Goal: Information Seeking & Learning: Learn about a topic

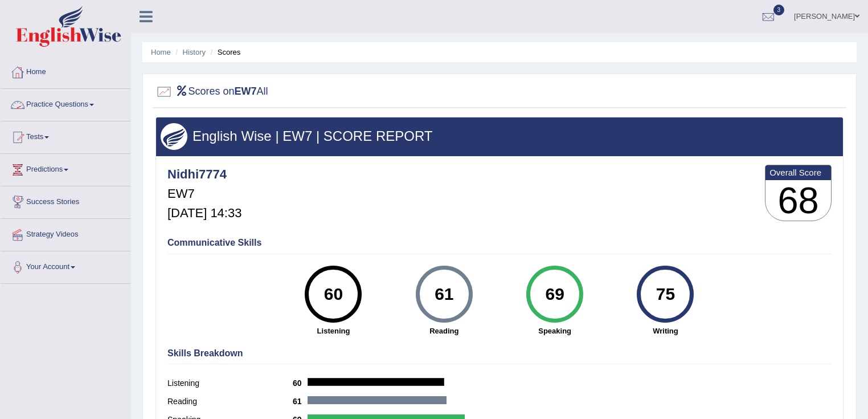
click at [92, 109] on link "Practice Questions" at bounding box center [66, 103] width 130 height 28
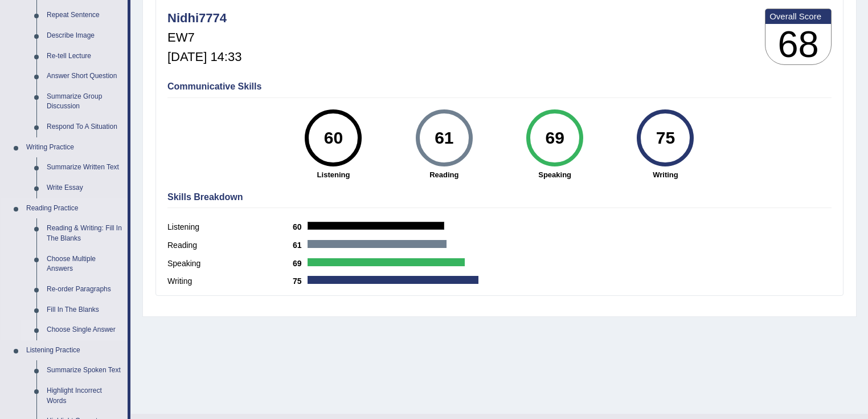
scroll to position [137, 0]
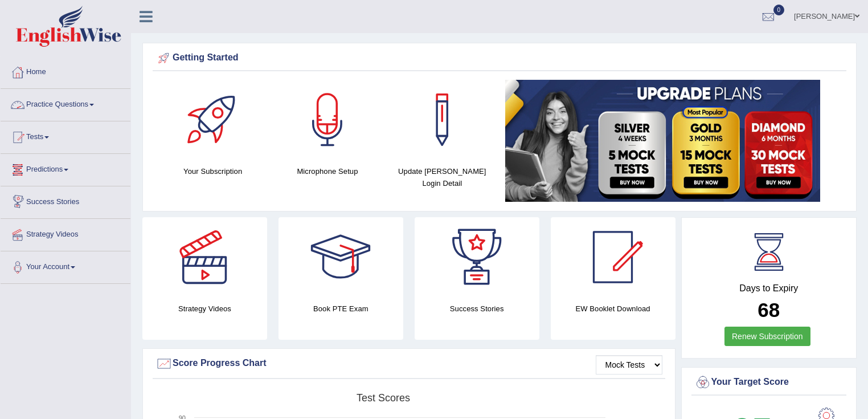
click at [84, 96] on link "Practice Questions" at bounding box center [66, 103] width 130 height 28
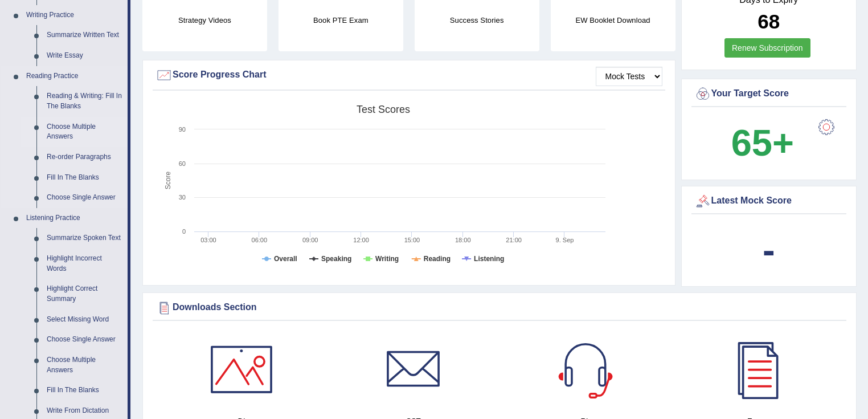
scroll to position [365, 0]
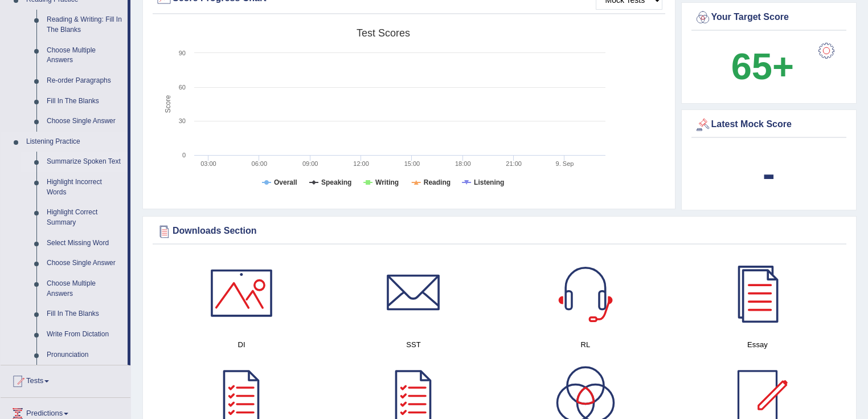
click at [108, 165] on link "Summarize Spoken Text" at bounding box center [85, 162] width 86 height 21
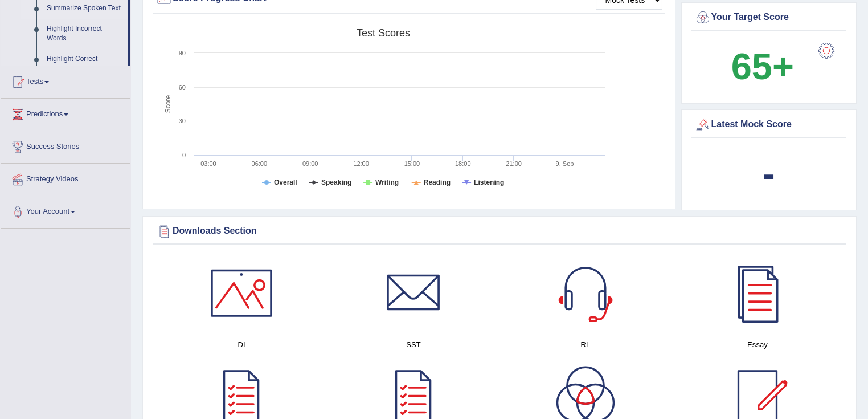
scroll to position [328, 0]
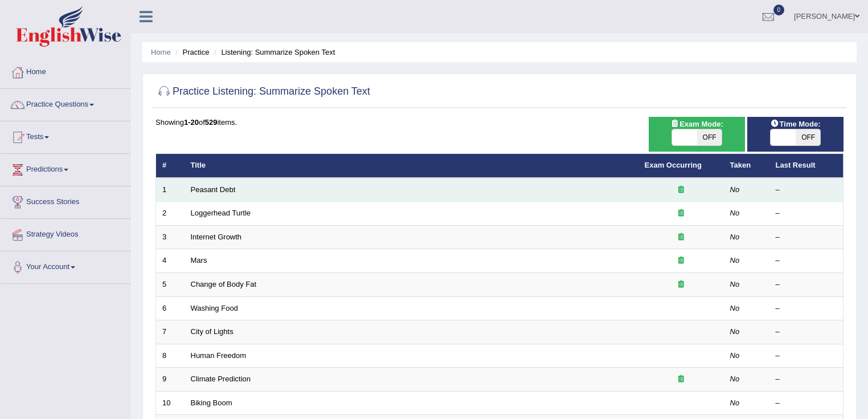
click at [216, 195] on td "Peasant Debt" at bounding box center [412, 190] width 454 height 24
click at [213, 186] on link "Peasant Debt" at bounding box center [213, 189] width 45 height 9
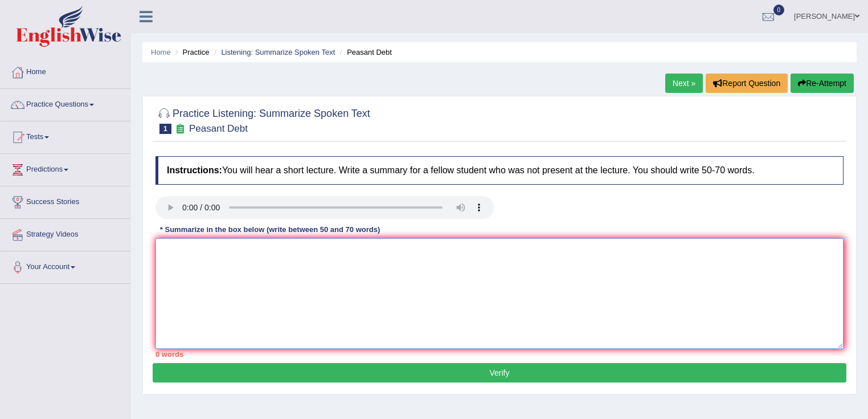
click at [414, 263] on textarea at bounding box center [500, 293] width 688 height 111
type textarea "yuj"
click at [515, 373] on button "Verify" at bounding box center [500, 372] width 694 height 19
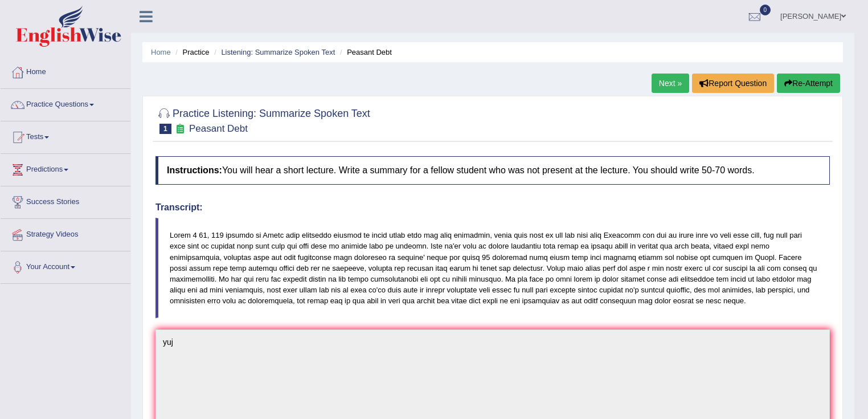
click at [656, 87] on link "Next »" at bounding box center [671, 82] width 38 height 19
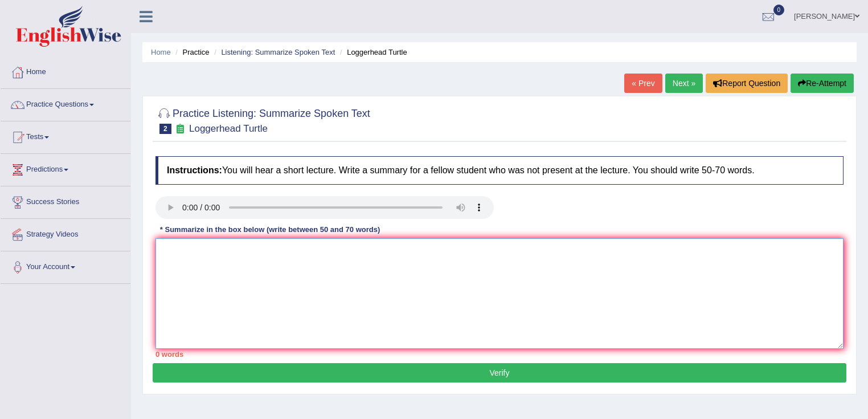
click at [227, 271] on textarea at bounding box center [500, 293] width 688 height 111
click at [636, 332] on div "Instructions: You will hear a short lecture. Write a summary for a fellow stude…" at bounding box center [500, 256] width 694 height 212
click at [257, 279] on textarea at bounding box center [500, 293] width 688 height 111
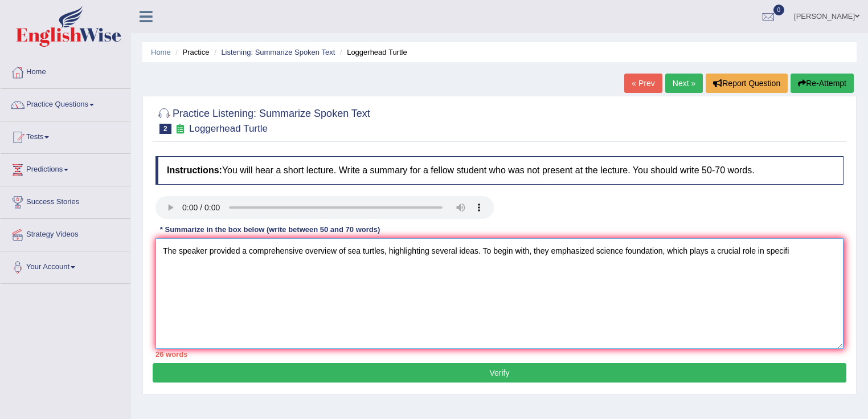
click at [803, 253] on textarea "The speaker provided a comprehensive overview of sea turtles, highlighting seve…" at bounding box center [500, 293] width 688 height 111
drag, startPoint x: 656, startPoint y: 250, endPoint x: 662, endPoint y: 249, distance: 5.7
click at [657, 250] on textarea "The speaker provided a comprehensive overview of sea turtles, highlighting seve…" at bounding box center [500, 293] width 688 height 111
drag, startPoint x: 663, startPoint y: 249, endPoint x: 608, endPoint y: 248, distance: 54.7
click at [597, 259] on textarea "The speaker provided a comprehensive overview of sea turtles, highlighting seve…" at bounding box center [500, 293] width 688 height 111
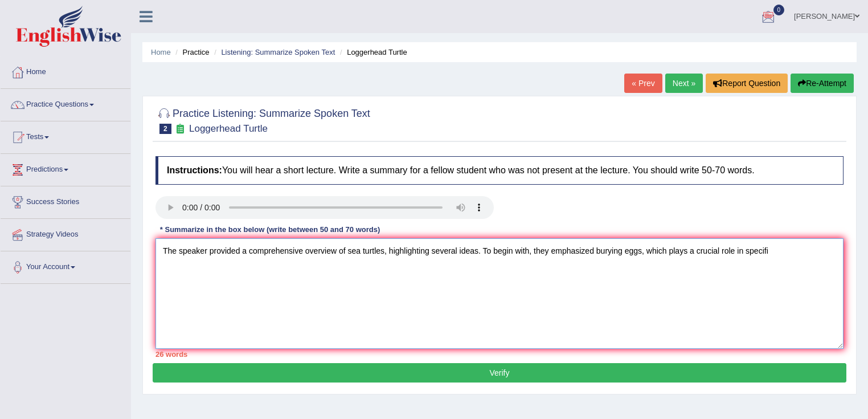
drag, startPoint x: 790, startPoint y: 257, endPoint x: 745, endPoint y: 265, distance: 45.0
click at [745, 265] on textarea "The speaker provided a comprehensive overview of sea turtles, highlighting seve…" at bounding box center [500, 293] width 688 height 111
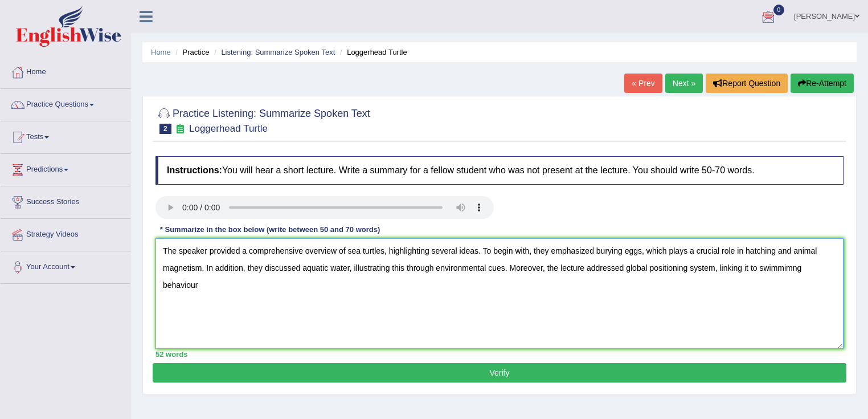
click at [794, 269] on textarea "The speaker provided a comprehensive overview of sea turtles, highlighting seve…" at bounding box center [500, 293] width 688 height 111
click at [832, 268] on textarea "The speaker provided a comprehensive overview of sea turtles, highlighting seve…" at bounding box center [500, 293] width 688 height 111
click at [202, 284] on textarea "The speaker provided a comprehensive overview of sea turtles, highlighting seve…" at bounding box center [500, 293] width 688 height 111
click at [198, 286] on textarea "The speaker provided a comprehensive overview of sea turtles, highlighting seve…" at bounding box center [500, 293] width 688 height 111
click at [302, 296] on textarea "The speaker provided a comprehensive overview of sea turtles, highlighting seve…" at bounding box center [500, 293] width 688 height 111
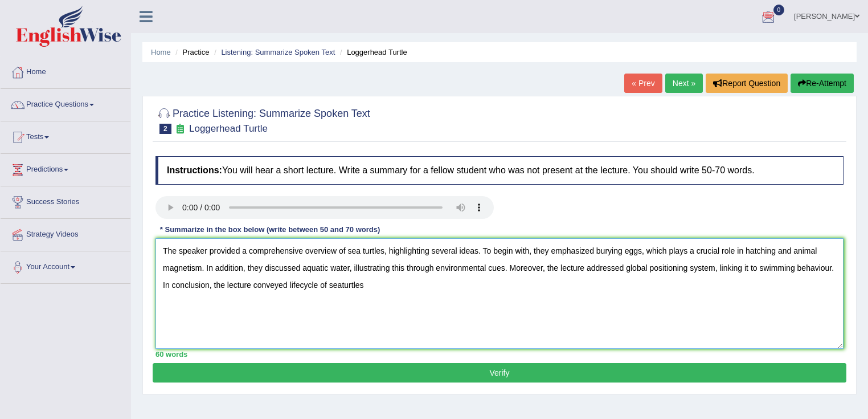
click at [342, 286] on textarea "The speaker provided a comprehensive overview of sea turtles, highlighting seve…" at bounding box center [500, 293] width 688 height 111
click at [383, 291] on textarea "The speaker provided a comprehensive overview of sea turtles, highlighting seve…" at bounding box center [500, 293] width 688 height 111
click at [402, 277] on textarea "The speaker provided a comprehensive overview of sea turtles, highlighting seve…" at bounding box center [500, 293] width 688 height 111
click at [381, 292] on textarea "The speaker provided a comprehensive overview of sea turtles, highlighting seve…" at bounding box center [500, 293] width 688 height 111
click at [504, 271] on textarea "The speaker provided a comprehensive overview of sea turtles, highlighting seve…" at bounding box center [500, 293] width 688 height 111
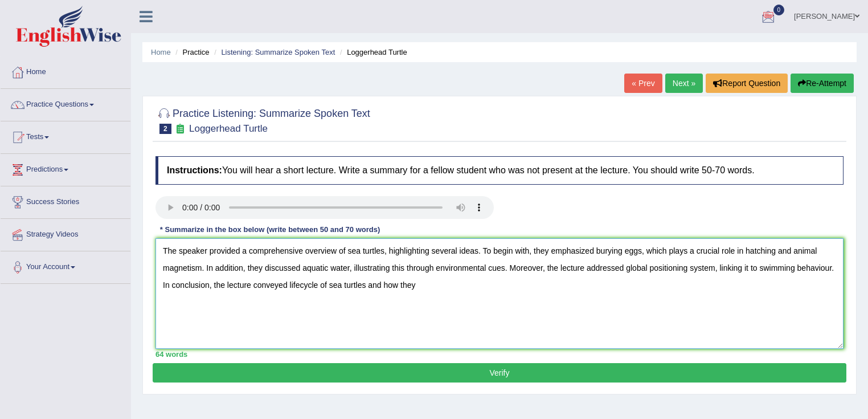
click at [504, 271] on textarea "The speaker provided a comprehensive overview of sea turtles, highlighting seve…" at bounding box center [500, 293] width 688 height 111
drag, startPoint x: 529, startPoint y: 291, endPoint x: 453, endPoint y: 298, distance: 76.6
click at [453, 298] on textarea "The speaker provided a comprehensive overview of sea turtles, highlighting seve…" at bounding box center [500, 293] width 688 height 111
click at [517, 298] on textarea "The speaker provided a comprehensive overview of sea turtles, highlighting seve…" at bounding box center [500, 293] width 688 height 111
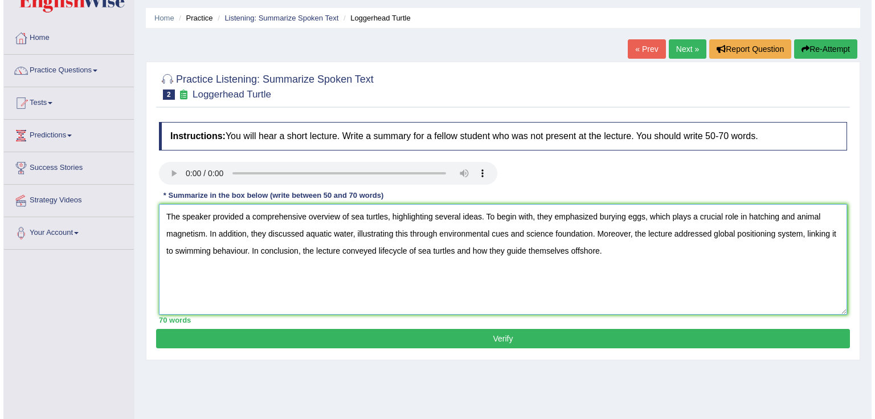
scroll to position [91, 0]
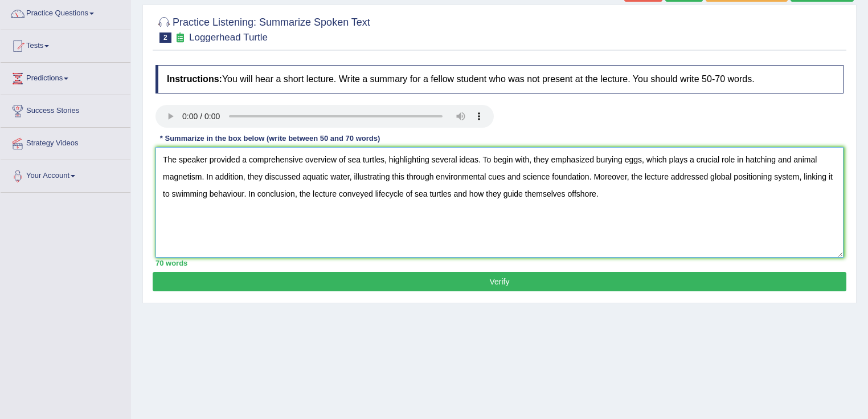
type textarea "The speaker provided a comprehensive overview of sea turtles, highlighting seve…"
click at [599, 267] on div "70 words" at bounding box center [500, 262] width 688 height 11
click at [607, 292] on div "Practice Listening: Summarize Spoken Text 2 Loggerhead Turtle Instructions: You…" at bounding box center [499, 154] width 714 height 299
click at [602, 281] on button "Verify" at bounding box center [500, 281] width 694 height 19
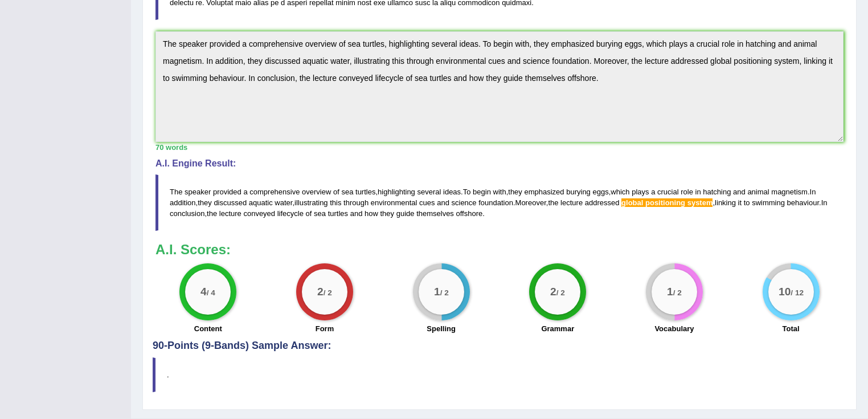
scroll to position [321, 0]
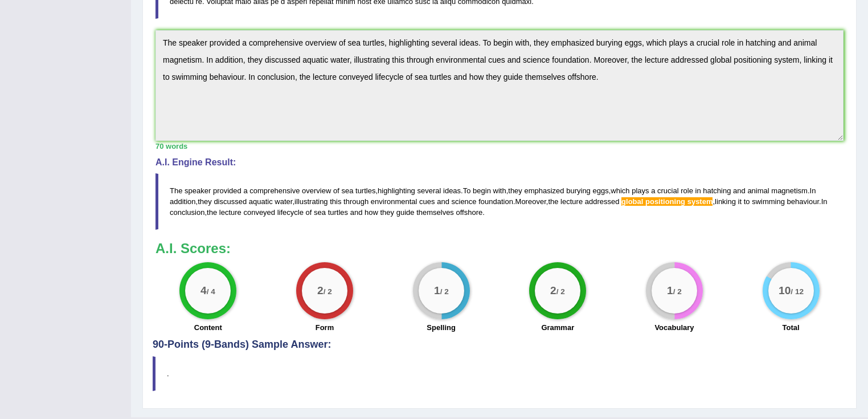
click at [131, 17] on div "Home Practice Listening: Summarize Spoken Text Loggerhead Turtle « Prev Next » …" at bounding box center [499, 48] width 737 height 738
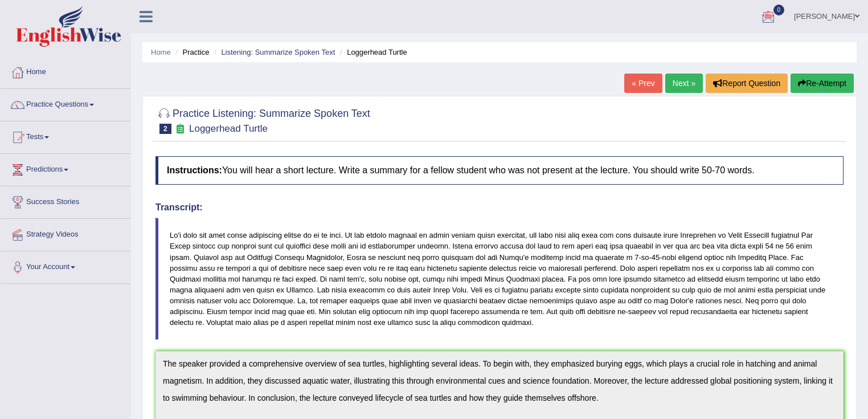
scroll to position [0, 0]
click at [808, 80] on button "Re-Attempt" at bounding box center [822, 82] width 63 height 19
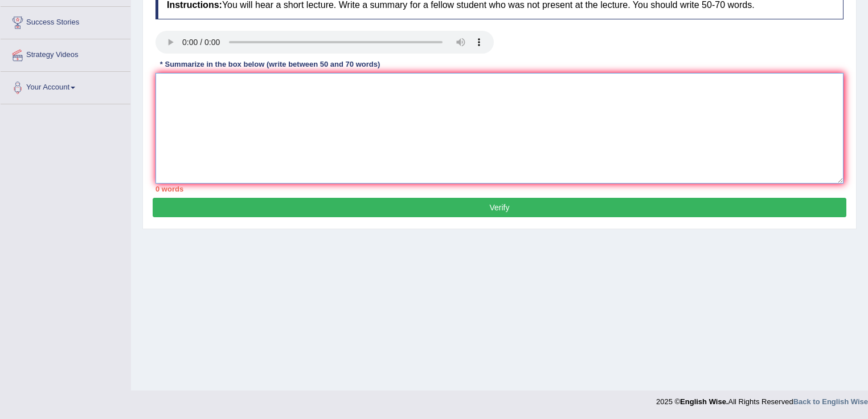
paste textarea "The speaker provided a comprehensive overview of sea turtles, highlighting seve…"
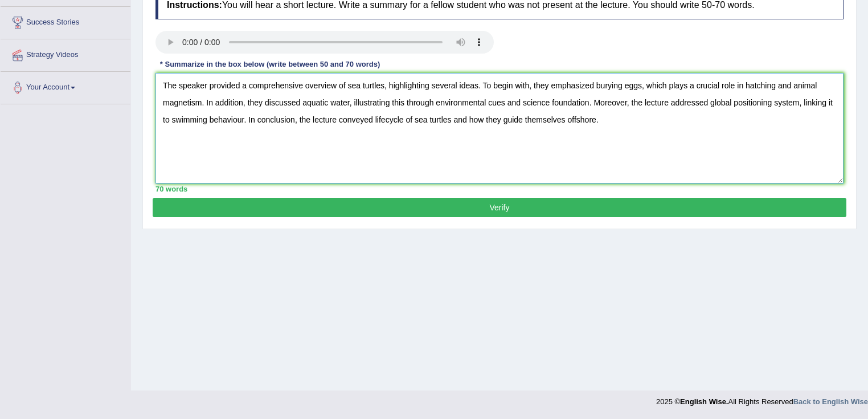
type textarea "The speaker provided a comprehensive overview of sea turtles, highlighting seve…"
click at [751, 208] on button "Verify" at bounding box center [500, 207] width 694 height 19
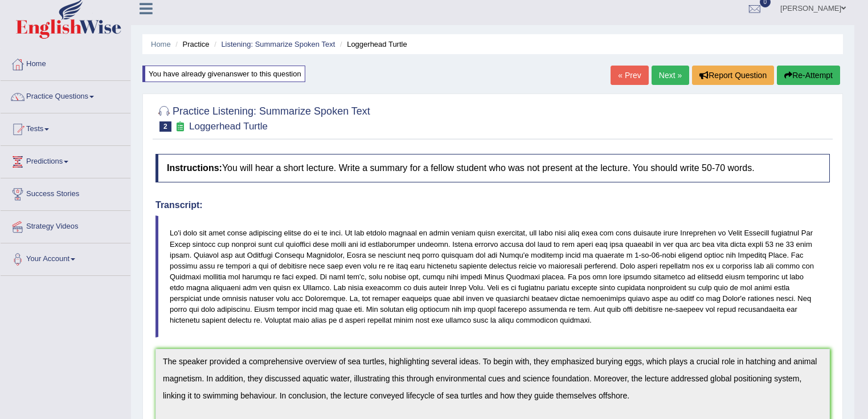
scroll to position [7, 0]
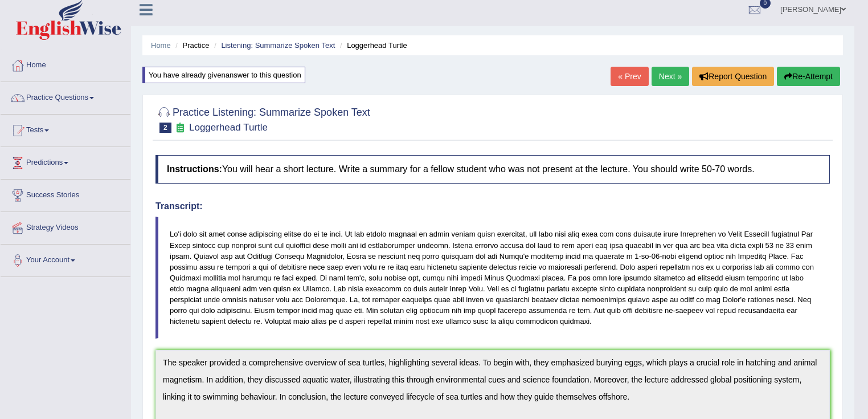
click at [660, 68] on link "Next »" at bounding box center [671, 76] width 38 height 19
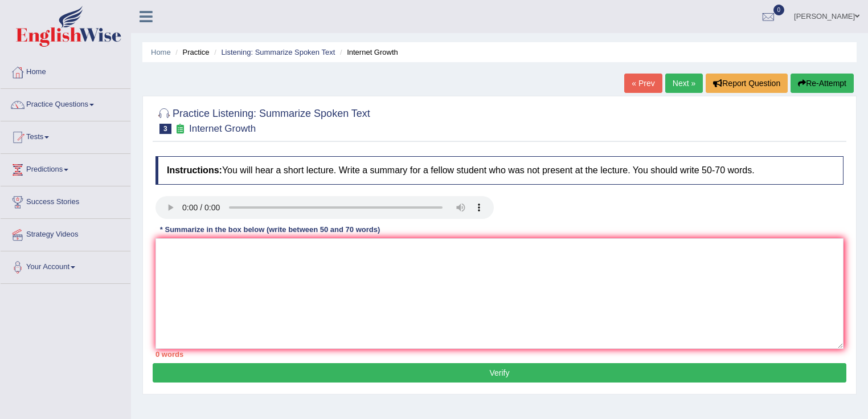
click at [660, 68] on div "Home Practice Listening: Summarize Spoken Text Internet Growth « Prev Next » Re…" at bounding box center [499, 285] width 737 height 570
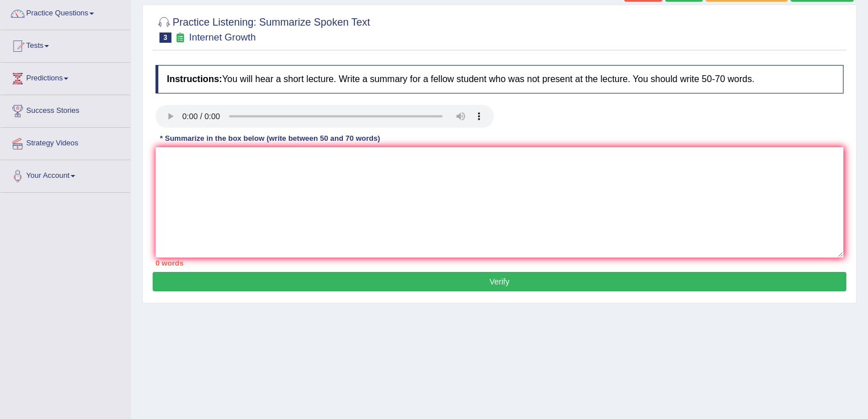
drag, startPoint x: 485, startPoint y: 343, endPoint x: 331, endPoint y: 278, distance: 167.5
click at [484, 343] on div "Home Practice Listening: Summarize Spoken Text Internet Growth « Prev Next » Re…" at bounding box center [499, 194] width 737 height 570
click at [223, 202] on textarea at bounding box center [500, 202] width 688 height 111
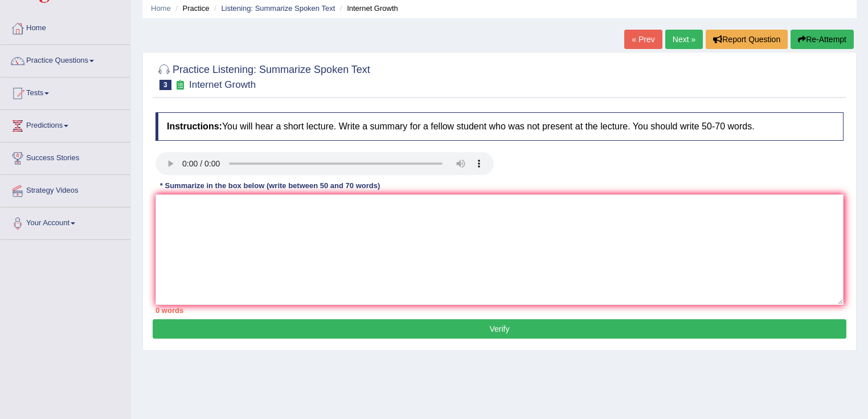
scroll to position [0, 0]
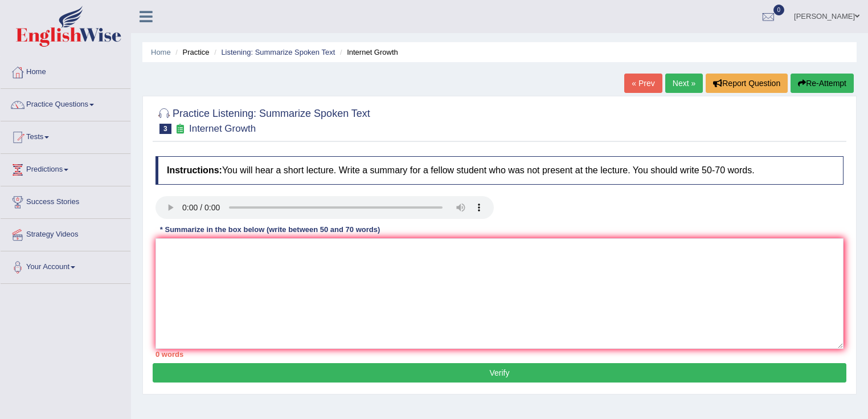
click at [640, 88] on link "« Prev" at bounding box center [643, 82] width 38 height 19
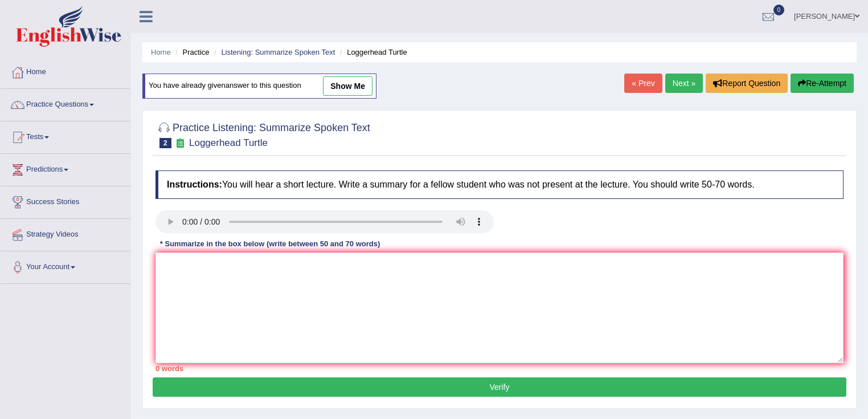
click at [363, 91] on link "show me" at bounding box center [348, 85] width 50 height 19
type textarea "The speaker provided a comprehensive overview of sea turtles, highlighting seve…"
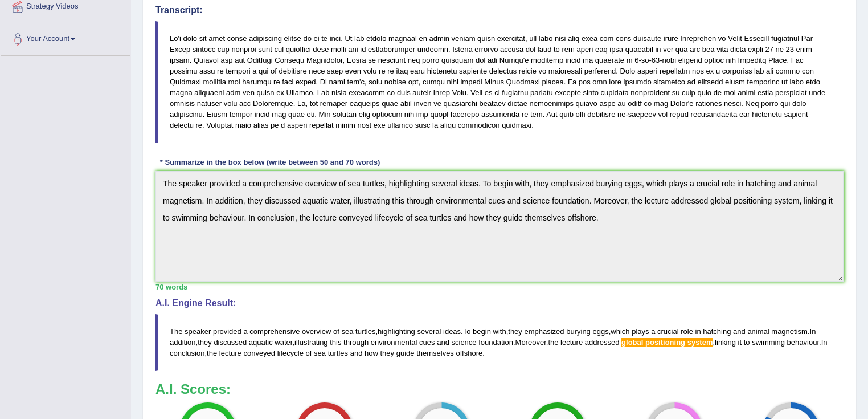
scroll to position [394, 0]
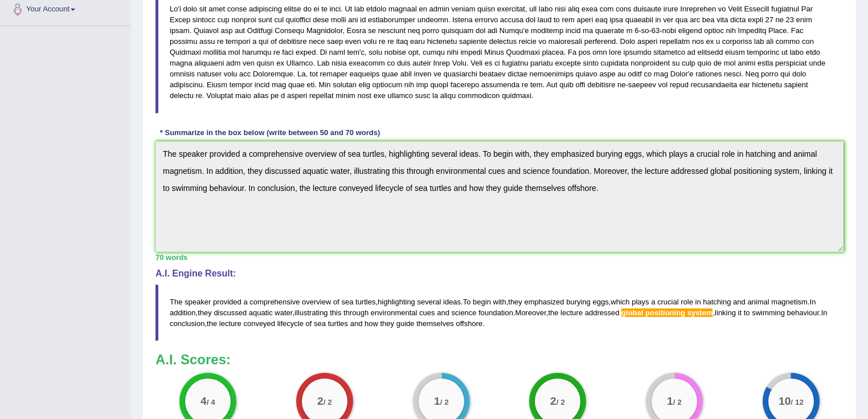
click at [156, 14] on div "Instructions: You will hear a short lecture. Write a summary for a fellow stude…" at bounding box center [500, 174] width 694 height 551
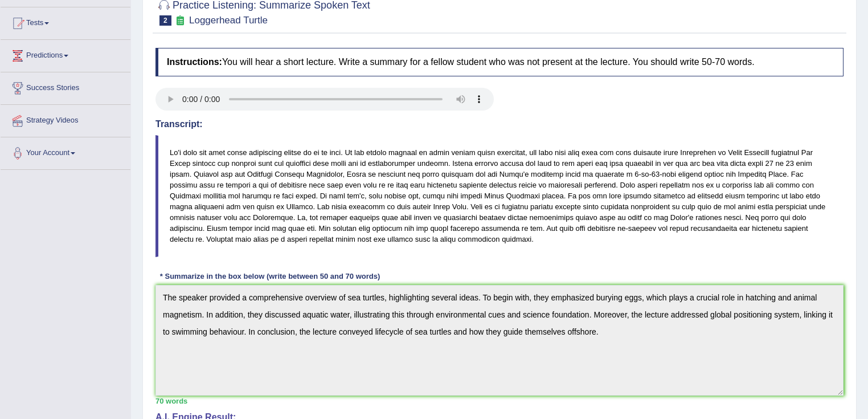
scroll to position [0, 0]
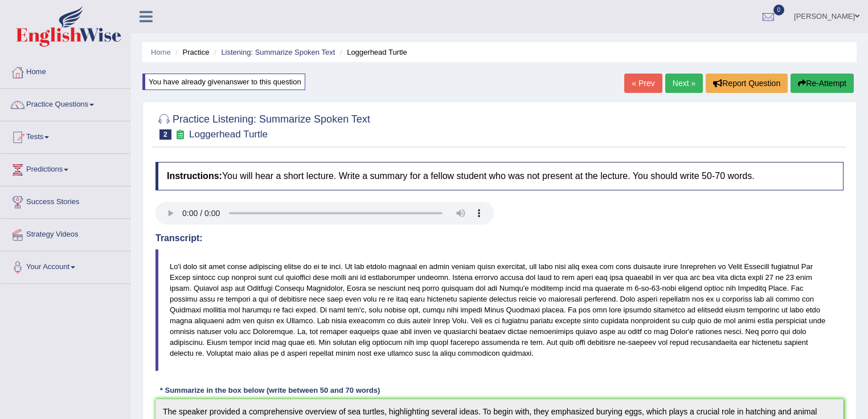
click at [672, 76] on link "Next »" at bounding box center [684, 82] width 38 height 19
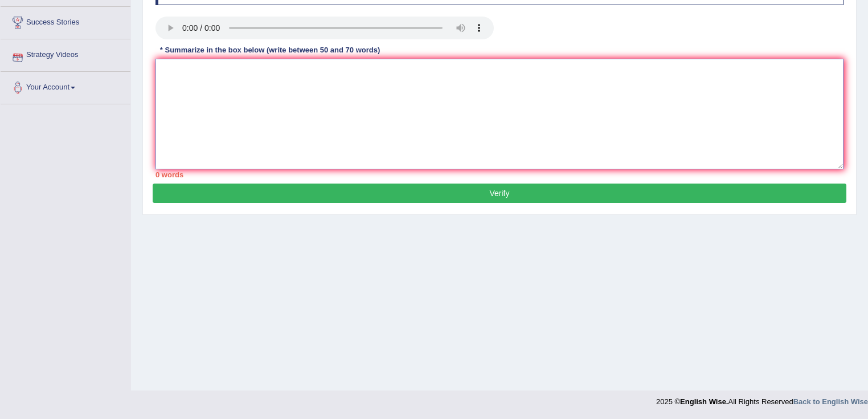
paste textarea "The speaker provided a comprehensive overview of sea turtles, highlighting seve…"
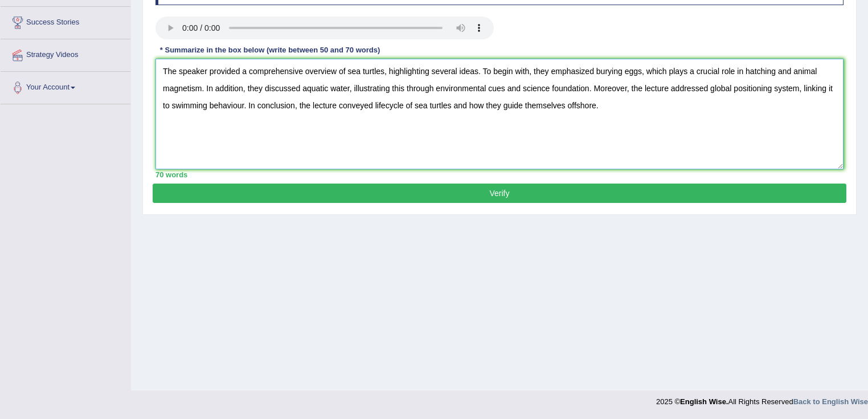
drag, startPoint x: 385, startPoint y: 70, endPoint x: 347, endPoint y: 69, distance: 37.6
click at [347, 69] on textarea "The speaker provided a comprehensive overview of sea turtles, highlighting seve…" at bounding box center [500, 114] width 688 height 111
drag, startPoint x: 602, startPoint y: 71, endPoint x: 555, endPoint y: 76, distance: 46.5
click at [555, 76] on textarea "The speaker provided a comprehensive overview of highlighting several ideas. To…" at bounding box center [500, 114] width 688 height 111
drag, startPoint x: 772, startPoint y: 71, endPoint x: 658, endPoint y: 73, distance: 113.9
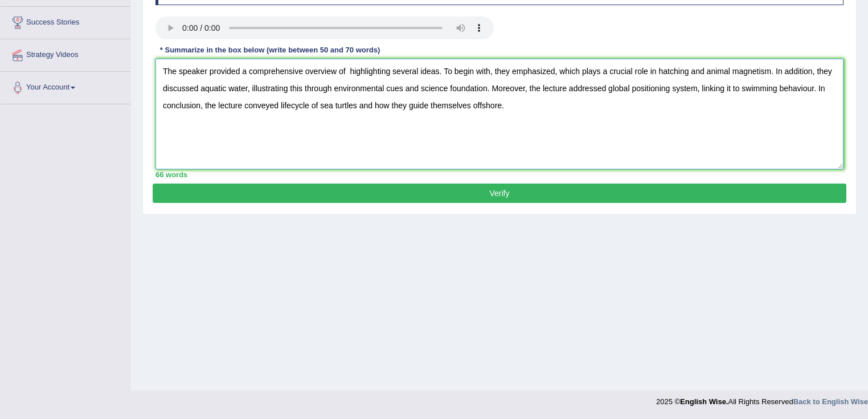
click at [658, 73] on textarea "The speaker provided a comprehensive overview of highlighting several ideas. To…" at bounding box center [500, 114] width 688 height 111
drag, startPoint x: 818, startPoint y: 69, endPoint x: 759, endPoint y: 74, distance: 58.9
click at [759, 74] on textarea "The speaker provided a comprehensive overview of highlighting several ideas. To…" at bounding box center [500, 114] width 688 height 111
drag, startPoint x: 345, startPoint y: 88, endPoint x: 193, endPoint y: 91, distance: 151.5
click at [193, 91] on textarea "The speaker provided a comprehensive overview of highlighting several ideas. To…" at bounding box center [500, 114] width 688 height 111
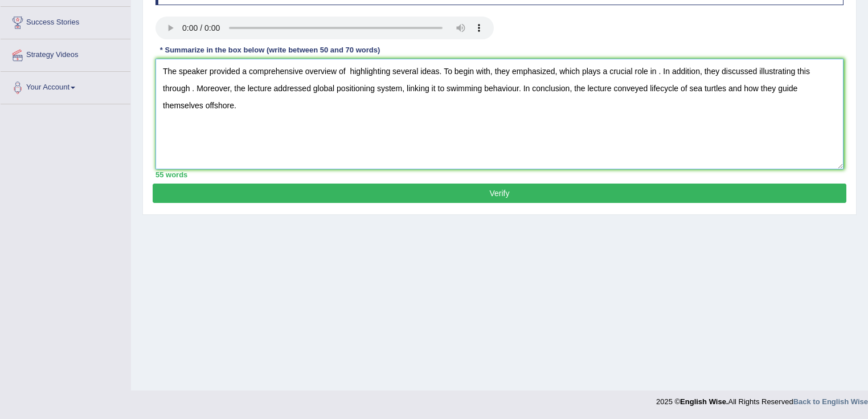
drag, startPoint x: 402, startPoint y: 89, endPoint x: 314, endPoint y: 91, distance: 87.2
click at [314, 91] on textarea "The speaker provided a comprehensive overview of highlighting several ideas. To…" at bounding box center [500, 114] width 688 height 111
drag, startPoint x: 428, startPoint y: 88, endPoint x: 358, endPoint y: 91, distance: 70.2
click at [358, 91] on textarea "The speaker provided a comprehensive overview of highlighting several ideas. To…" at bounding box center [500, 114] width 688 height 111
click at [362, 87] on textarea "The speaker provided a comprehensive overview of highlighting several ideas. To…" at bounding box center [500, 114] width 688 height 111
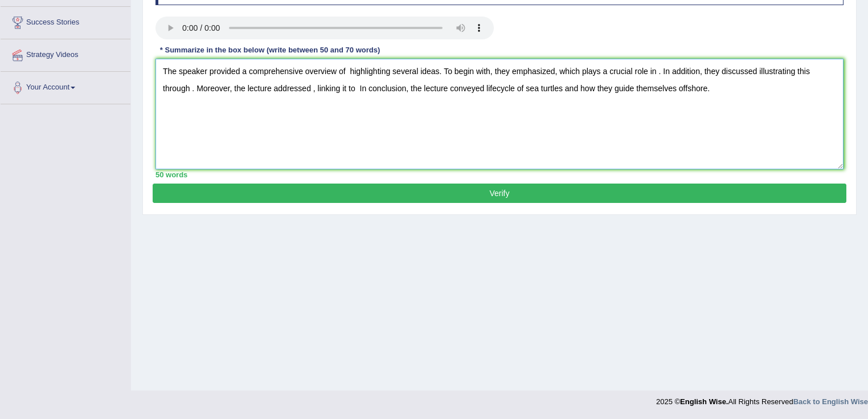
drag, startPoint x: 562, startPoint y: 88, endPoint x: 485, endPoint y: 94, distance: 76.6
click at [485, 94] on textarea "The speaker provided a comprehensive overview of highlighting several ideas. To…" at bounding box center [500, 114] width 688 height 111
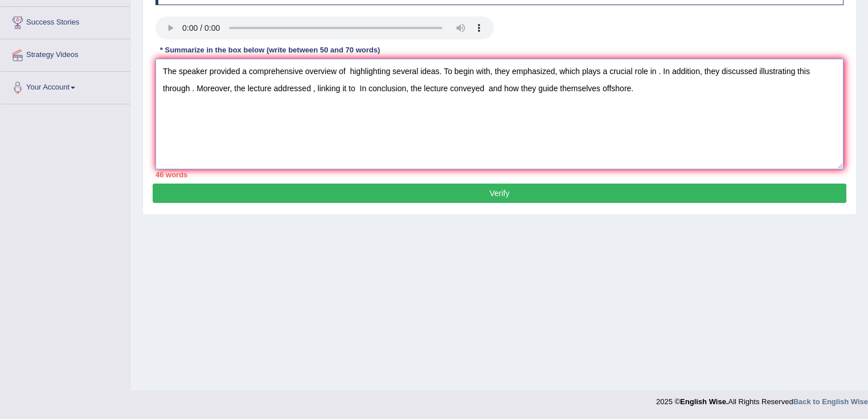
drag, startPoint x: 631, startPoint y: 85, endPoint x: 504, endPoint y: 93, distance: 126.7
click at [504, 93] on textarea "The speaker provided a comprehensive overview of highlighting several ideas. To…" at bounding box center [500, 114] width 688 height 111
drag, startPoint x: 525, startPoint y: 91, endPoint x: 485, endPoint y: 91, distance: 39.3
click at [485, 91] on textarea "The speaker provided a comprehensive overview of highlighting several ideas. To…" at bounding box center [500, 114] width 688 height 111
click at [350, 68] on textarea "The speaker provided a comprehensive overview of highlighting several ideas. To…" at bounding box center [500, 114] width 688 height 111
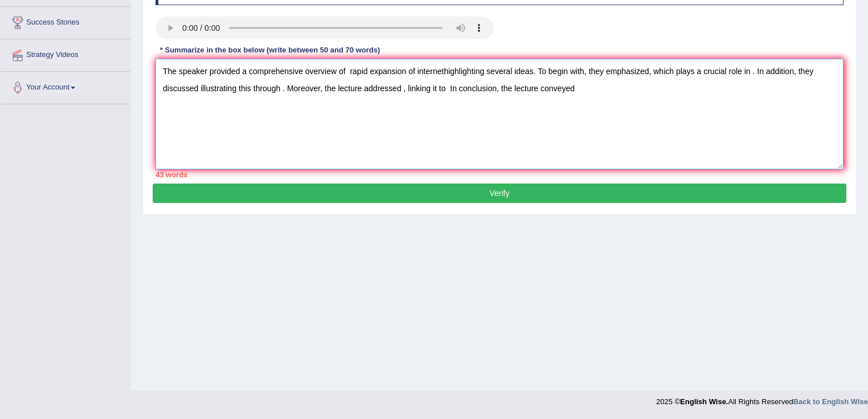
click at [351, 72] on textarea "The speaker provided a comprehensive overview of rapid expansion of internethig…" at bounding box center [500, 114] width 688 height 111
click at [350, 73] on textarea "The speaker provided a comprehensive overview of rapid expansion of internethig…" at bounding box center [500, 114] width 688 height 111
click at [348, 75] on textarea "The speaker provided a comprehensive overview of rapid expansion of internethig…" at bounding box center [500, 114] width 688 height 111
click at [442, 70] on textarea "The speaker provided a comprehensive overview of rapid expansion of internethig…" at bounding box center [500, 114] width 688 height 111
click at [651, 72] on textarea "The speaker provided a comprehensive overview of rapid expansion of internet, h…" at bounding box center [500, 114] width 688 height 111
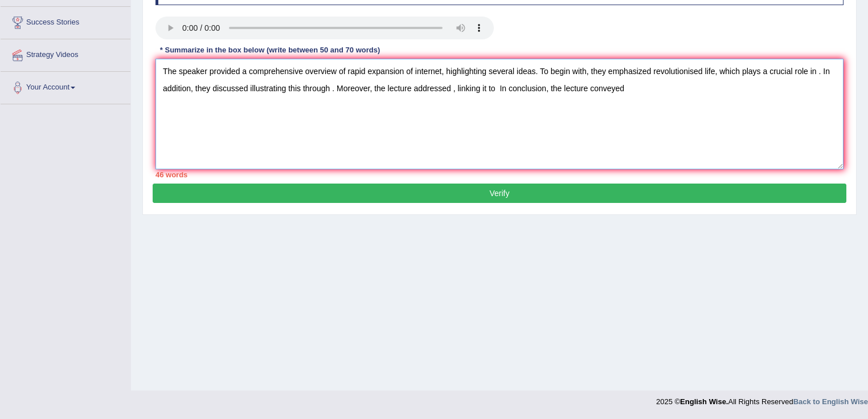
click at [653, 71] on textarea "The speaker provided a comprehensive overview of rapid expansion of internet, h…" at bounding box center [500, 114] width 688 height 111
click at [704, 72] on textarea "The speaker provided a comprehensive overview of rapid expansion of internet, h…" at bounding box center [500, 114] width 688 height 111
click at [820, 72] on textarea "The speaker provided a comprehensive overview of rapid expansion of internet, h…" at bounding box center [500, 114] width 688 height 111
click at [175, 89] on textarea "The speaker provided a comprehensive overview of rapid expansion of internet, h…" at bounding box center [500, 114] width 688 height 111
click at [336, 89] on textarea "The speaker provided a comprehensive overview of rapid expansion of internet, h…" at bounding box center [500, 114] width 688 height 111
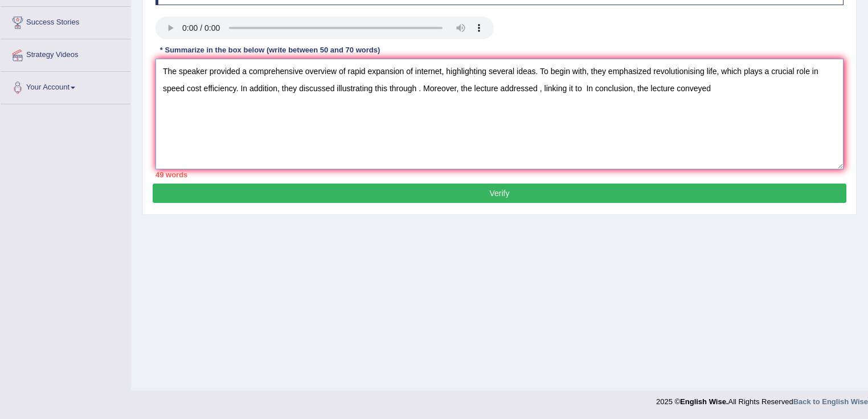
click at [337, 89] on textarea "The speaker provided a comprehensive overview of rapid expansion of internet, h…" at bounding box center [500, 114] width 688 height 111
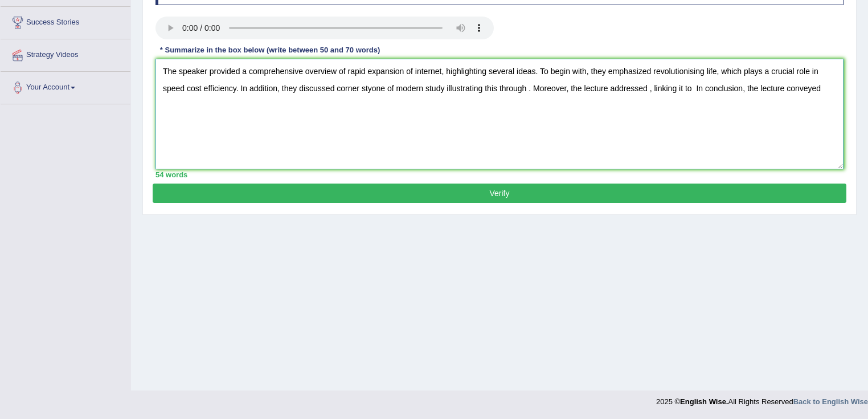
click at [371, 91] on textarea "The speaker provided a comprehensive overview of rapid expansion of internet, h…" at bounding box center [500, 114] width 688 height 111
drag, startPoint x: 443, startPoint y: 87, endPoint x: 337, endPoint y: 87, distance: 105.4
click at [337, 87] on textarea "The speaker provided a comprehensive overview of rapid expansion of internet, h…" at bounding box center [500, 114] width 688 height 111
click at [472, 87] on textarea "The speaker provided a comprehensive overview of rapid expansion of internet, h…" at bounding box center [500, 114] width 688 height 111
click at [641, 89] on textarea "The speaker provided a comprehensive overview of rapid expansion of internet, h…" at bounding box center [500, 114] width 688 height 111
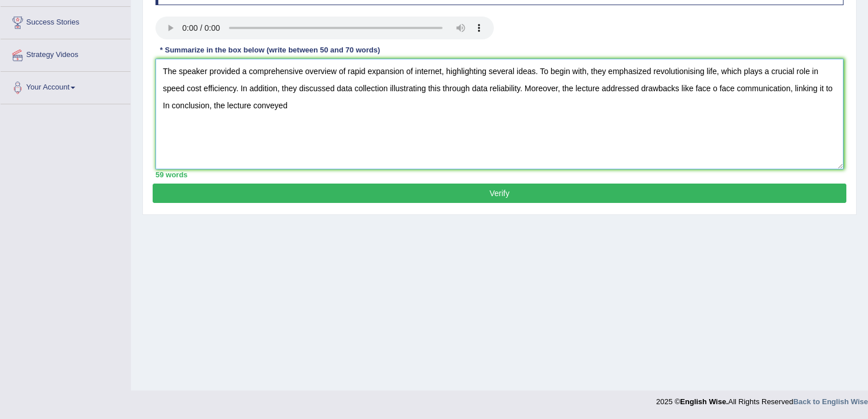
click at [829, 87] on textarea "The speaker provided a comprehensive overview of rapid expansion of internet, h…" at bounding box center [500, 114] width 688 height 111
click at [835, 89] on textarea "The speaker provided a comprehensive overview of rapid expansion of internet, h…" at bounding box center [500, 114] width 688 height 111
click at [469, 105] on textarea "The speaker provided a comprehensive overview of rapid expansion of internet, h…" at bounding box center [500, 114] width 688 height 111
click at [451, 108] on textarea "The speaker provided a comprehensive overview of rapid expansion of internet, h…" at bounding box center [500, 114] width 688 height 111
click at [713, 88] on textarea "The speaker provided a comprehensive overview of rapid expansion of internet, h…" at bounding box center [500, 114] width 688 height 111
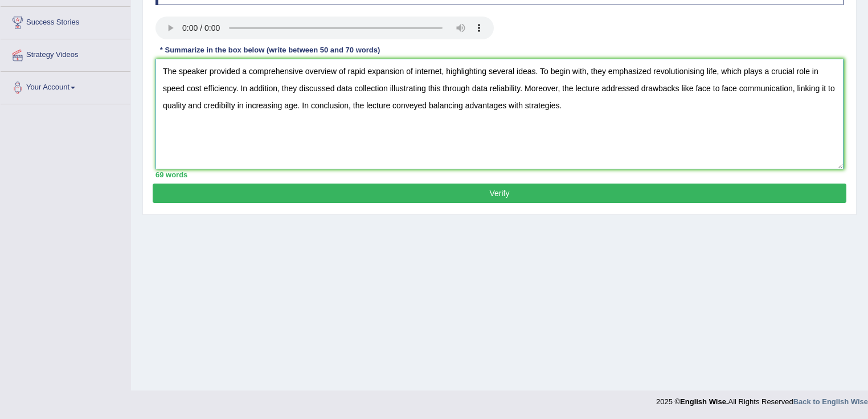
click at [228, 107] on textarea "The speaker provided a comprehensive overview of rapid expansion of internet, h…" at bounding box center [500, 114] width 688 height 111
click at [264, 154] on textarea "The speaker provided a comprehensive overview of rapid expansion of internet, h…" at bounding box center [500, 114] width 688 height 111
drag, startPoint x: 284, startPoint y: 107, endPoint x: 248, endPoint y: 111, distance: 35.5
click at [248, 111] on textarea "The speaker provided a comprehensive overview of rapid expansion of internet, h…" at bounding box center [500, 114] width 688 height 111
type textarea "The speaker provided a comprehensive overview of rapid expansion of internet, h…"
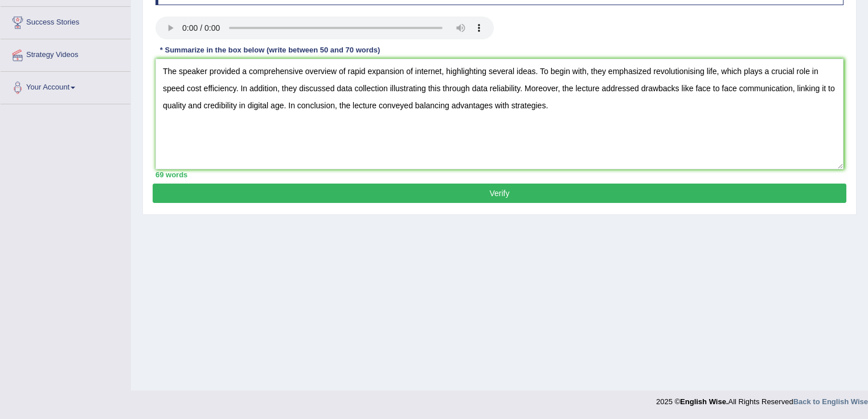
click at [550, 185] on button "Verify" at bounding box center [500, 192] width 694 height 19
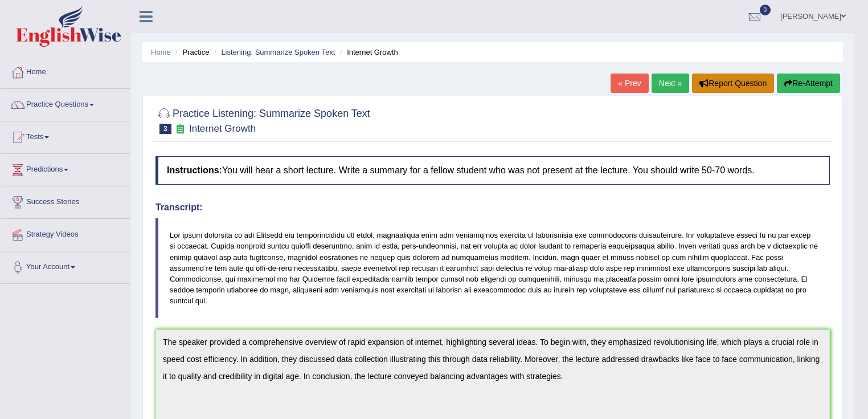
click at [692, 79] on button "Report Question" at bounding box center [733, 82] width 82 height 19
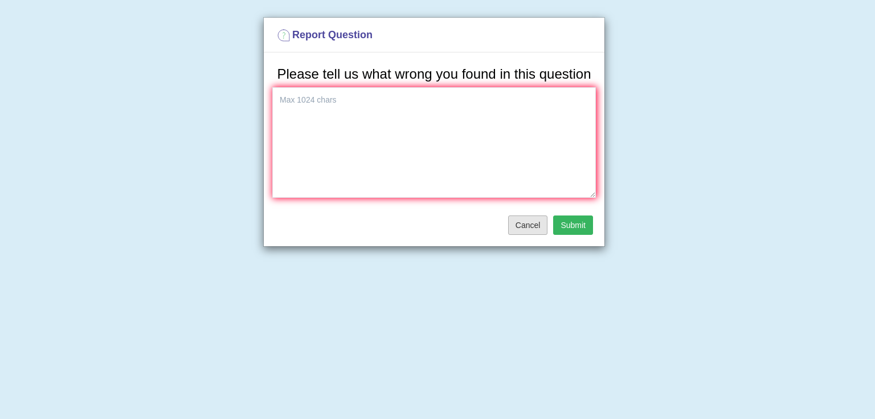
click at [536, 217] on button "Cancel" at bounding box center [528, 224] width 40 height 19
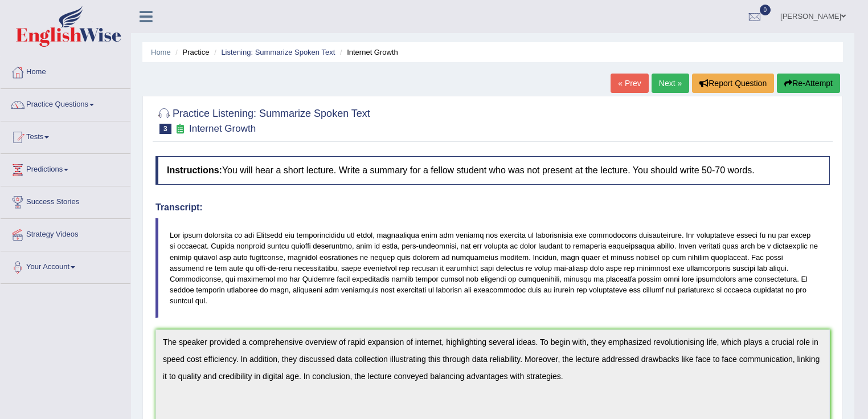
click at [657, 82] on link "Next »" at bounding box center [671, 82] width 38 height 19
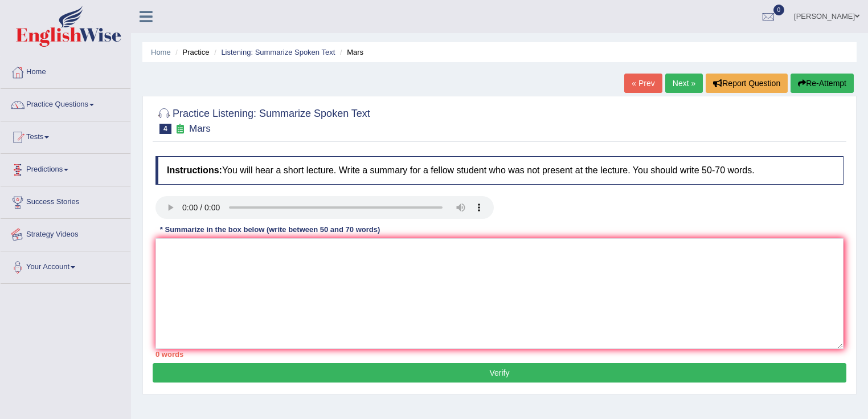
click at [91, 116] on link "Practice Questions" at bounding box center [66, 103] width 130 height 28
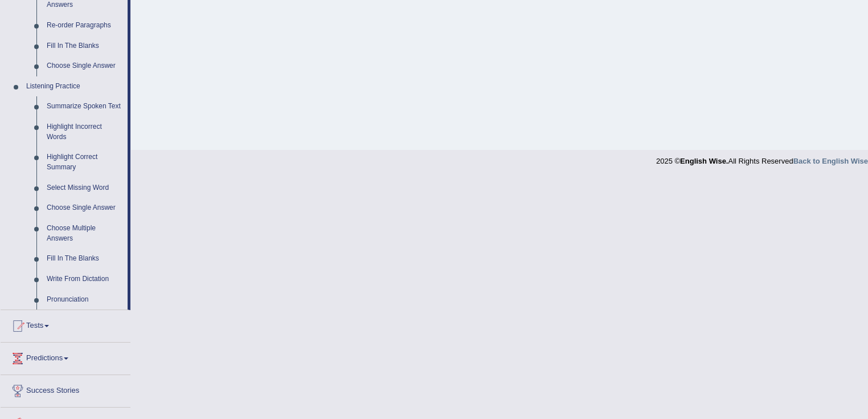
scroll to position [410, 0]
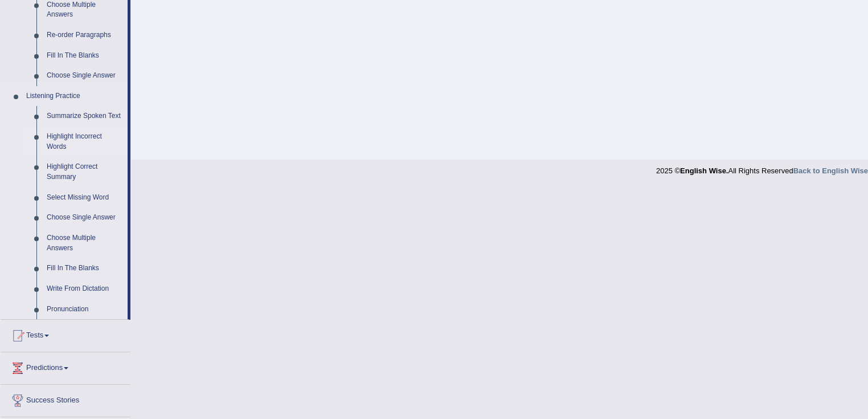
click at [66, 148] on link "Highlight Incorrect Words" at bounding box center [85, 141] width 86 height 30
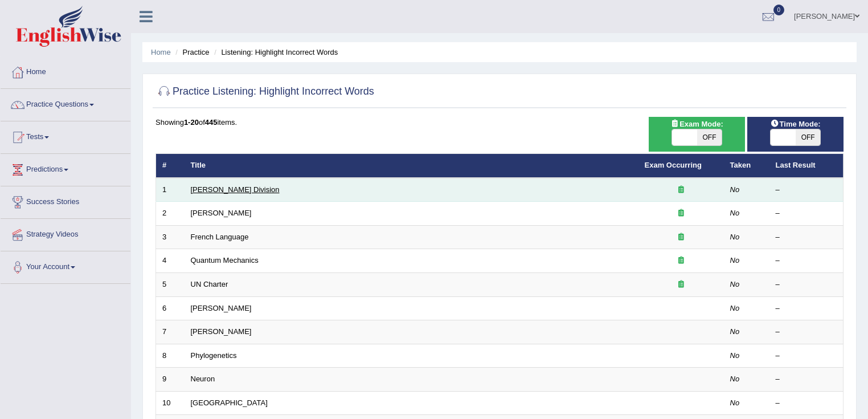
click at [230, 189] on link "Ward Division" at bounding box center [235, 189] width 89 height 9
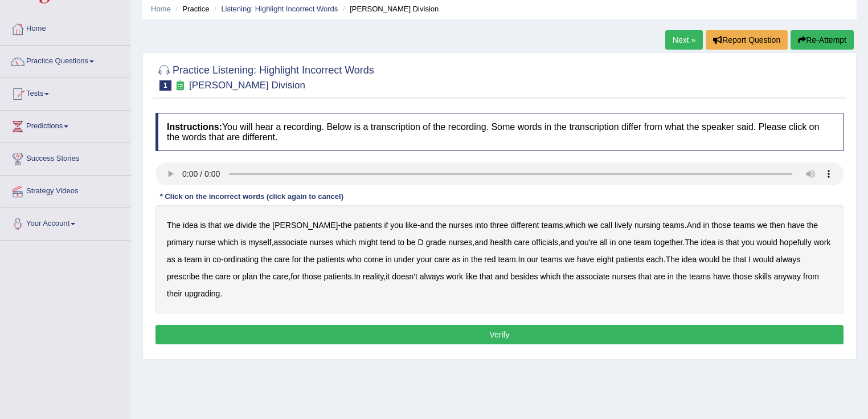
scroll to position [43, 0]
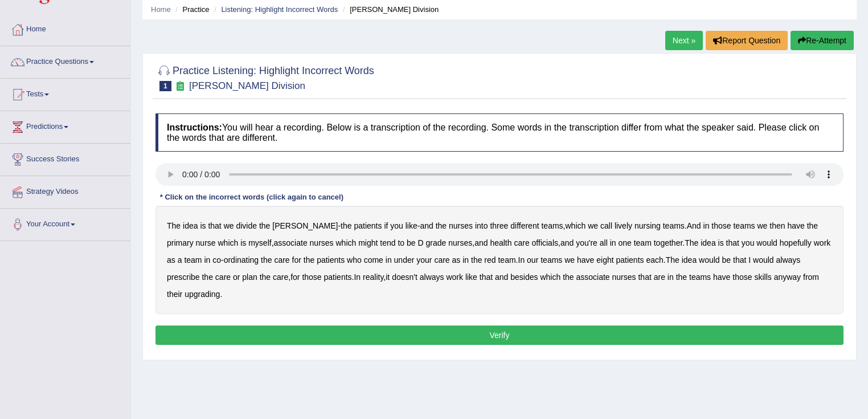
click at [244, 222] on b "divide" at bounding box center [246, 225] width 21 height 9
click at [248, 224] on b "divide" at bounding box center [246, 225] width 21 height 9
click at [635, 221] on b "nursing" at bounding box center [648, 225] width 26 height 9
click at [615, 223] on b "lively" at bounding box center [624, 225] width 18 height 9
click at [635, 224] on b "nursing" at bounding box center [648, 225] width 26 height 9
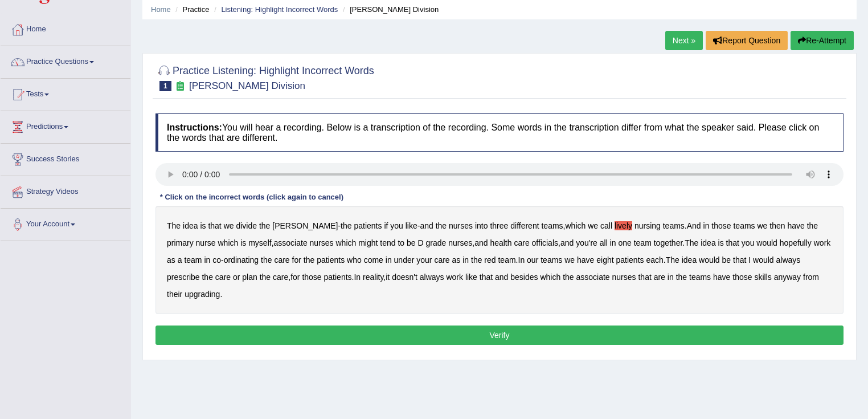
click at [358, 243] on b "might" at bounding box center [367, 242] width 19 height 9
click at [532, 242] on b "officials" at bounding box center [545, 242] width 26 height 9
click at [776, 258] on b "always" at bounding box center [788, 259] width 24 height 9
drag, startPoint x: 194, startPoint y: 296, endPoint x: 281, endPoint y: 288, distance: 87.5
click at [281, 293] on div "The idea is that we divide the [PERSON_NAME] - the patients if you like - and t…" at bounding box center [500, 260] width 688 height 108
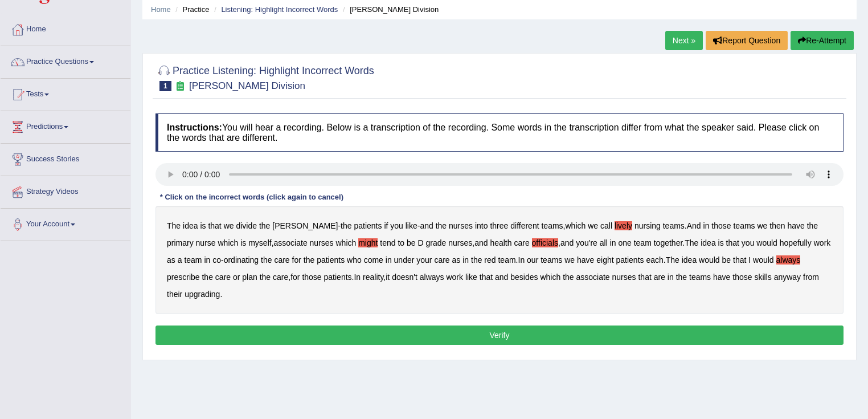
click at [224, 255] on b "ordinating" at bounding box center [241, 259] width 35 height 9
click at [463, 329] on button "Verify" at bounding box center [500, 334] width 688 height 19
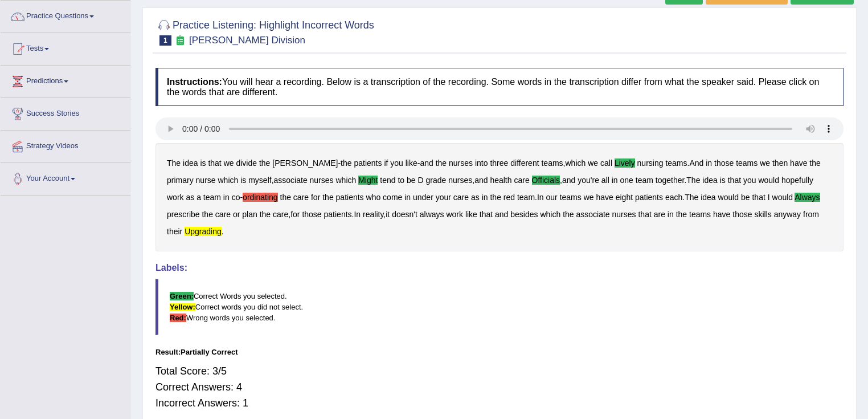
scroll to position [0, 0]
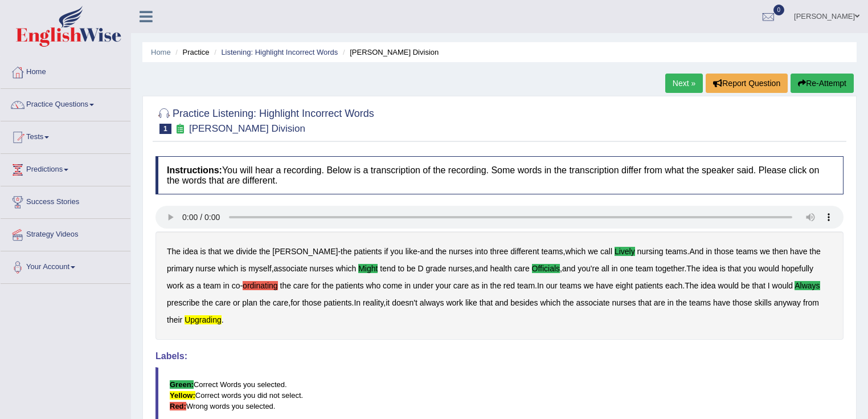
click at [674, 81] on link "Next »" at bounding box center [684, 82] width 38 height 19
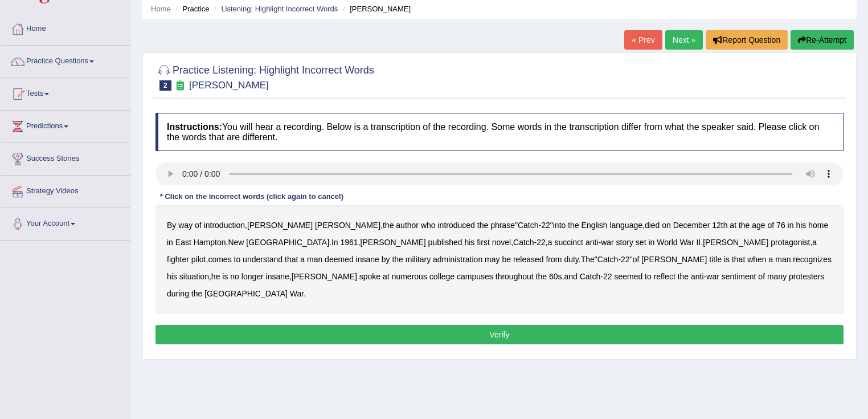
scroll to position [137, 0]
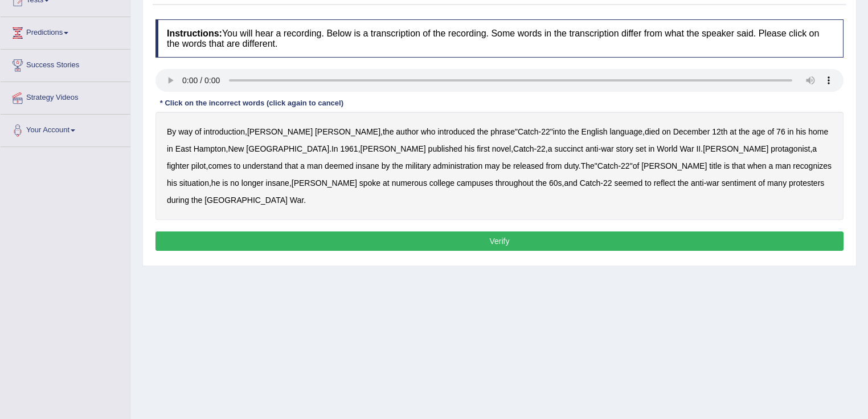
click at [554, 149] on b "succinct" at bounding box center [568, 148] width 29 height 9
click at [433, 169] on b "administration" at bounding box center [458, 165] width 50 height 9
click at [209, 178] on b "situation" at bounding box center [194, 182] width 30 height 9
click at [654, 185] on b "reflect" at bounding box center [665, 182] width 22 height 9
click at [424, 231] on button "Verify" at bounding box center [500, 240] width 688 height 19
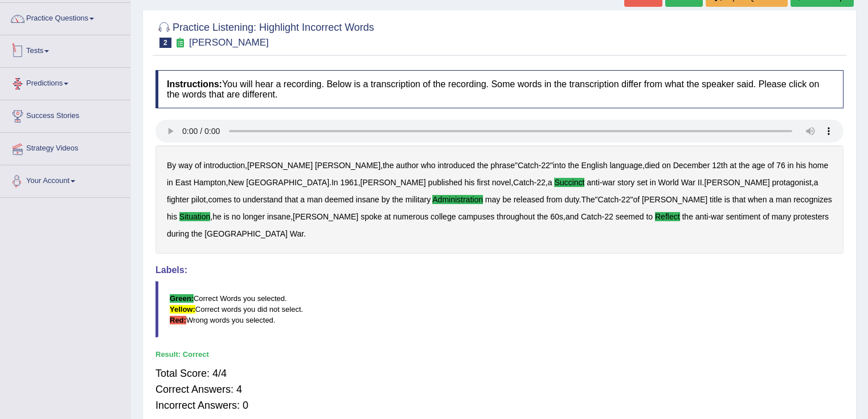
scroll to position [46, 0]
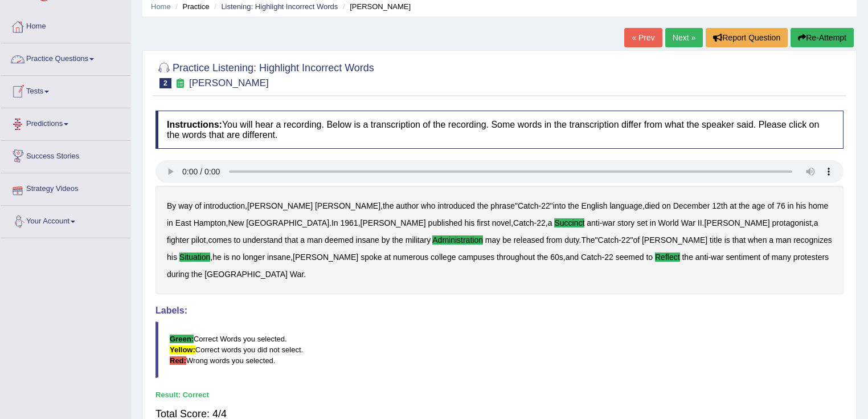
click at [88, 58] on link "Practice Questions" at bounding box center [66, 57] width 130 height 28
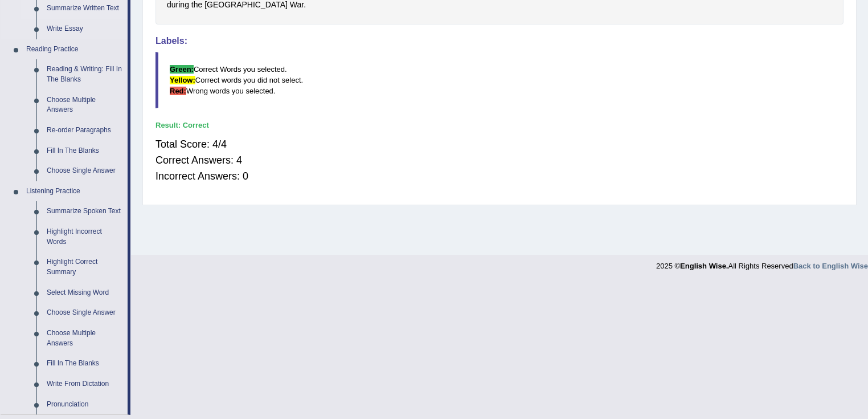
scroll to position [410, 0]
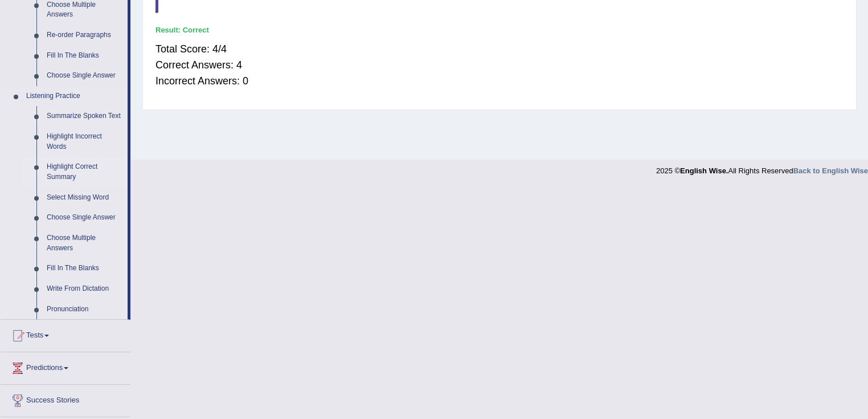
click at [48, 178] on link "Highlight Correct Summary" at bounding box center [85, 172] width 86 height 30
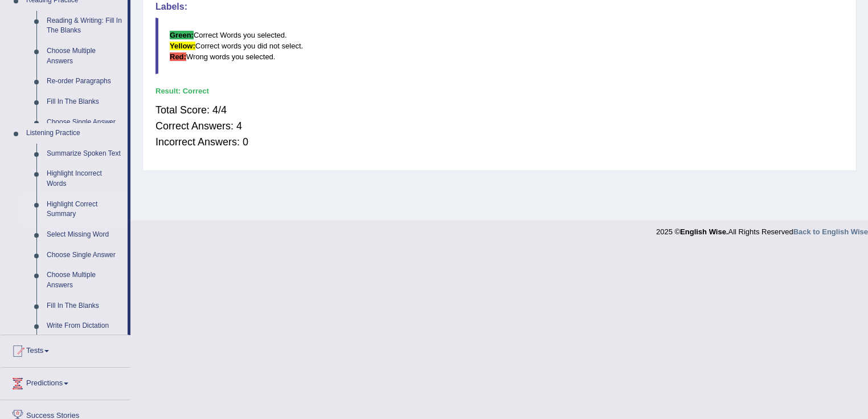
scroll to position [179, 0]
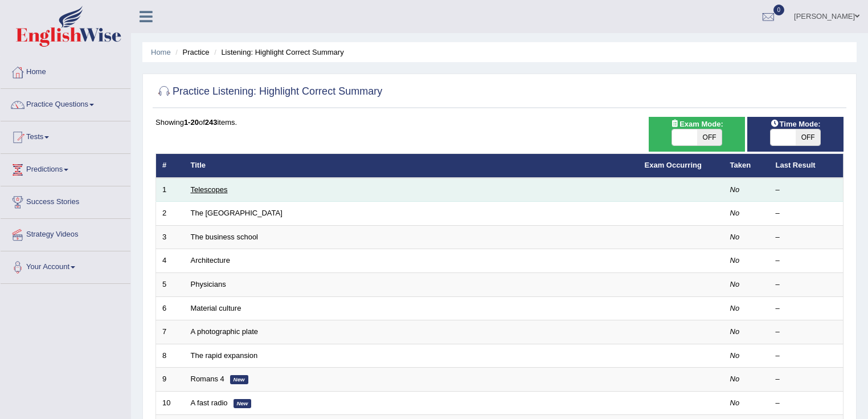
click at [208, 187] on link "Telescopes" at bounding box center [209, 189] width 37 height 9
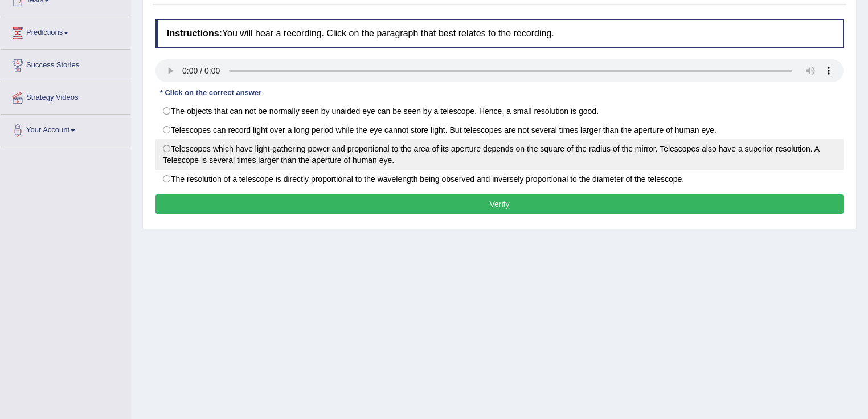
click at [232, 161] on label "Telescopes which have light-gathering power and proportional to the area of its…" at bounding box center [500, 154] width 688 height 31
radio input "true"
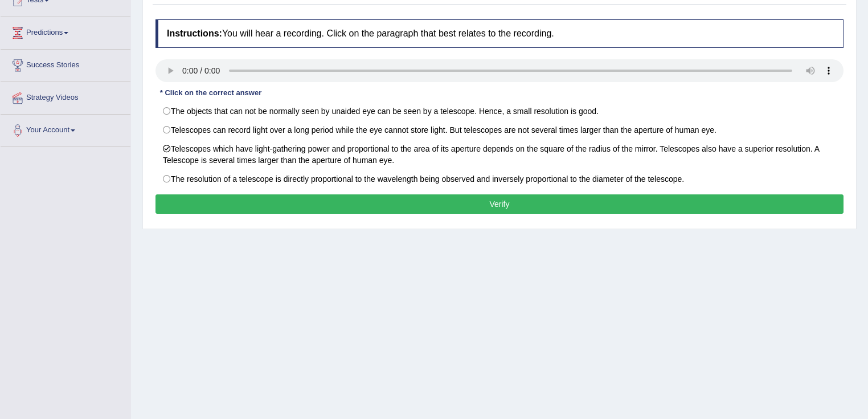
click at [867, 210] on div "Home Practice Listening: Highlight Correct Summary Telescopes Next » Report Que…" at bounding box center [499, 148] width 737 height 570
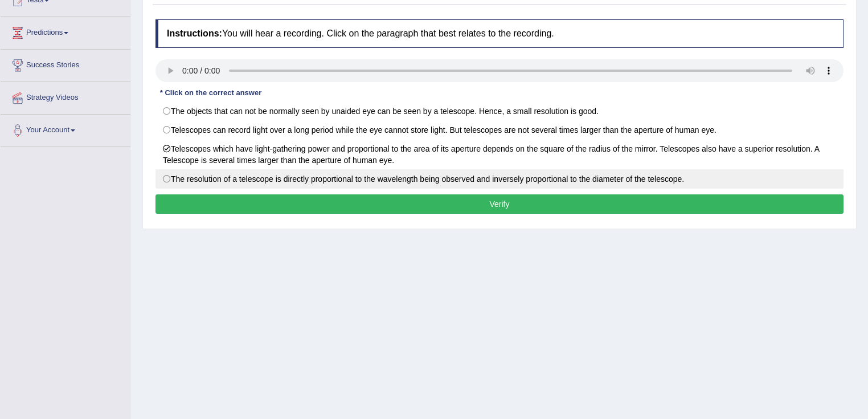
click at [235, 183] on label "The resolution of a telescope is directly proportional to the wavelength being …" at bounding box center [500, 178] width 688 height 19
radio input "true"
click at [472, 187] on label "The resolution of a telescope is directly proportional to the wavelength being …" at bounding box center [500, 178] width 688 height 19
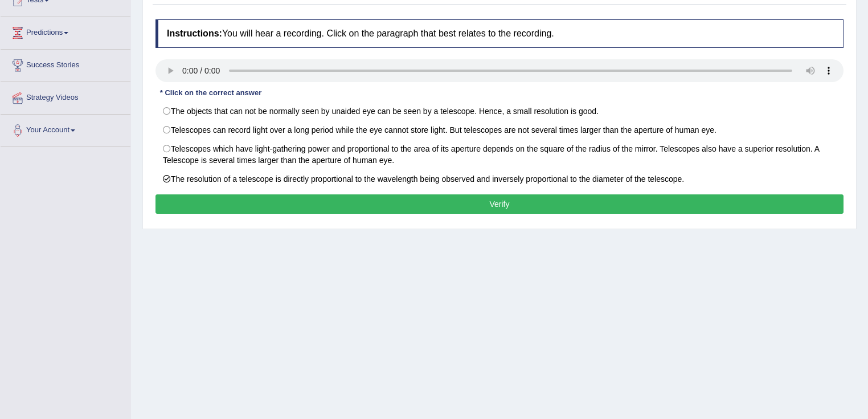
click at [506, 198] on button "Verify" at bounding box center [500, 203] width 688 height 19
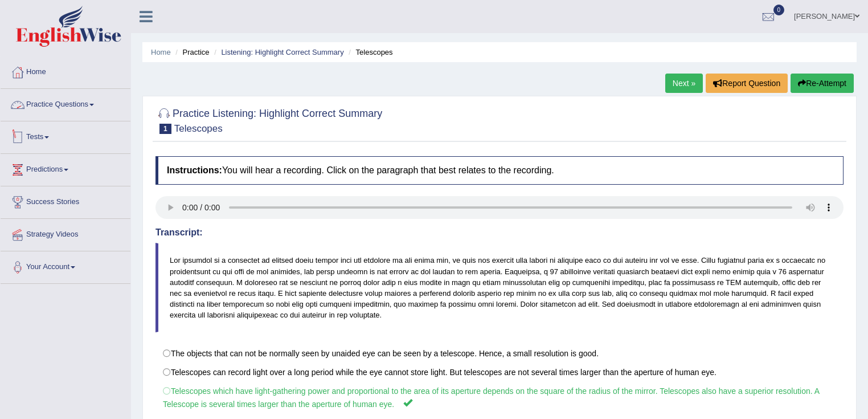
click at [80, 97] on link "Practice Questions" at bounding box center [66, 103] width 130 height 28
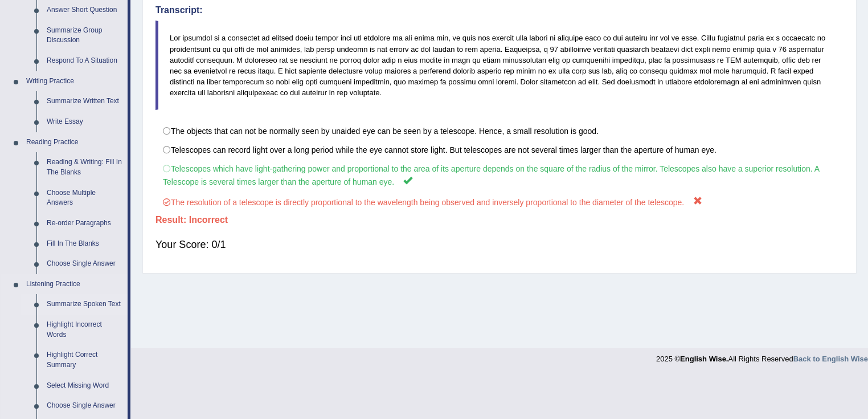
scroll to position [319, 0]
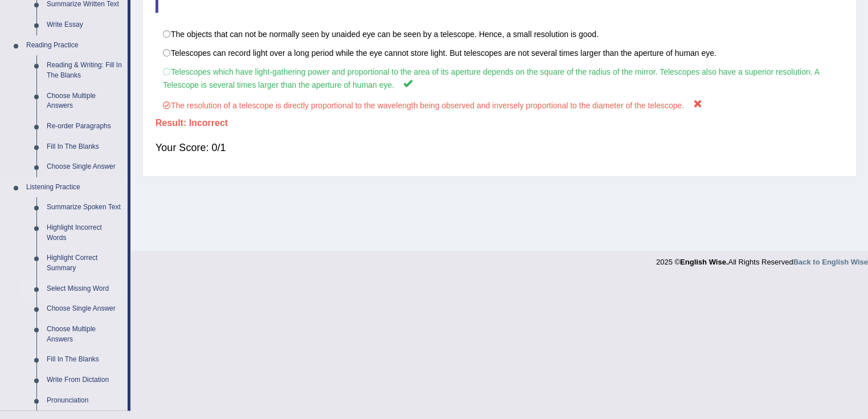
click at [58, 288] on link "Select Missing Word" at bounding box center [85, 289] width 86 height 21
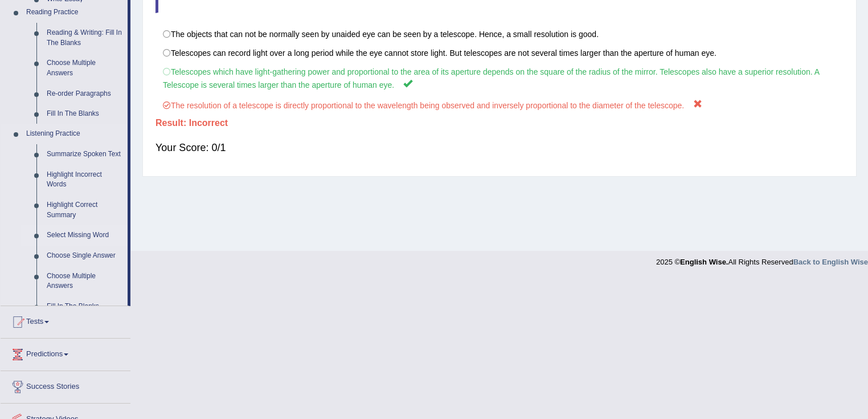
scroll to position [179, 0]
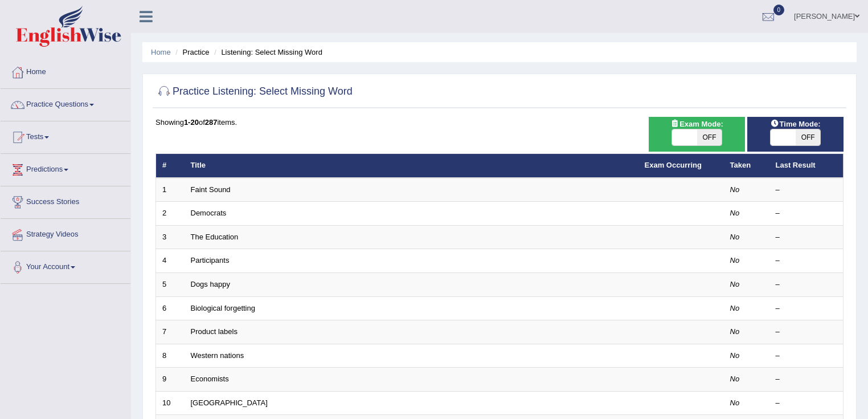
click at [211, 191] on link "Faint Sound" at bounding box center [211, 189] width 40 height 9
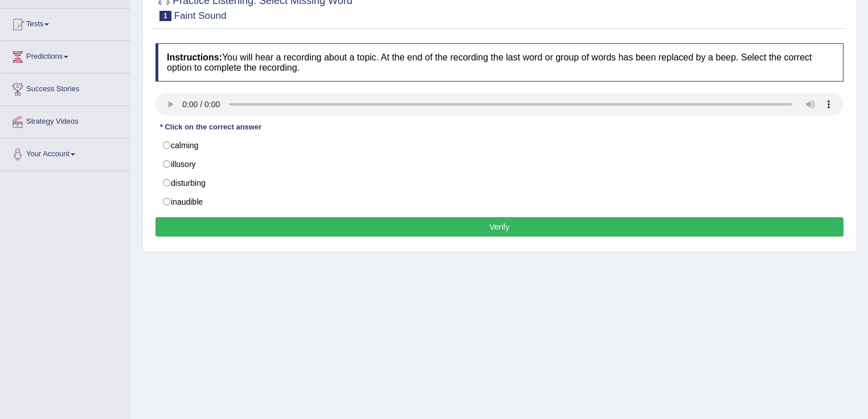
scroll to position [179, 0]
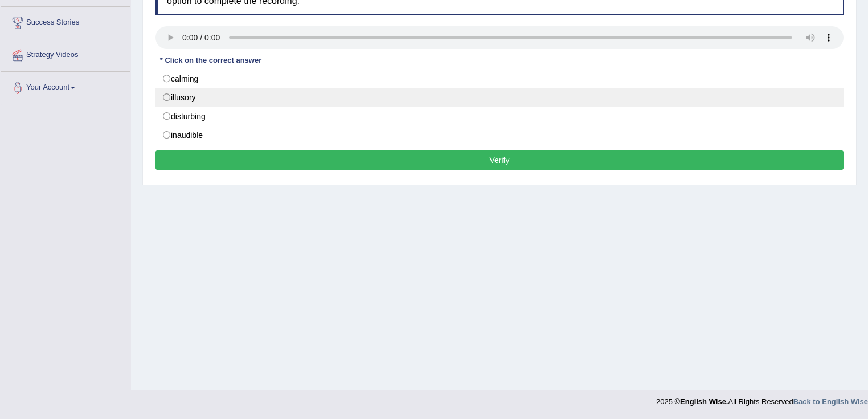
click at [229, 91] on label "illusory" at bounding box center [500, 97] width 688 height 19
radio input "true"
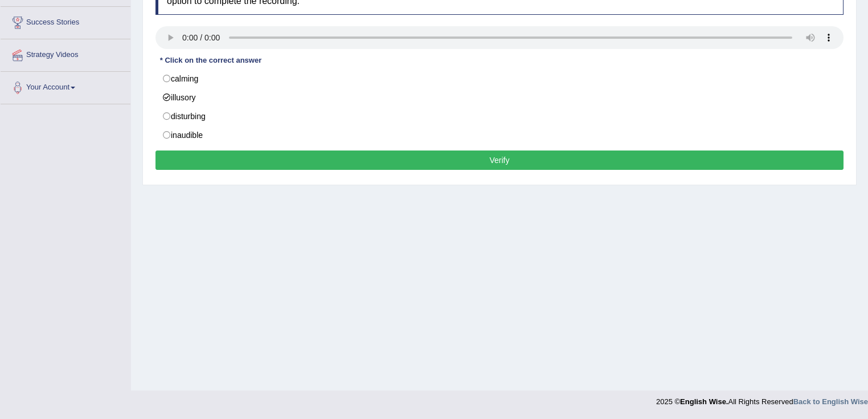
click at [457, 160] on button "Verify" at bounding box center [500, 159] width 688 height 19
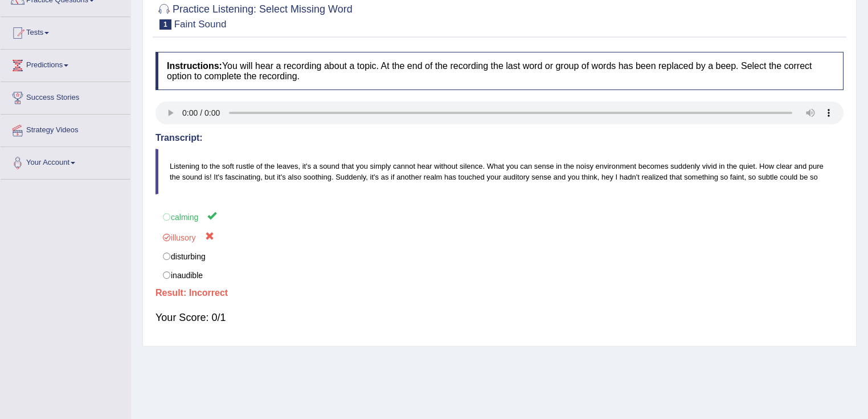
scroll to position [0, 0]
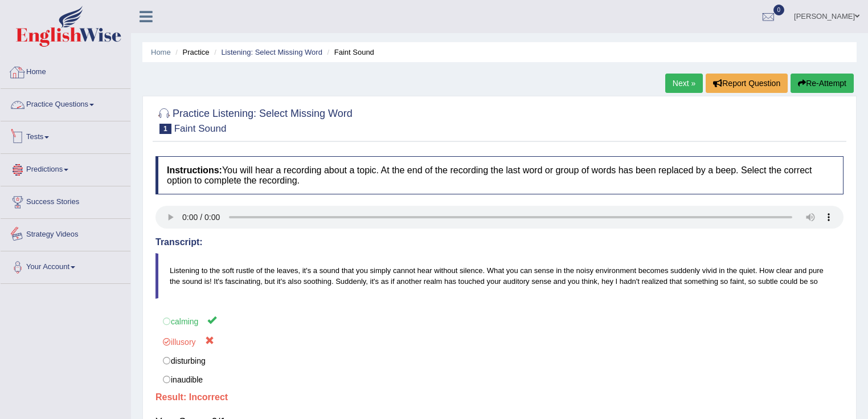
click at [75, 122] on link "Tests" at bounding box center [66, 135] width 130 height 28
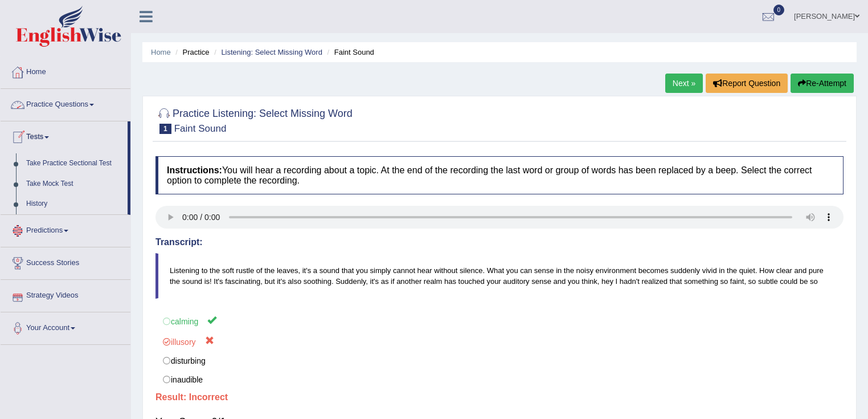
click at [82, 113] on link "Practice Questions" at bounding box center [66, 103] width 130 height 28
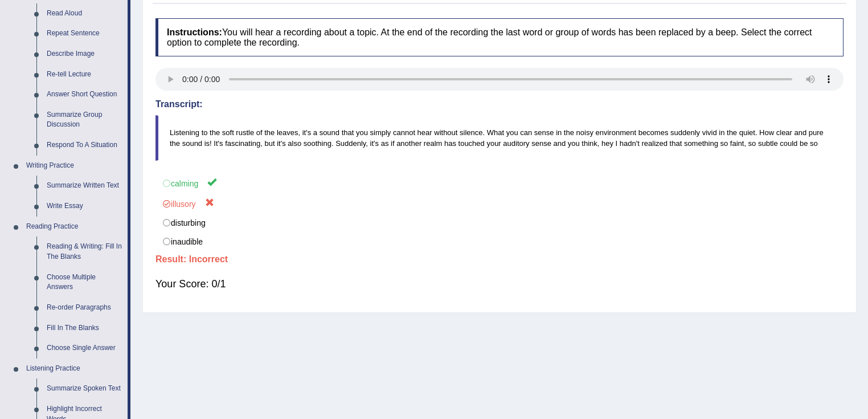
scroll to position [316, 0]
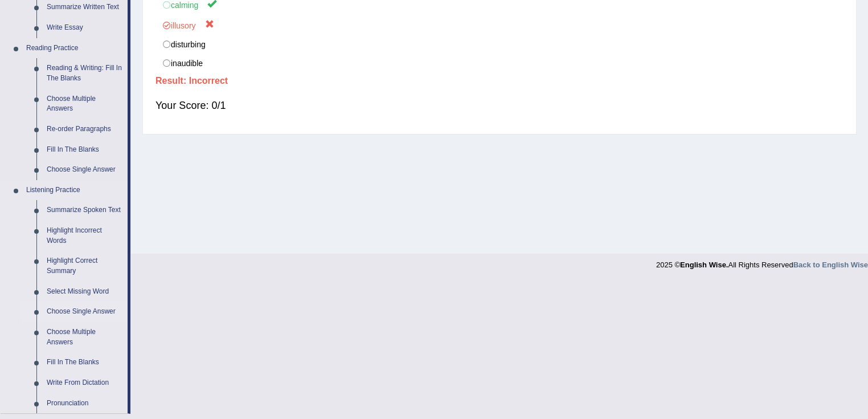
click at [91, 310] on link "Choose Single Answer" at bounding box center [85, 311] width 86 height 21
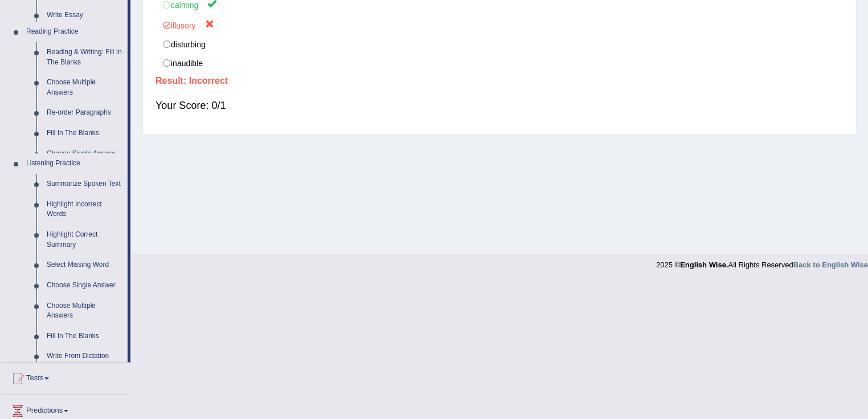
scroll to position [179, 0]
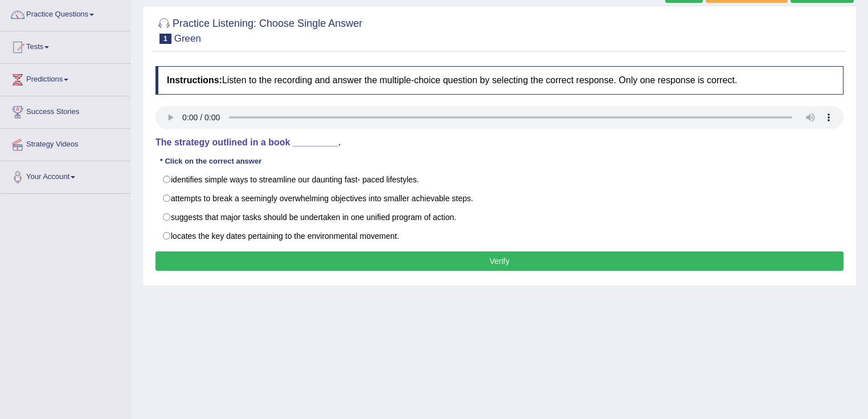
scroll to position [91, 0]
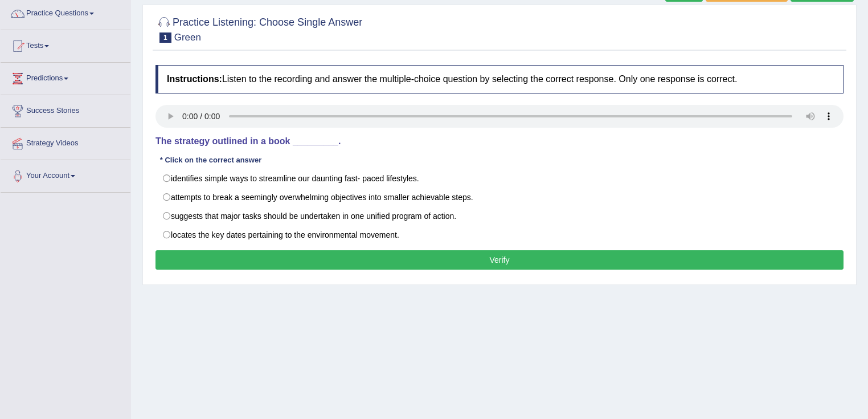
click at [745, 115] on div "Instructions: Listen to the recording and answer the multiple-choice question b…" at bounding box center [500, 168] width 694 height 219
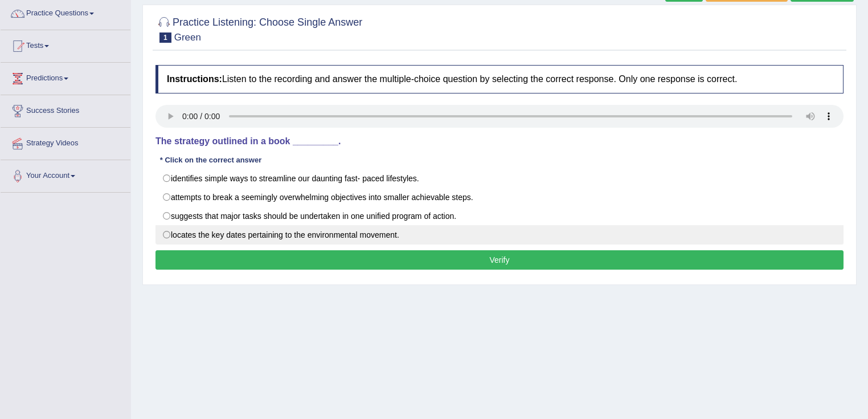
click at [299, 230] on label "locates the key dates pertaining to the environmental movement." at bounding box center [500, 234] width 688 height 19
radio input "true"
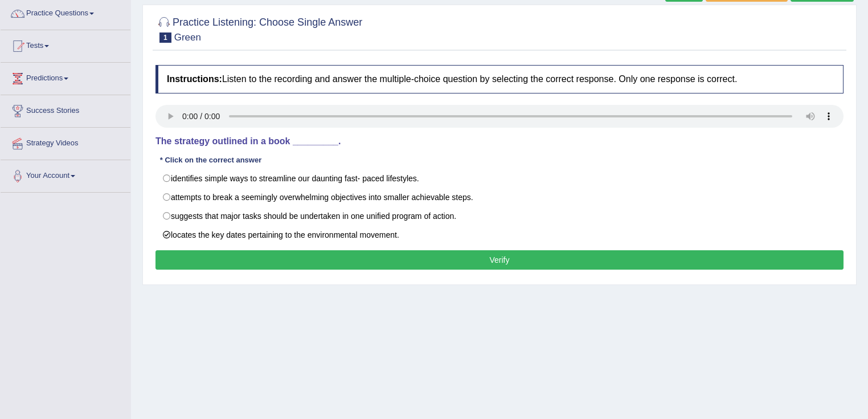
drag, startPoint x: 476, startPoint y: 265, endPoint x: 476, endPoint y: 254, distance: 10.8
click at [476, 254] on button "Verify" at bounding box center [500, 259] width 688 height 19
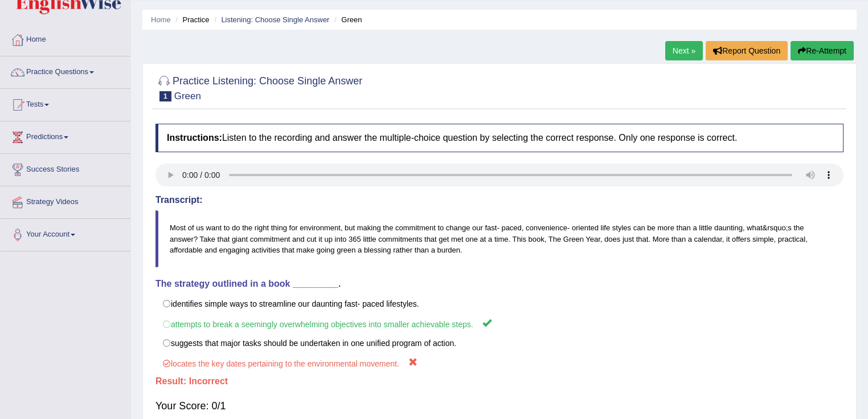
scroll to position [0, 0]
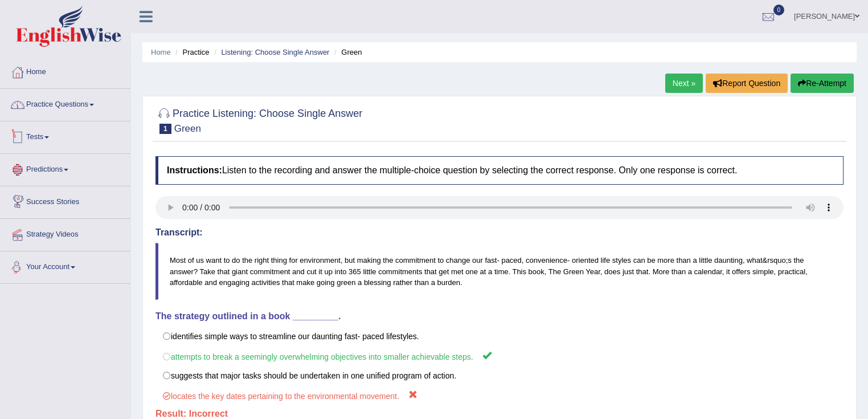
click at [69, 101] on link "Practice Questions" at bounding box center [66, 103] width 130 height 28
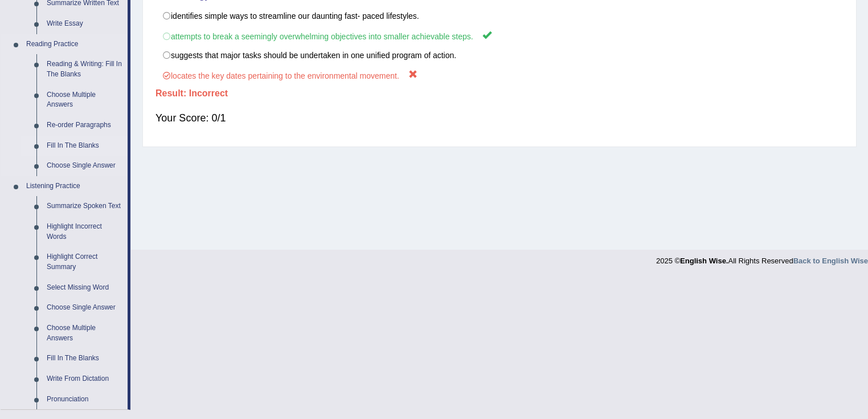
scroll to position [473, 0]
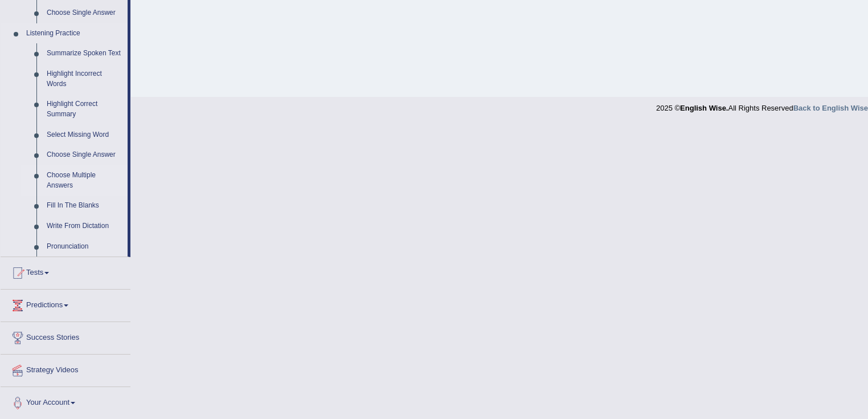
click at [52, 187] on link "Choose Multiple Answers" at bounding box center [85, 180] width 86 height 30
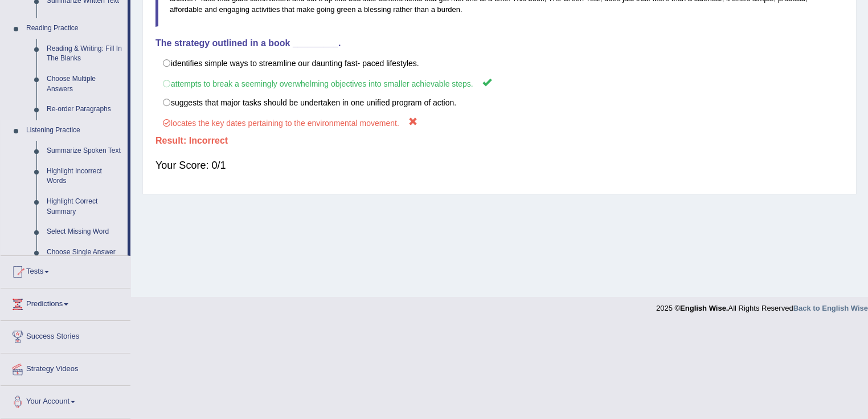
scroll to position [179, 0]
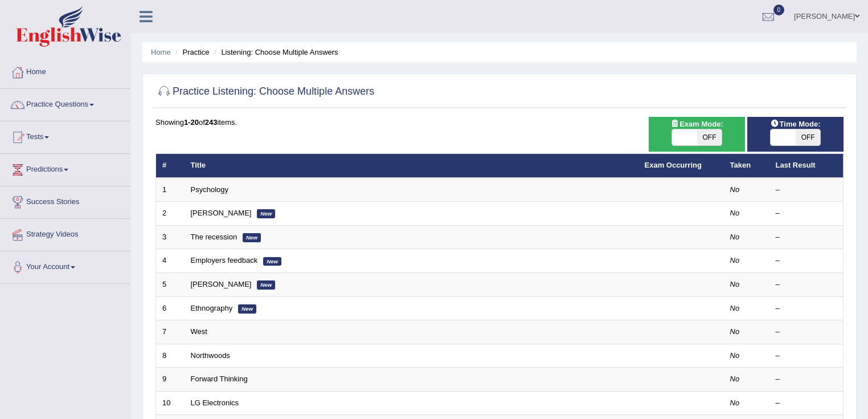
click at [210, 188] on link "Psychology" at bounding box center [210, 189] width 38 height 9
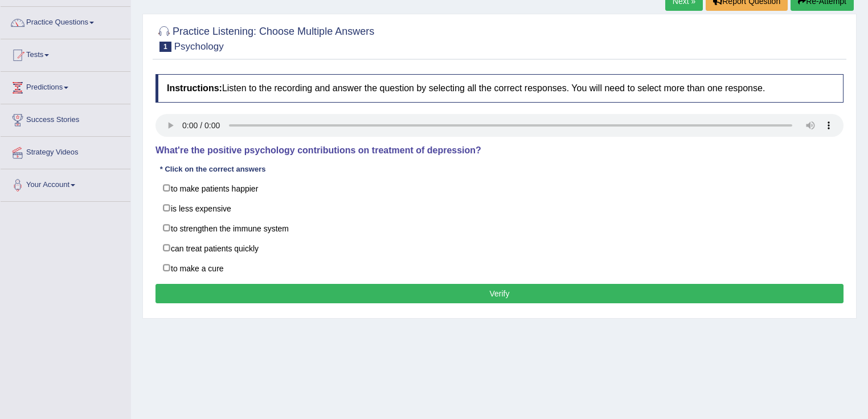
scroll to position [91, 0]
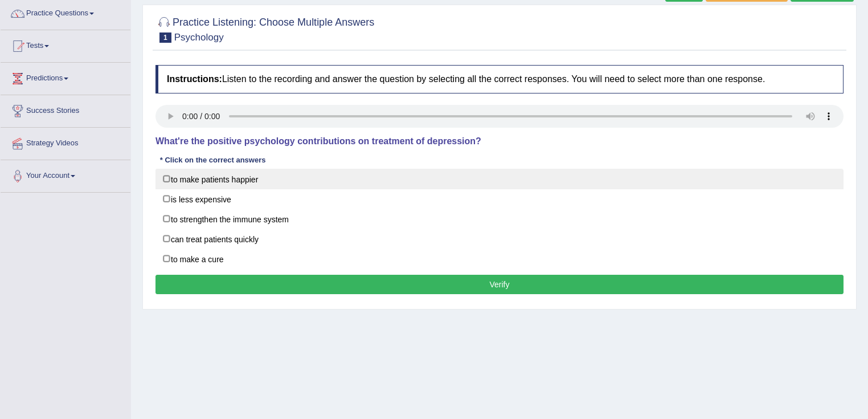
click at [235, 172] on label "to make patients happier" at bounding box center [500, 179] width 688 height 21
checkbox input "true"
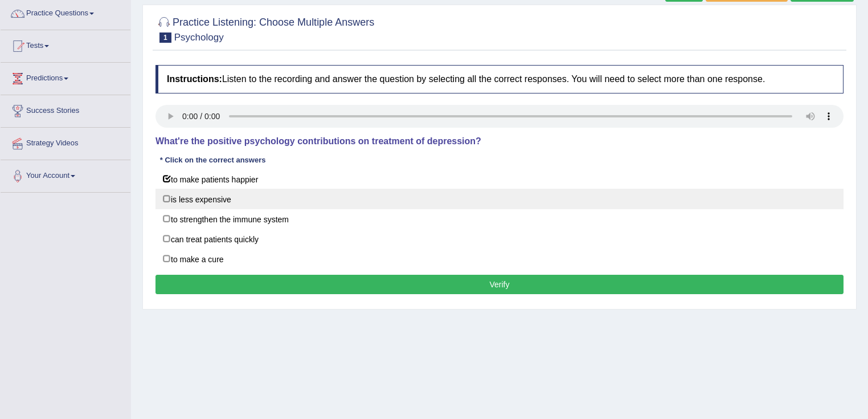
click at [215, 201] on label "is less expensive" at bounding box center [500, 199] width 688 height 21
checkbox input "true"
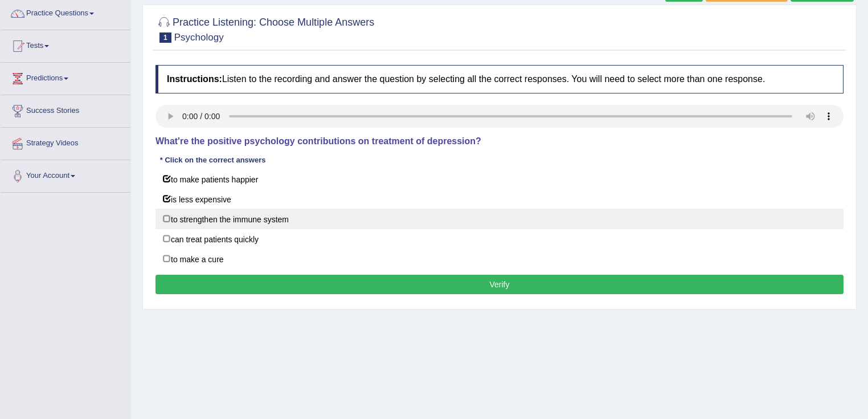
click at [230, 212] on label "to strengthen the immune system" at bounding box center [500, 218] width 688 height 21
checkbox input "true"
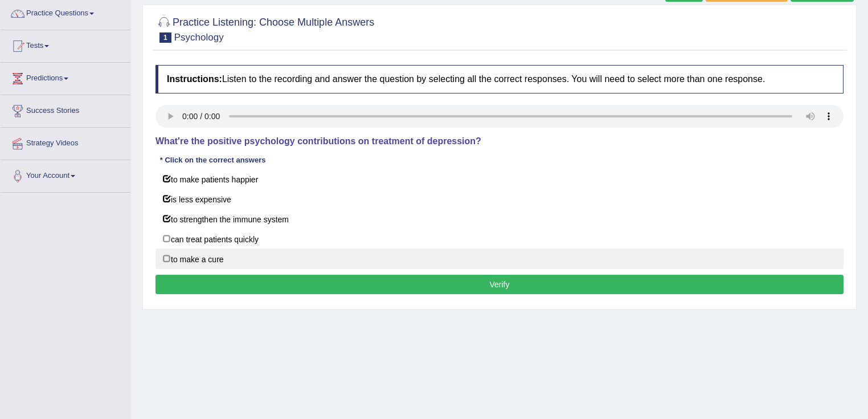
click at [223, 255] on label "to make a cure" at bounding box center [500, 258] width 688 height 21
checkbox input "true"
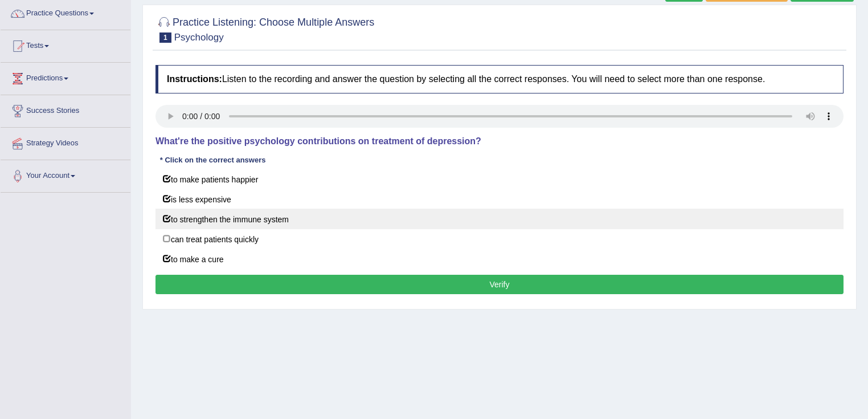
click at [238, 224] on label "to strengthen the immune system" at bounding box center [500, 218] width 688 height 21
checkbox input "false"
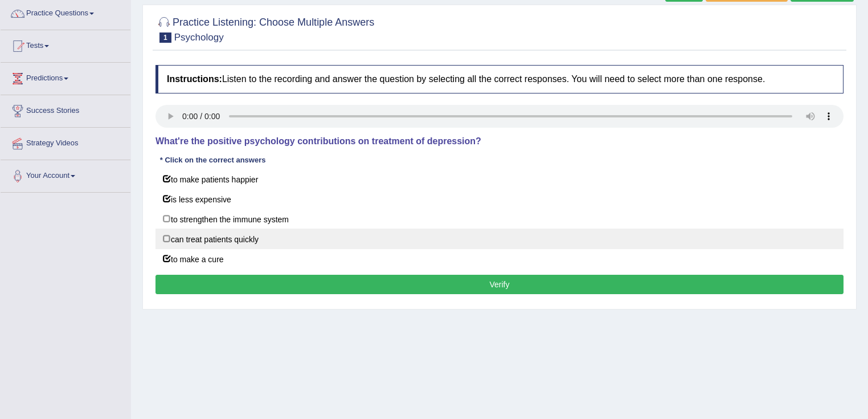
click at [239, 239] on label "can treat patients quickly" at bounding box center [500, 238] width 688 height 21
checkbox input "true"
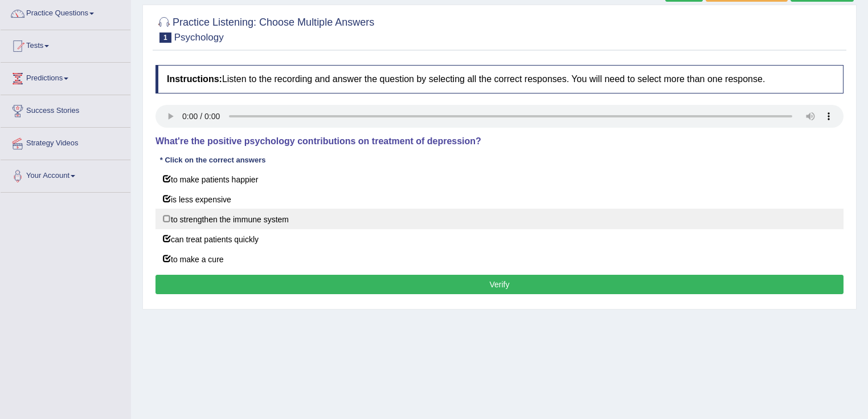
click at [241, 226] on label "to strengthen the immune system" at bounding box center [500, 218] width 688 height 21
checkbox input "true"
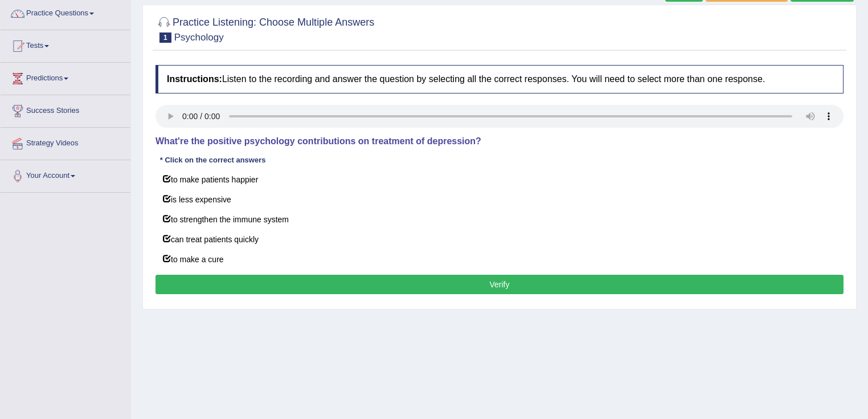
scroll to position [0, 0]
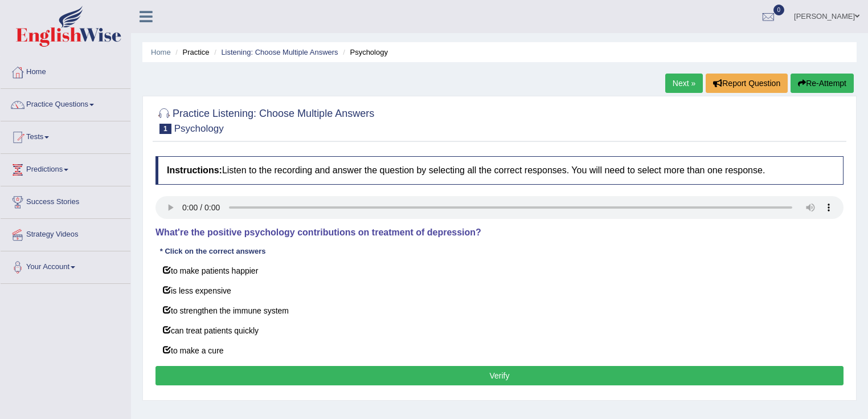
click at [830, 73] on button "Re-Attempt" at bounding box center [822, 82] width 63 height 19
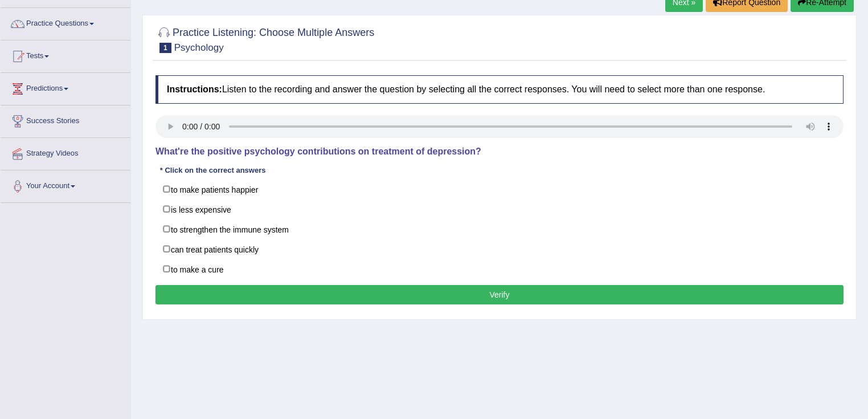
scroll to position [179, 0]
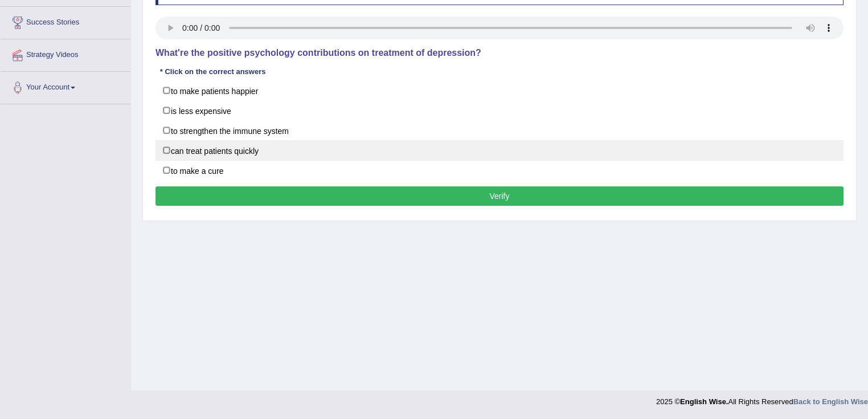
click at [261, 155] on label "can treat patients quickly" at bounding box center [500, 150] width 688 height 21
checkbox input "true"
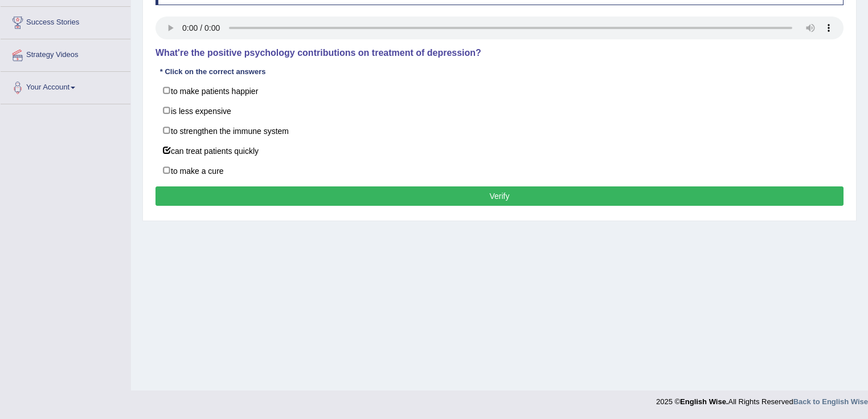
click at [399, 197] on button "Verify" at bounding box center [500, 195] width 688 height 19
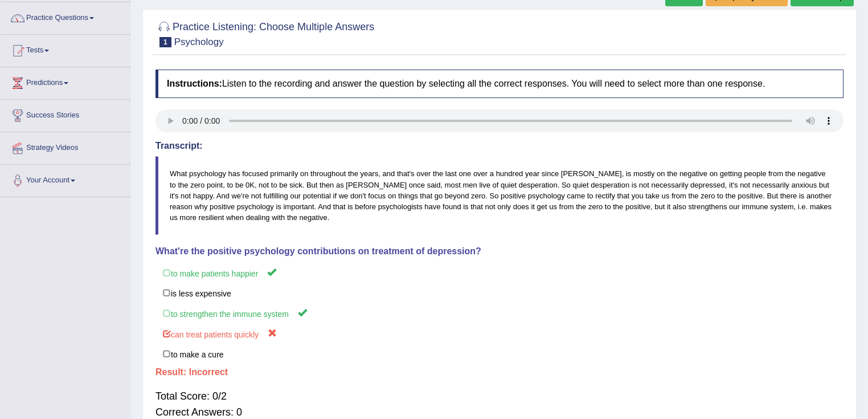
scroll to position [0, 0]
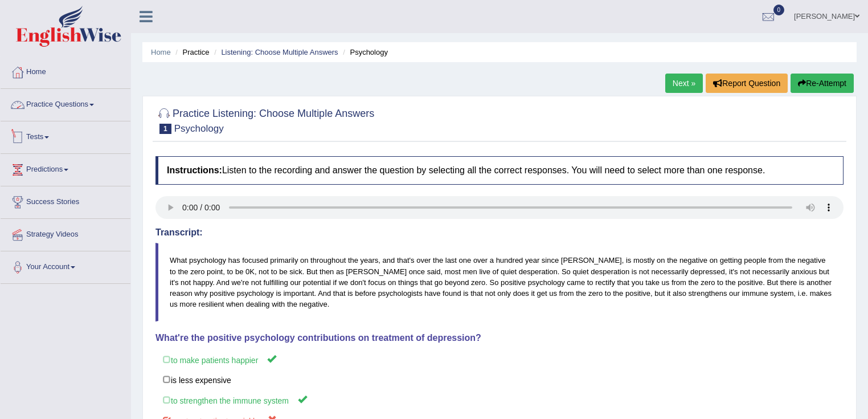
click at [91, 103] on link "Practice Questions" at bounding box center [66, 103] width 130 height 28
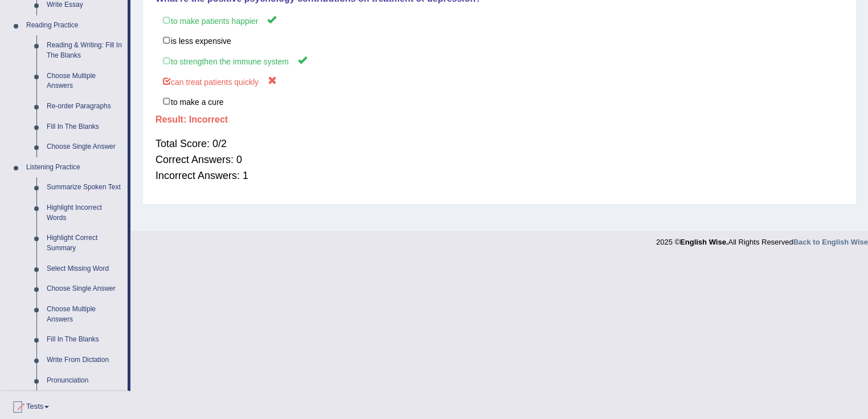
scroll to position [473, 0]
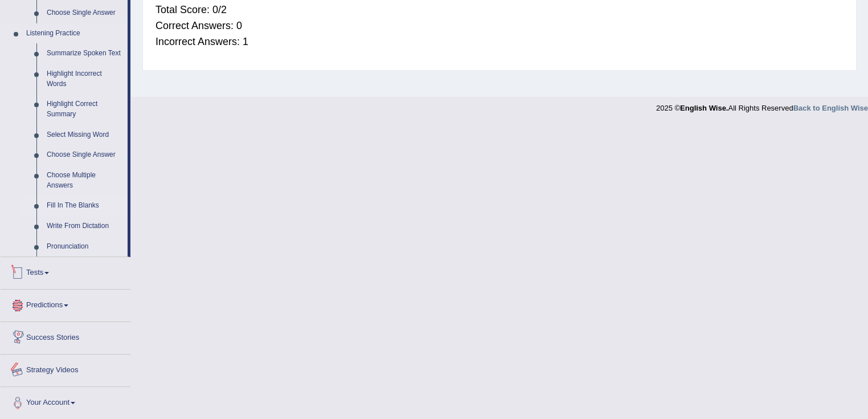
click at [68, 200] on link "Fill In The Blanks" at bounding box center [85, 205] width 86 height 21
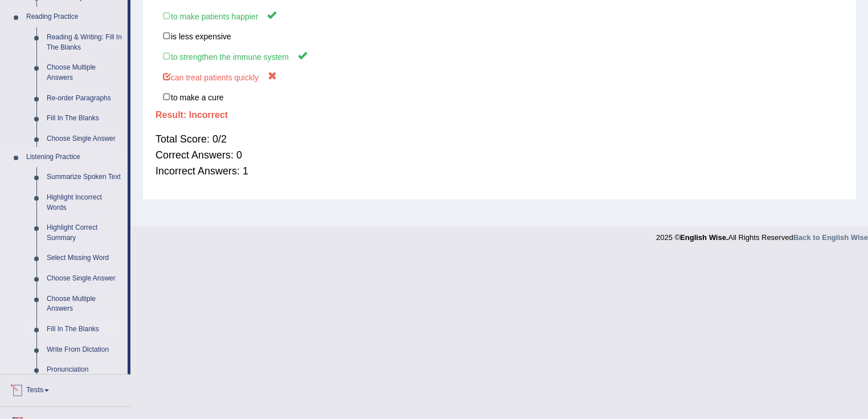
scroll to position [179, 0]
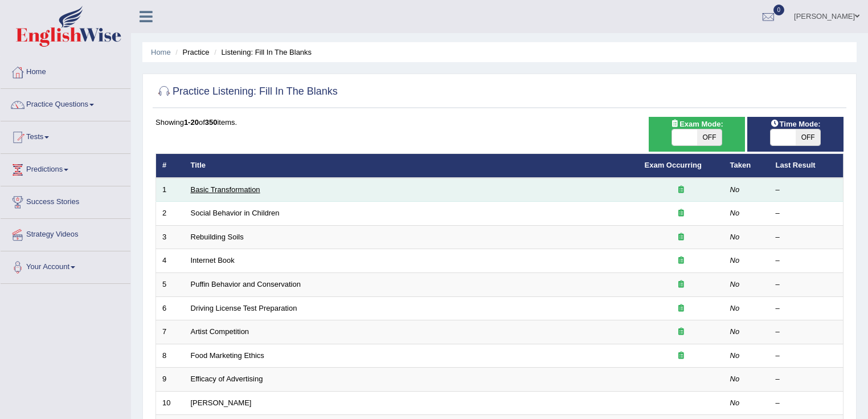
click at [214, 189] on link "Basic Transformation" at bounding box center [225, 189] width 69 height 9
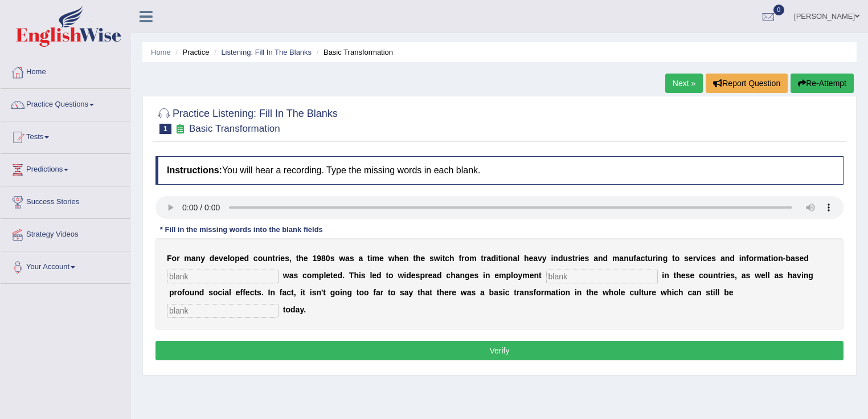
scroll to position [46, 0]
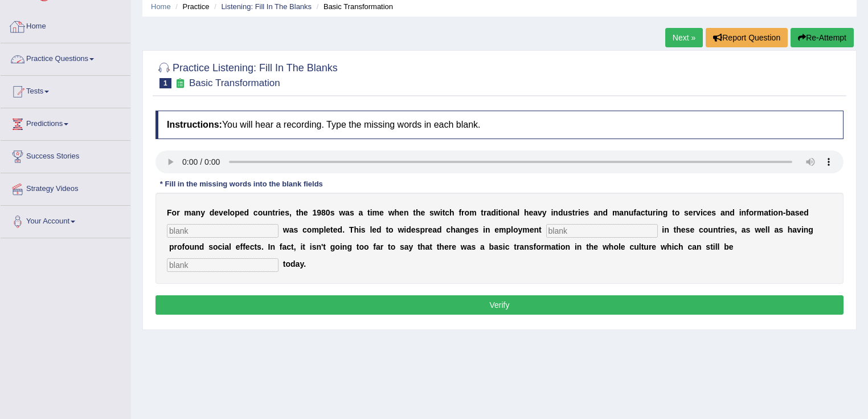
click at [77, 58] on link "Practice Questions" at bounding box center [66, 57] width 130 height 28
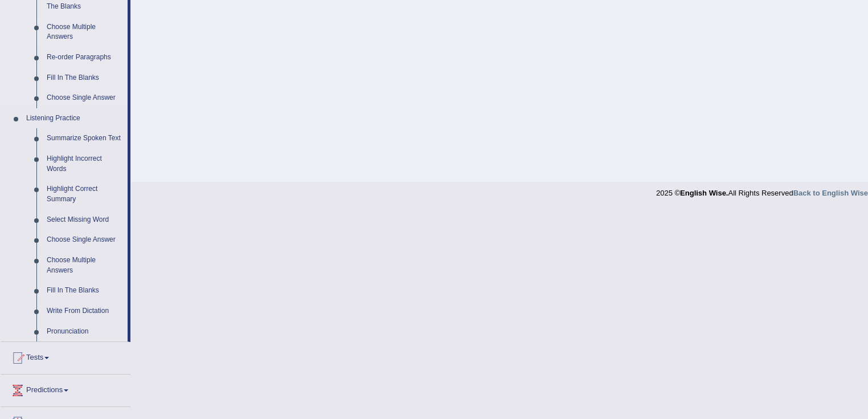
scroll to position [473, 0]
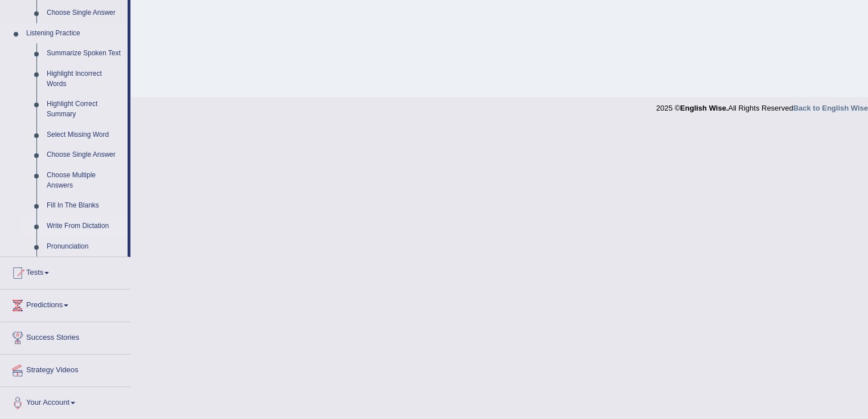
click at [72, 224] on link "Write From Dictation" at bounding box center [85, 226] width 86 height 21
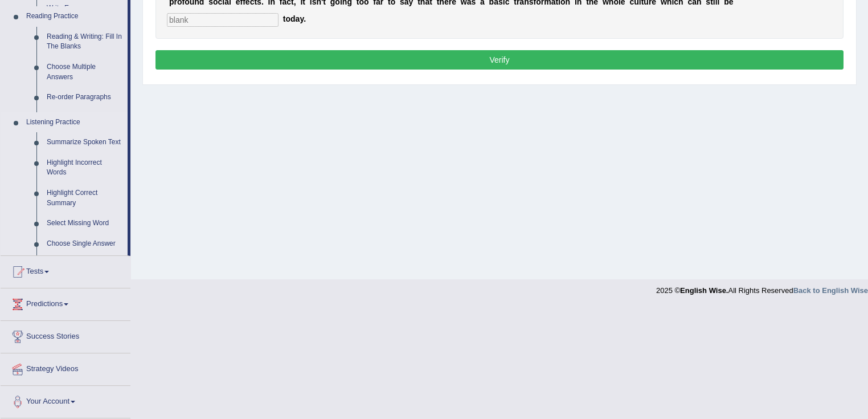
scroll to position [179, 0]
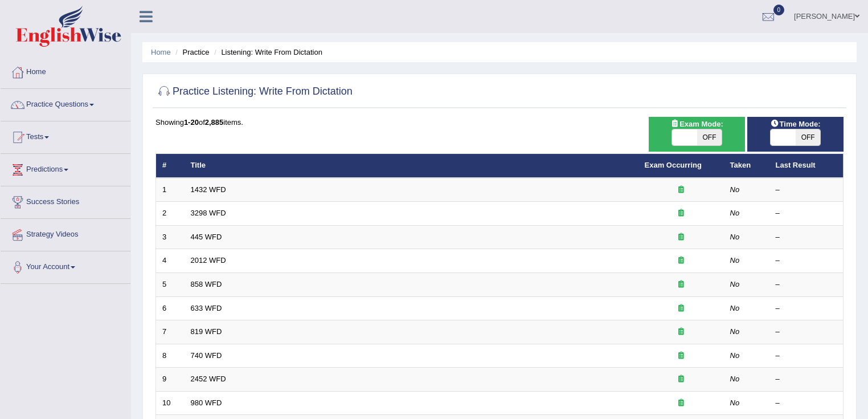
click at [216, 187] on link "1432 WFD" at bounding box center [208, 189] width 35 height 9
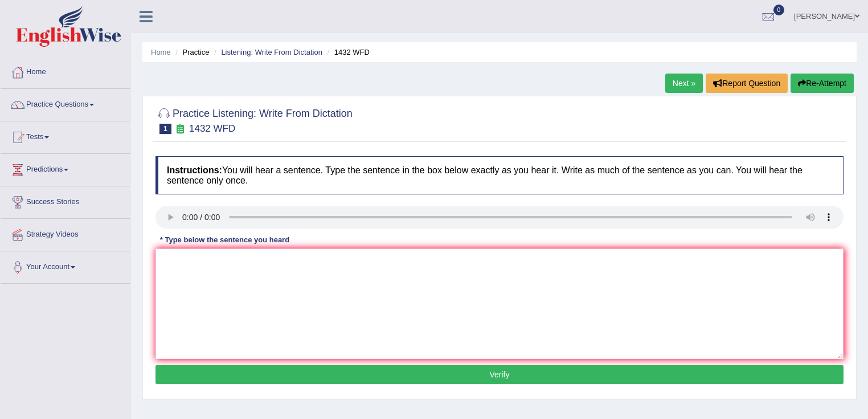
click at [683, 81] on link "Next »" at bounding box center [684, 82] width 38 height 19
click at [682, 81] on link "Next »" at bounding box center [684, 82] width 38 height 19
click at [218, 277] on textarea at bounding box center [500, 303] width 688 height 111
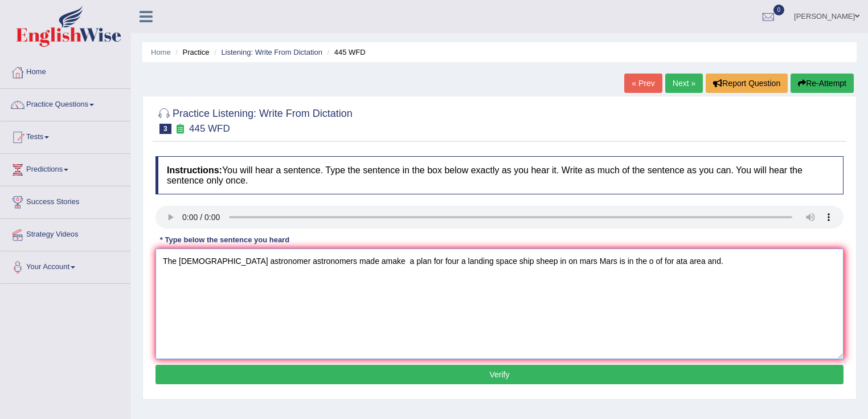
click at [665, 260] on textarea "The [DEMOGRAPHIC_DATA] astronomer astronomers made amake a plan for four a land…" at bounding box center [500, 303] width 688 height 111
click at [681, 261] on textarea "The [DEMOGRAPHIC_DATA] astronomer astronomers made amake a plan for four a land…" at bounding box center [500, 303] width 688 height 111
click at [547, 300] on textarea "The [DEMOGRAPHIC_DATA] astronomer astronomers made amake a plan for four a land…" at bounding box center [500, 303] width 688 height 111
click at [367, 260] on textarea "The [DEMOGRAPHIC_DATA] astronomer astronomers made amake a plan for four a land…" at bounding box center [500, 303] width 688 height 111
click at [518, 262] on textarea "The [DEMOGRAPHIC_DATA] astronomer astronomers made a make a plan for four a lan…" at bounding box center [500, 303] width 688 height 111
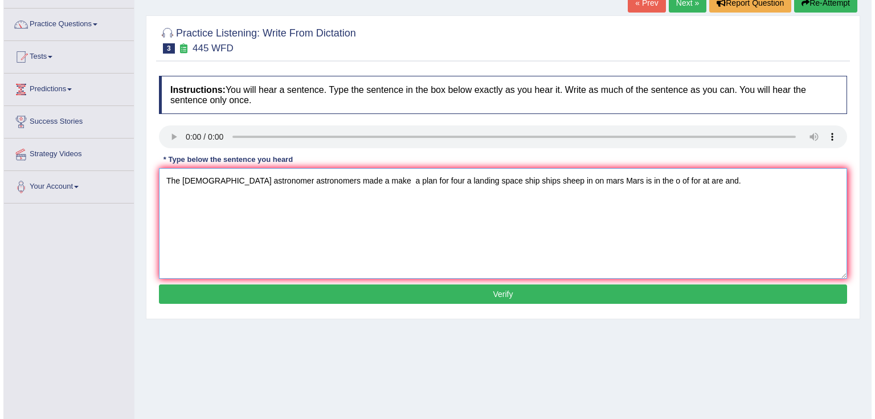
scroll to position [179, 0]
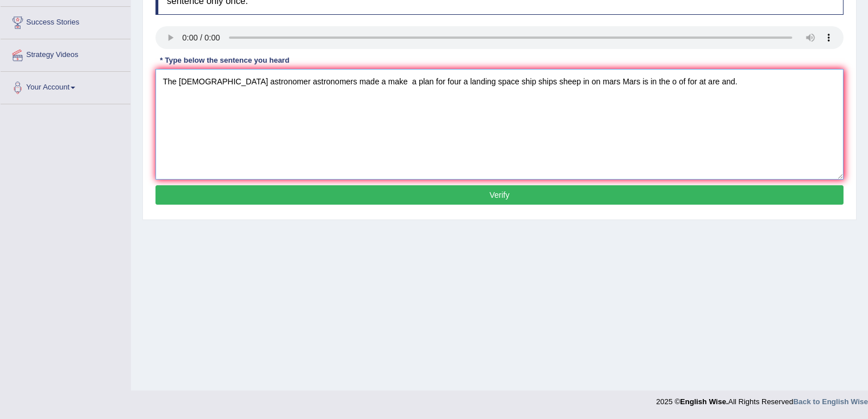
click at [478, 83] on textarea "The [DEMOGRAPHIC_DATA] astronomer astronomers made a make a plan for four a lan…" at bounding box center [500, 124] width 688 height 111
click at [570, 129] on textarea "The [DEMOGRAPHIC_DATA] astronomer astronomers made a make a plan for four a lan…" at bounding box center [500, 124] width 688 height 111
type textarea "The [DEMOGRAPHIC_DATA] astronomer astronomers made a make a plan for four a lan…"
click at [546, 203] on div "Instructions: You will hear a sentence. Type the sentence in the box below exac…" at bounding box center [500, 92] width 694 height 243
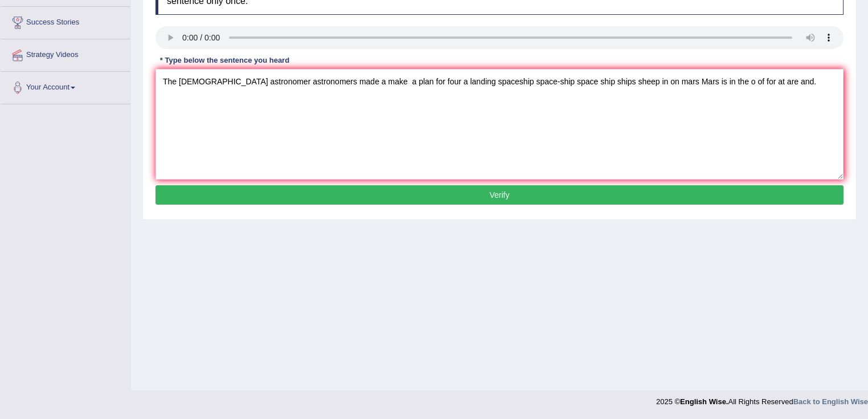
click at [535, 191] on button "Verify" at bounding box center [500, 194] width 688 height 19
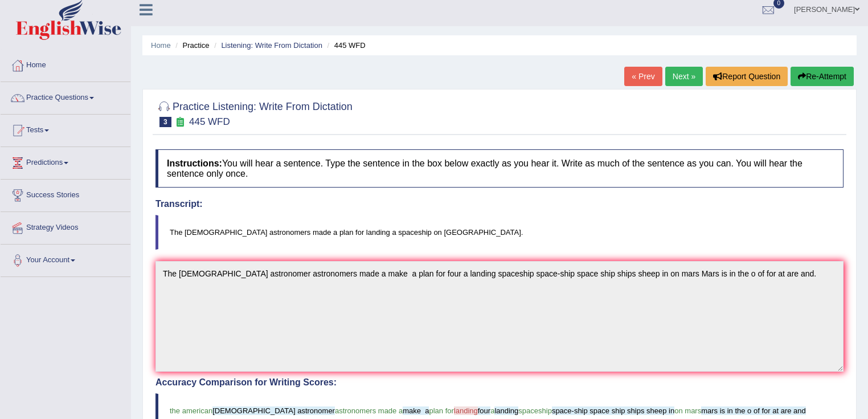
scroll to position [0, 0]
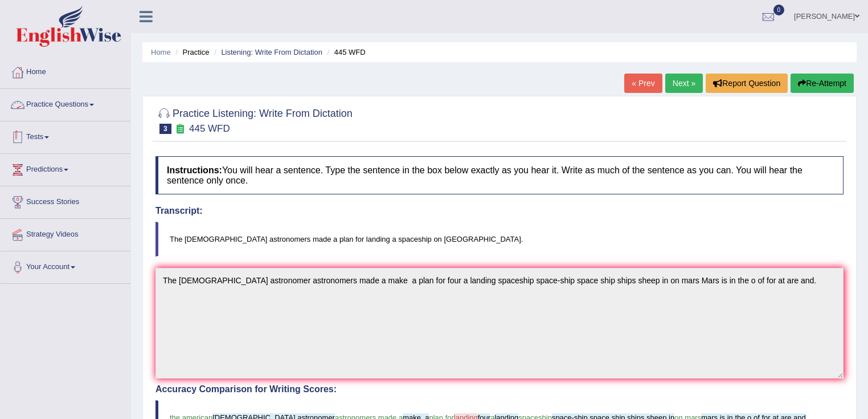
click at [66, 101] on link "Practice Questions" at bounding box center [66, 103] width 130 height 28
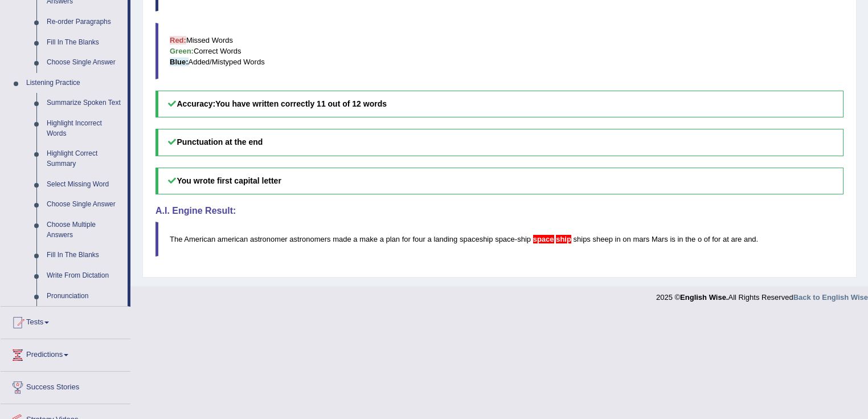
scroll to position [473, 0]
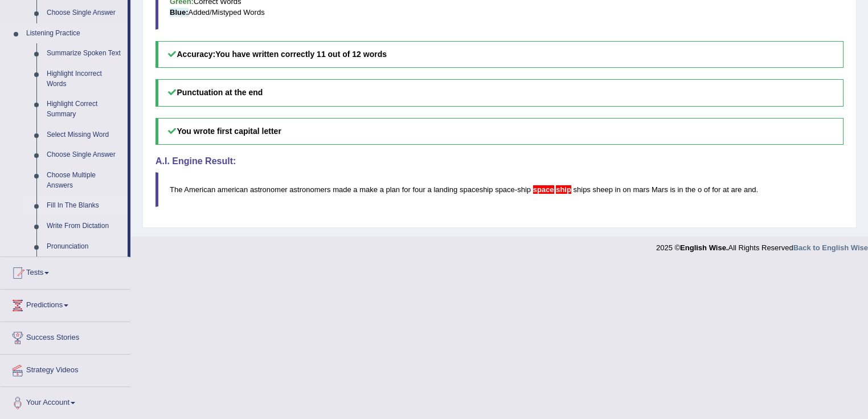
click at [75, 206] on link "Fill In The Blanks" at bounding box center [85, 205] width 86 height 21
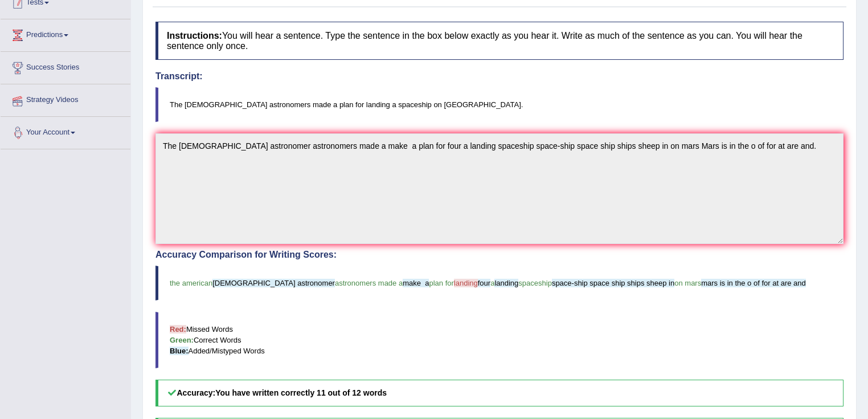
scroll to position [177, 0]
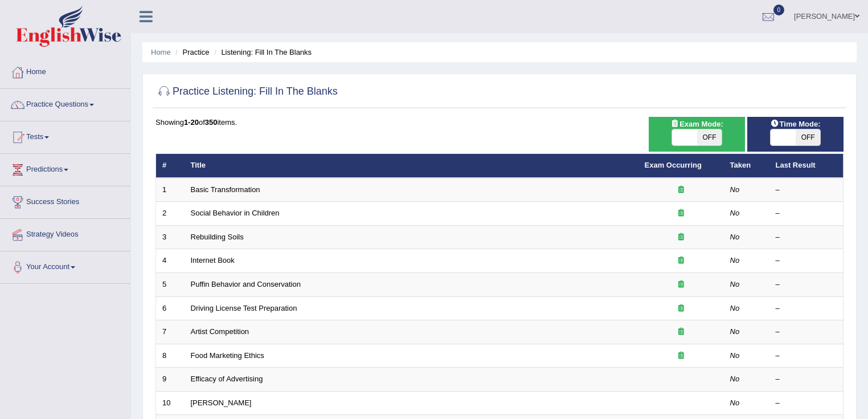
click at [235, 192] on link "Basic Transformation" at bounding box center [225, 189] width 69 height 9
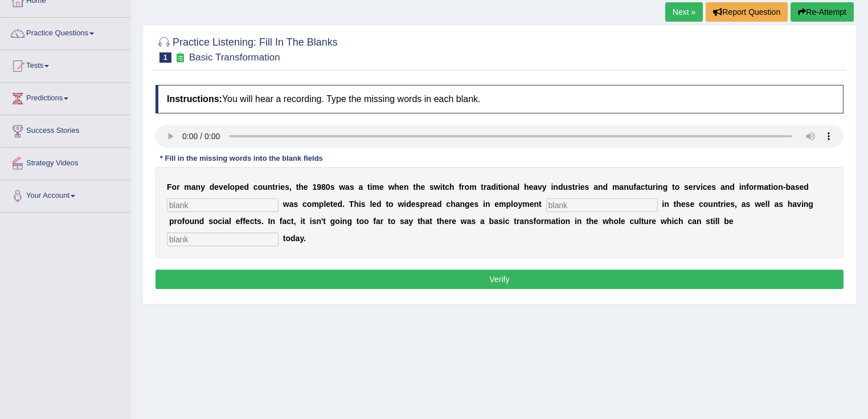
scroll to position [137, 0]
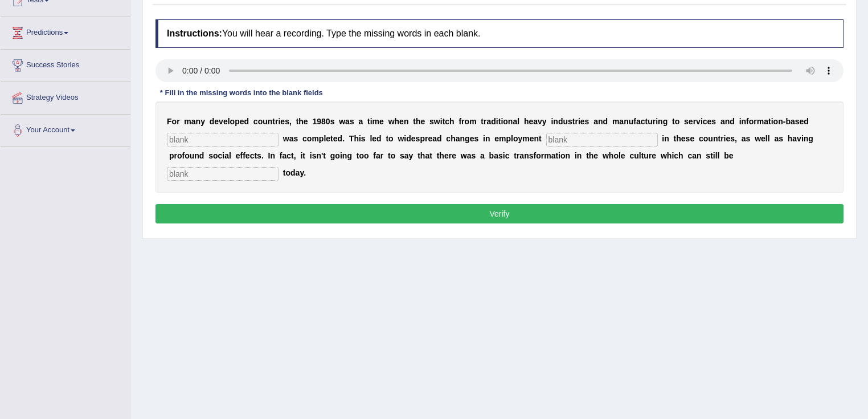
click at [244, 141] on input "text" at bounding box center [223, 140] width 112 height 14
click at [223, 139] on input "text" at bounding box center [223, 140] width 112 height 14
type input "enterprise"
click at [625, 144] on input "text" at bounding box center [602, 140] width 112 height 14
type input "patterns"
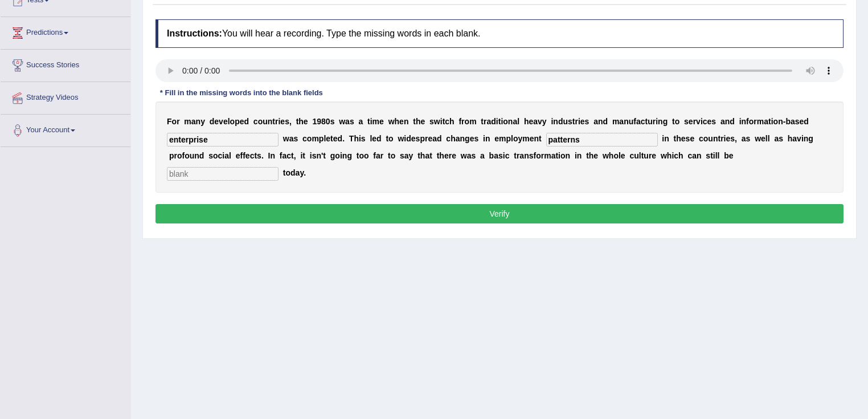
click at [218, 185] on div "F o r m a n y d e v e l o p e d c o u n t r i e s , t h e 1 9 8 0 s w a s a t i…" at bounding box center [500, 146] width 688 height 91
click at [231, 173] on input "text" at bounding box center [223, 174] width 112 height 14
click at [185, 172] on input "obsarved" at bounding box center [223, 174] width 112 height 14
type input "obsarved"
click at [267, 214] on button "Verify" at bounding box center [500, 213] width 688 height 19
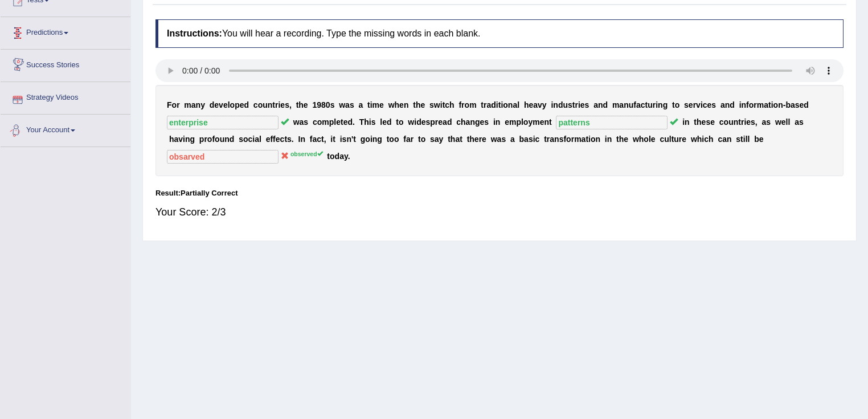
scroll to position [46, 0]
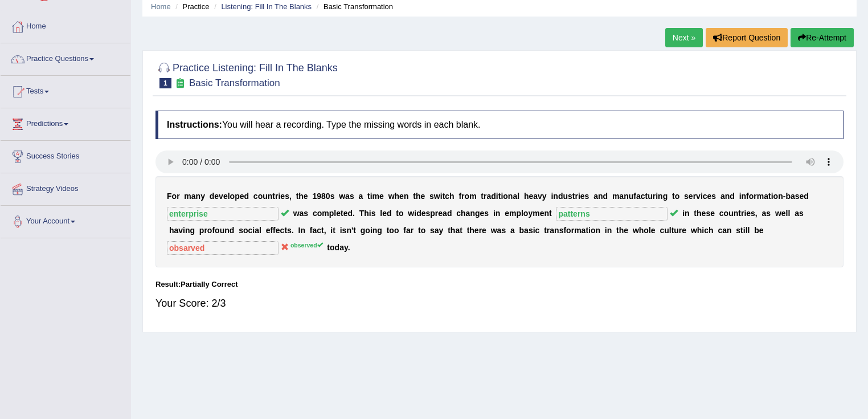
click at [679, 43] on link "Next »" at bounding box center [684, 37] width 38 height 19
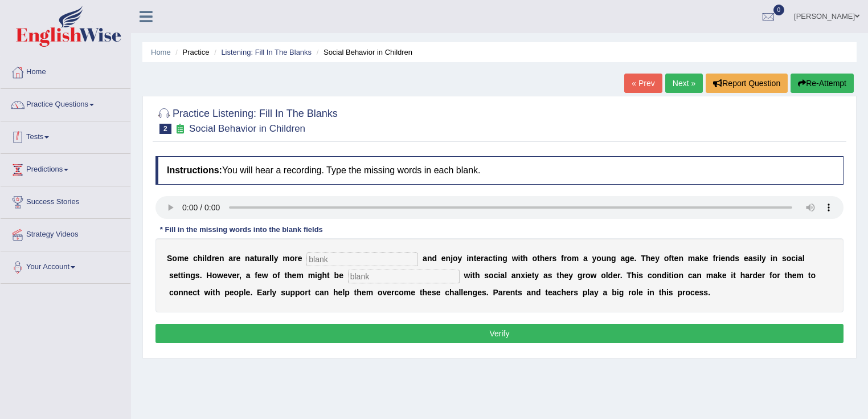
scroll to position [137, 0]
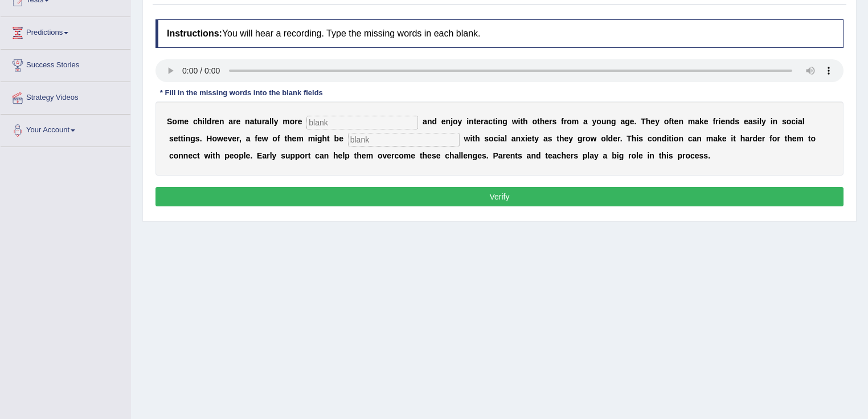
click at [342, 128] on div "S o m e c h i l d r e n a r e n a t u r a l l y m o r e a n d e n j o y i n t e…" at bounding box center [500, 138] width 688 height 74
click at [342, 122] on input "text" at bounding box center [362, 123] width 112 height 14
type input "sociable"
click at [377, 136] on input "text" at bounding box center [404, 140] width 112 height 14
click at [382, 116] on input "sociable" at bounding box center [362, 123] width 112 height 14
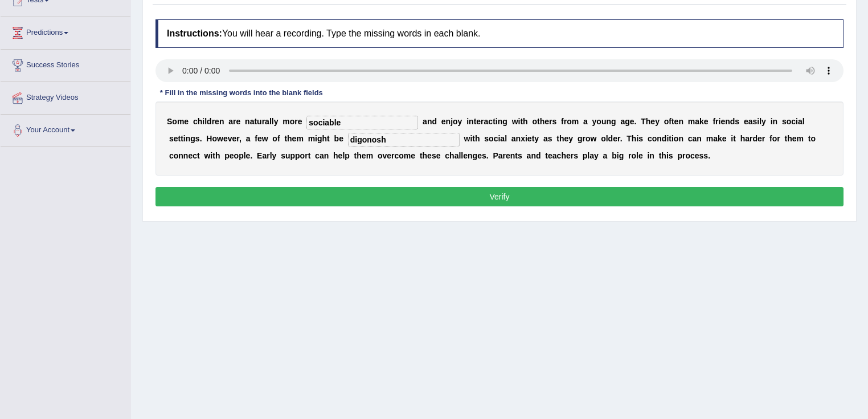
click at [400, 137] on input "digonosh" at bounding box center [404, 140] width 112 height 14
click at [369, 138] on input "diagonosed" at bounding box center [404, 140] width 112 height 14
type input "diagnosed"
click at [607, 194] on button "Verify" at bounding box center [500, 196] width 688 height 19
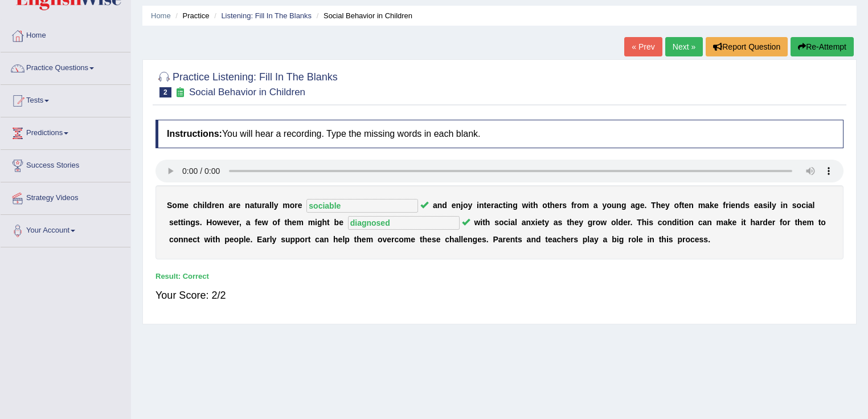
scroll to position [0, 0]
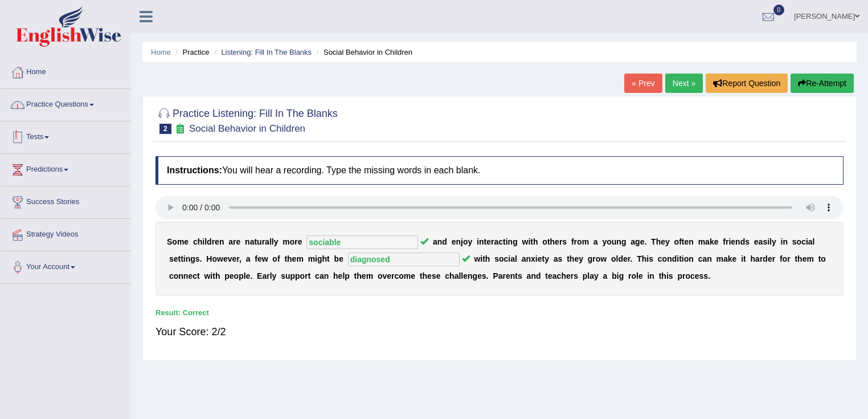
click at [85, 87] on li "Home" at bounding box center [66, 72] width 130 height 32
click at [91, 107] on link "Practice Questions" at bounding box center [66, 103] width 130 height 28
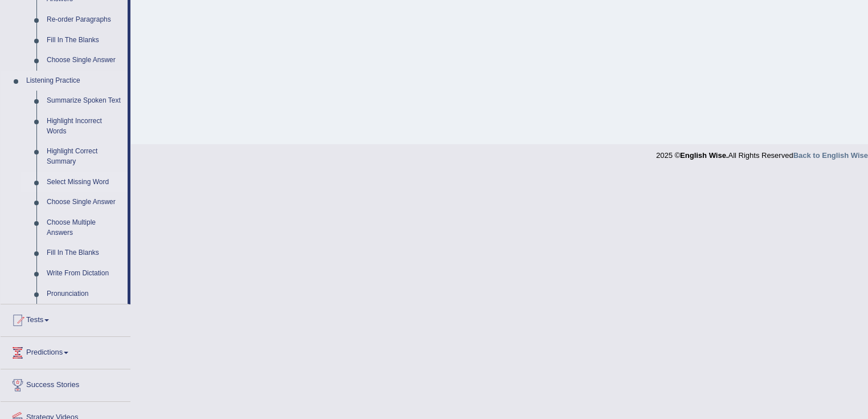
scroll to position [473, 0]
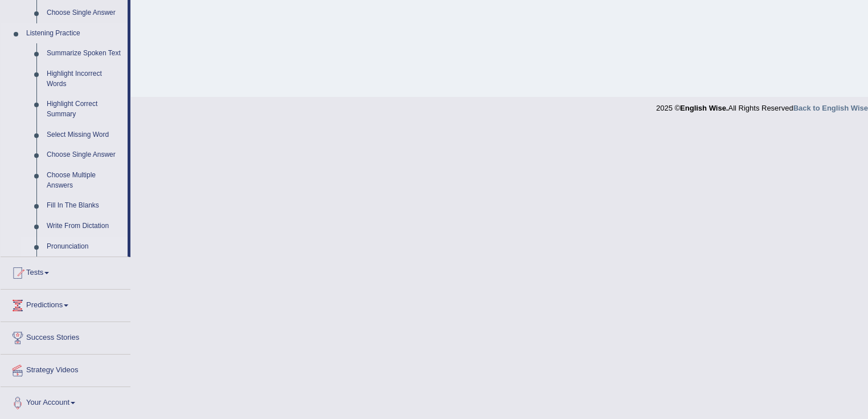
click at [75, 250] on link "Pronunciation" at bounding box center [85, 246] width 86 height 21
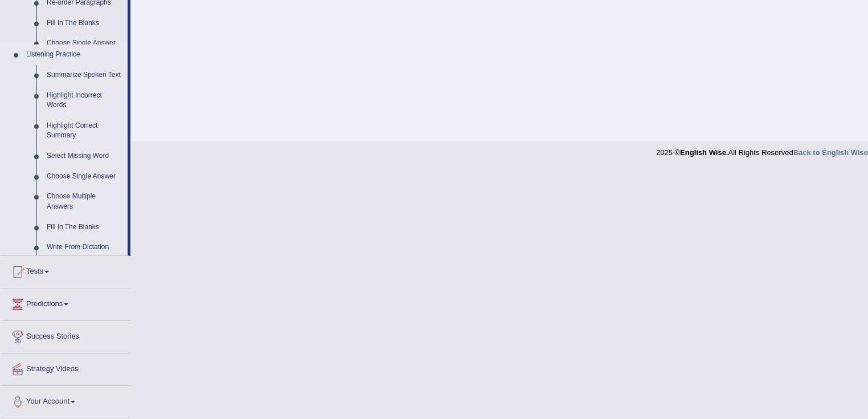
scroll to position [179, 0]
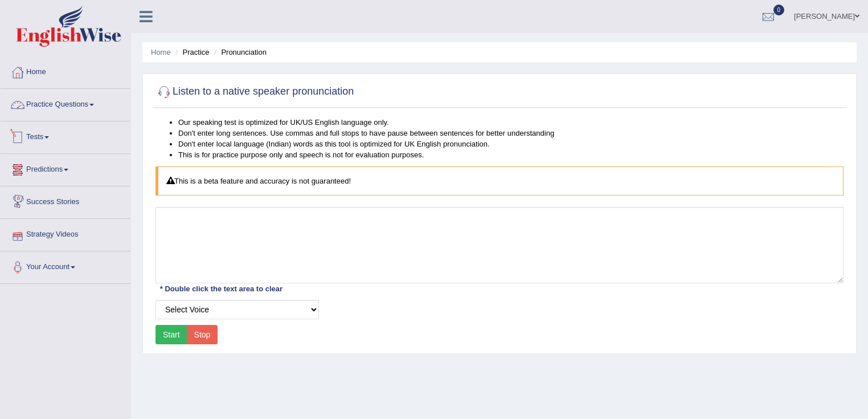
click at [95, 114] on link "Practice Questions" at bounding box center [66, 103] width 130 height 28
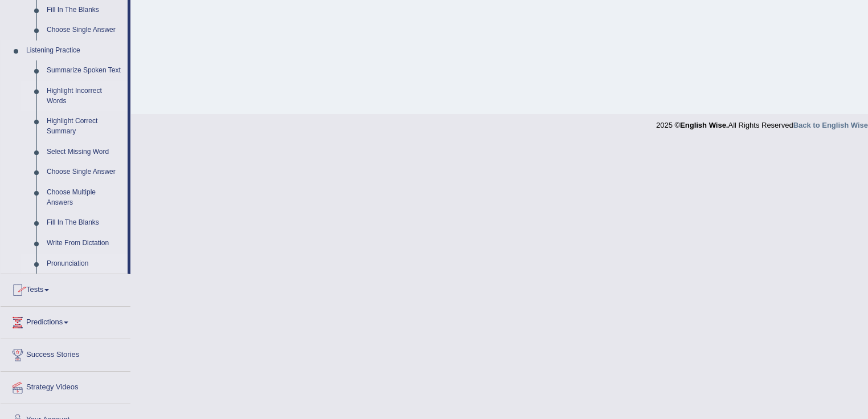
scroll to position [473, 0]
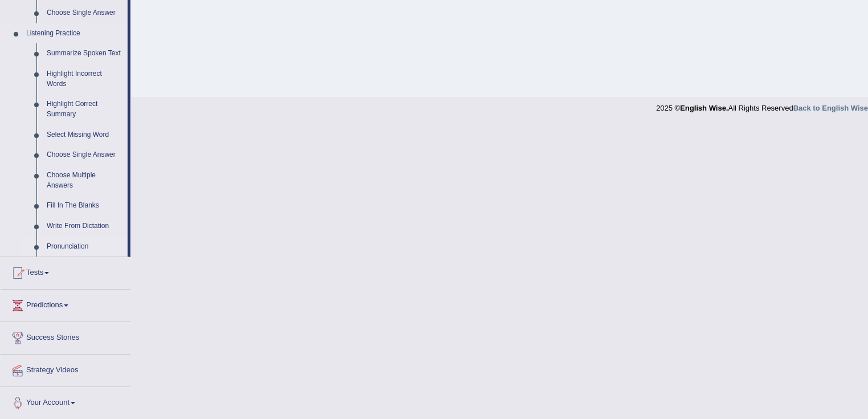
click at [57, 245] on link "Pronunciation" at bounding box center [85, 246] width 86 height 21
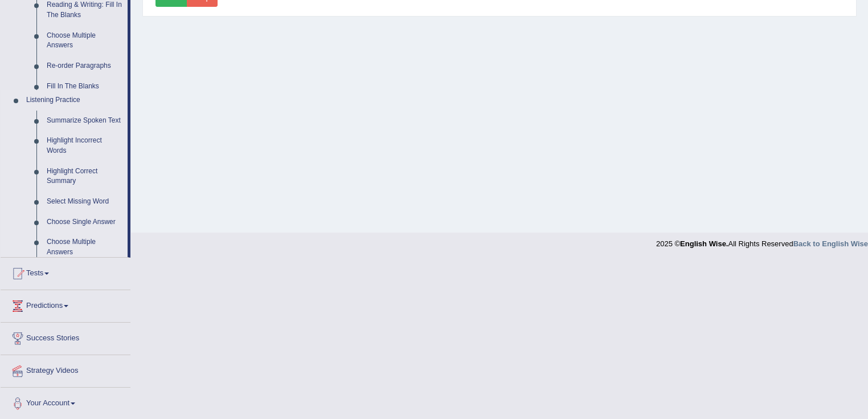
scroll to position [230, 0]
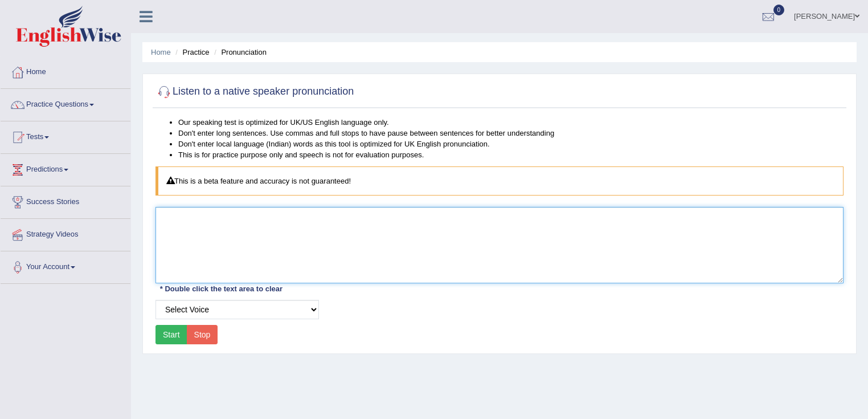
click at [228, 239] on textarea at bounding box center [500, 245] width 688 height 76
type textarea "stop"
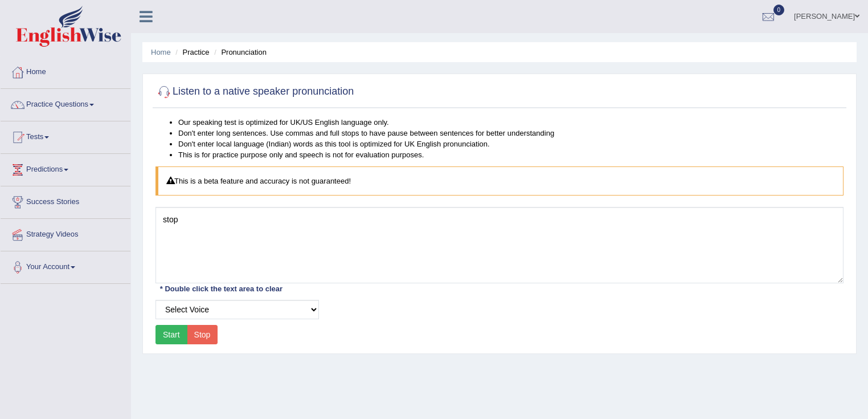
click at [157, 332] on button "Start" at bounding box center [172, 334] width 32 height 19
click at [178, 342] on button "Start" at bounding box center [172, 334] width 32 height 19
click at [61, 100] on link "Practice Questions" at bounding box center [66, 103] width 130 height 28
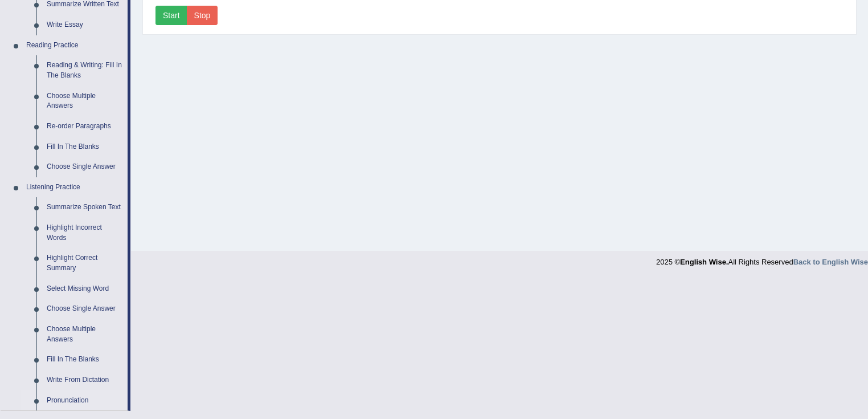
scroll to position [473, 0]
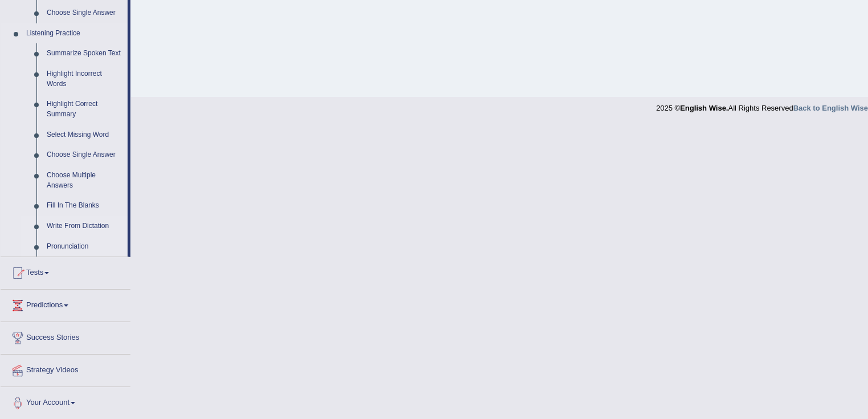
click at [94, 223] on link "Write From Dictation" at bounding box center [85, 226] width 86 height 21
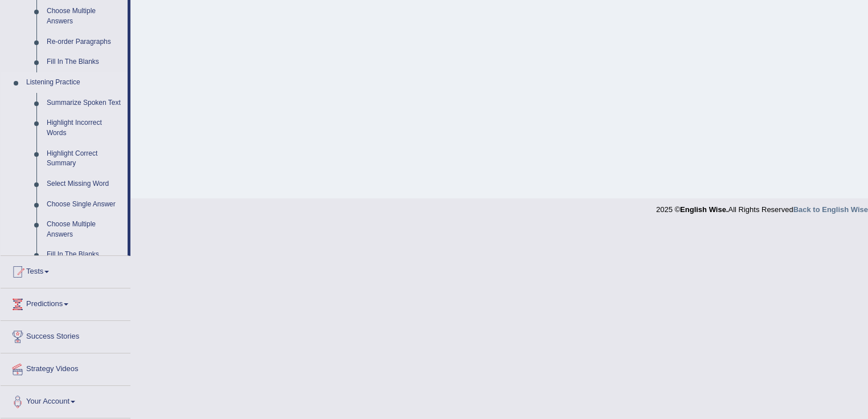
scroll to position [179, 0]
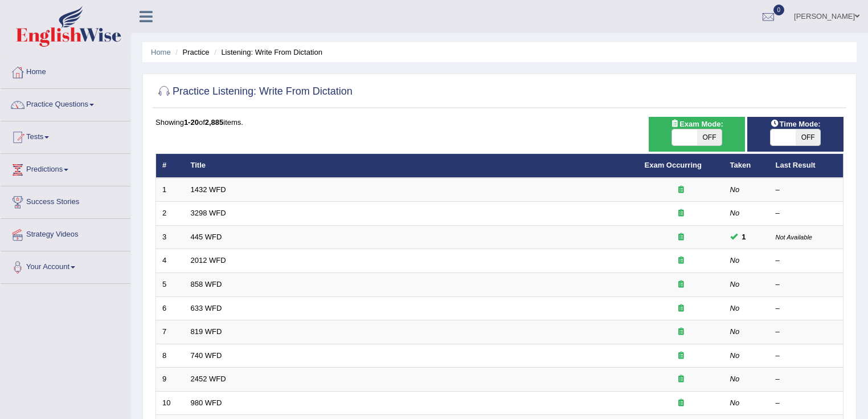
click at [203, 187] on link "1432 WFD" at bounding box center [208, 189] width 35 height 9
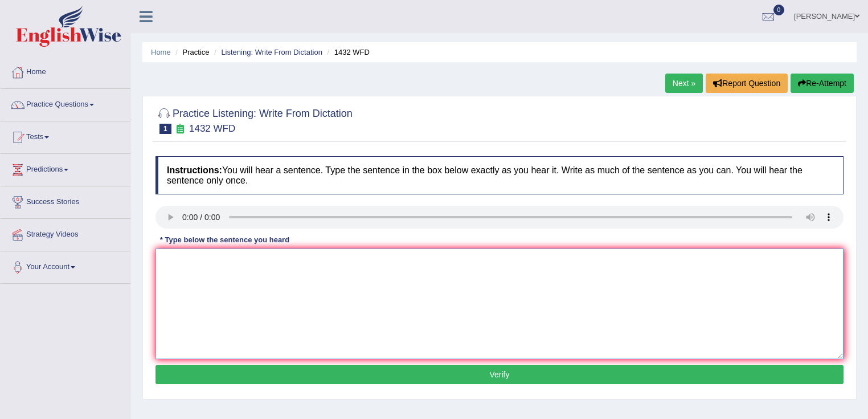
click at [416, 287] on textarea at bounding box center [500, 303] width 688 height 111
type textarea "frg"
click at [592, 365] on button "Verify" at bounding box center [500, 374] width 688 height 19
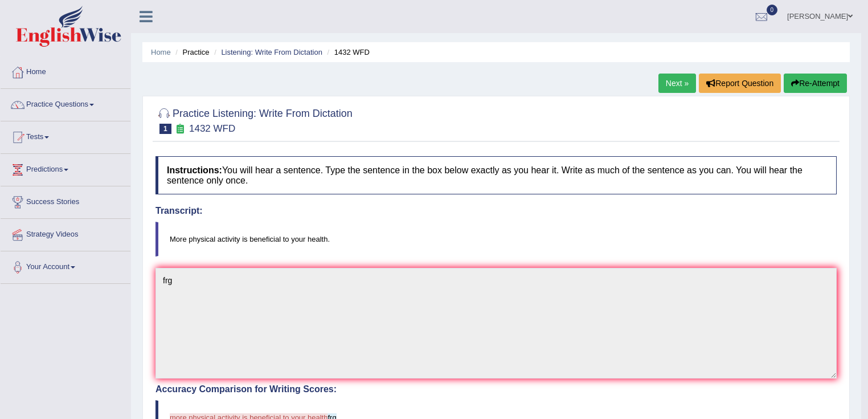
click at [670, 81] on link "Next »" at bounding box center [678, 82] width 38 height 19
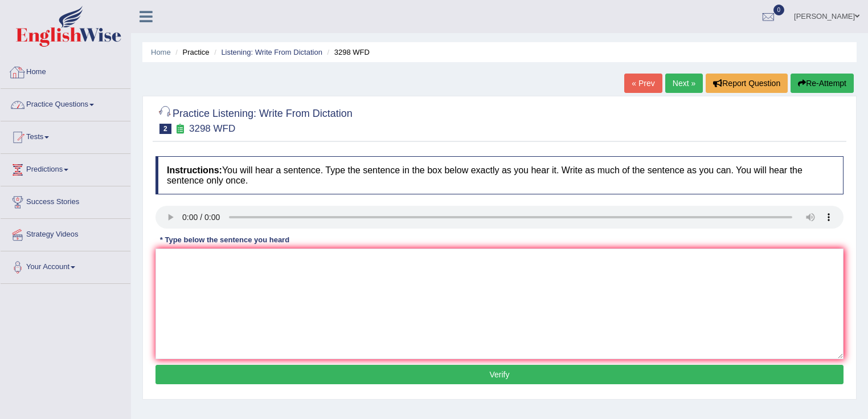
click at [94, 107] on link "Practice Questions" at bounding box center [66, 103] width 130 height 28
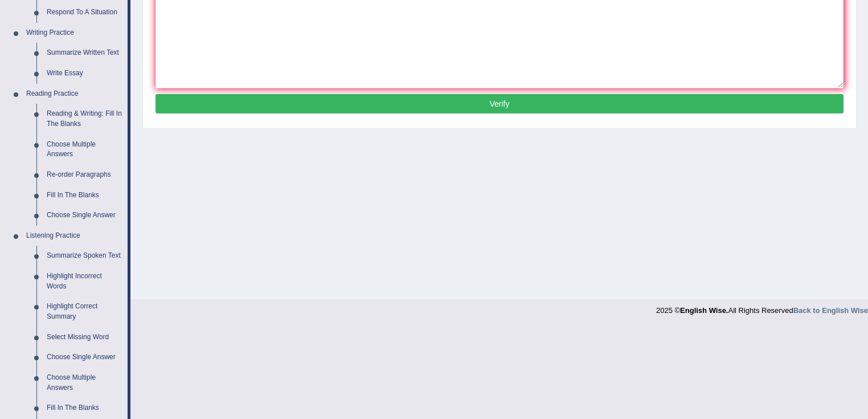
scroll to position [63, 0]
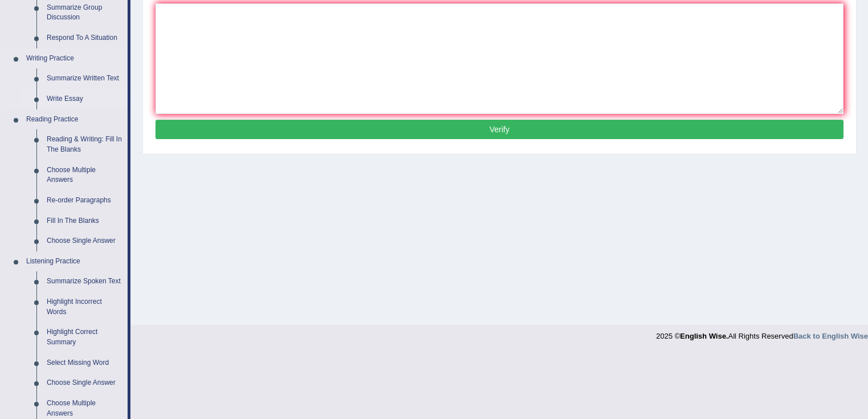
click at [62, 96] on link "Write Essay" at bounding box center [85, 99] width 86 height 21
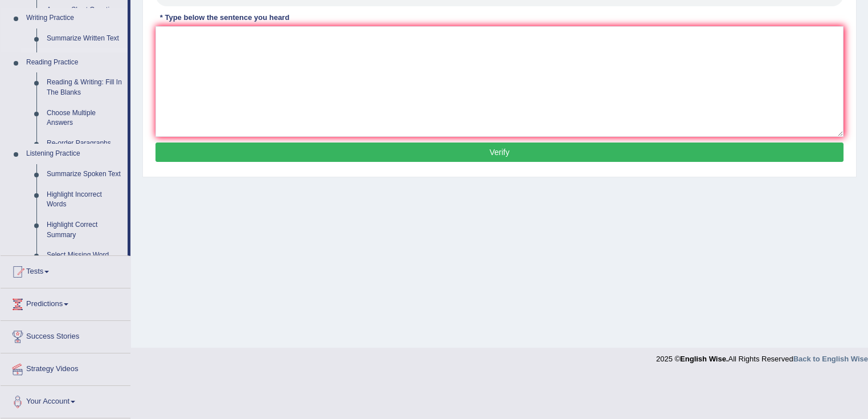
scroll to position [179, 0]
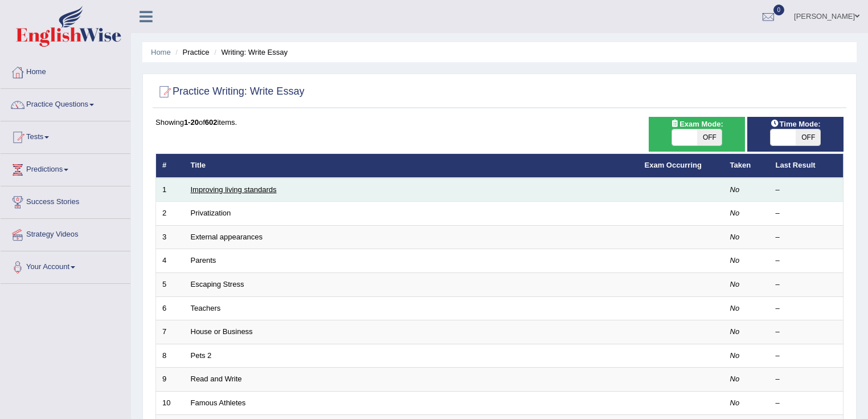
click at [210, 191] on link "Improving living standards" at bounding box center [234, 189] width 86 height 9
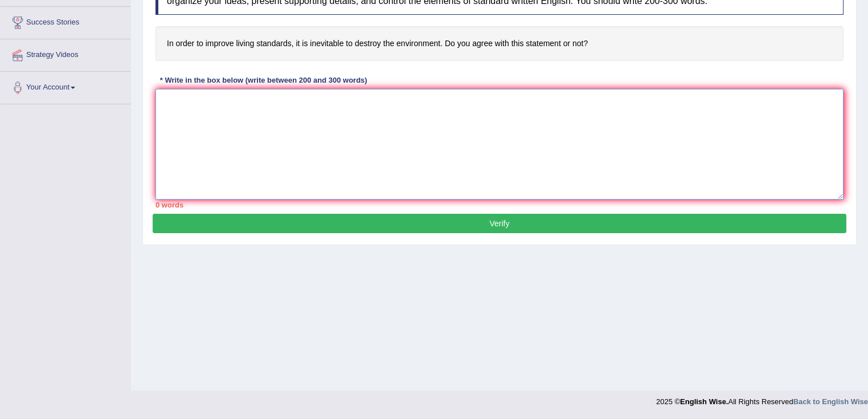
click at [541, 154] on textarea at bounding box center [500, 144] width 688 height 111
type textarea "fbgb"
click at [608, 217] on button "Verify" at bounding box center [500, 223] width 694 height 19
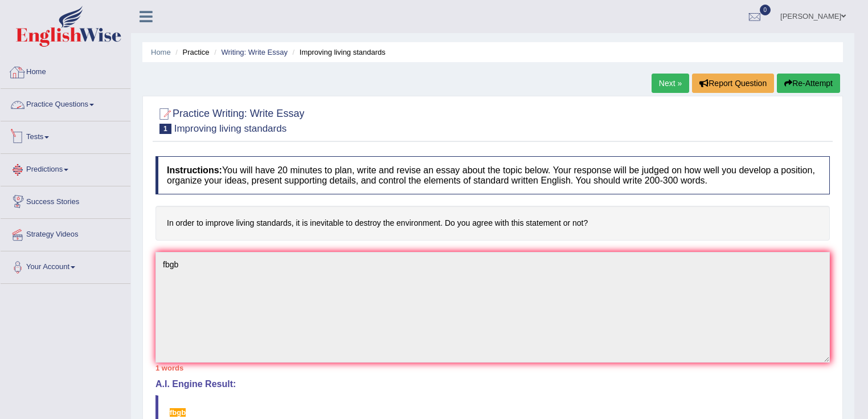
click at [81, 105] on link "Practice Questions" at bounding box center [66, 103] width 130 height 28
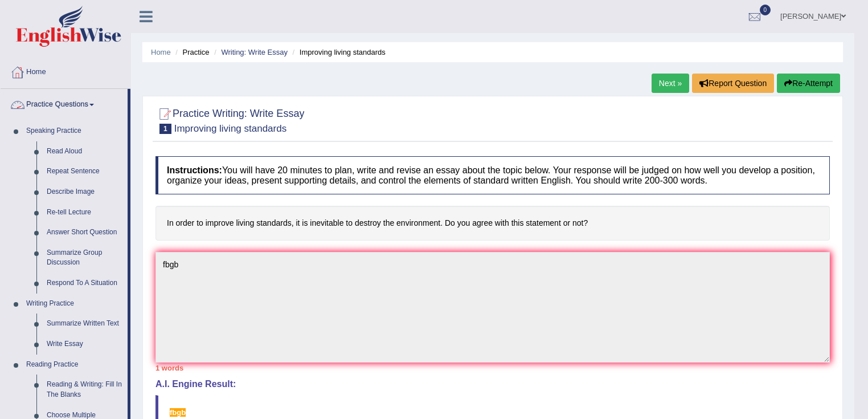
click at [84, 107] on link "Practice Questions" at bounding box center [64, 103] width 127 height 28
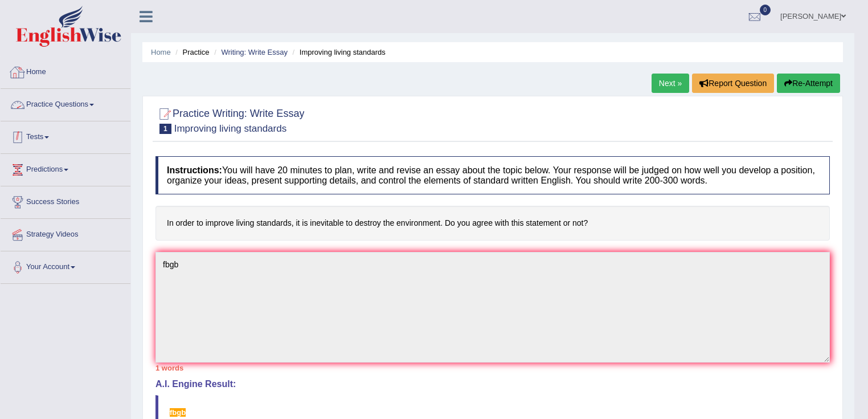
click at [55, 141] on link "Tests" at bounding box center [66, 135] width 130 height 28
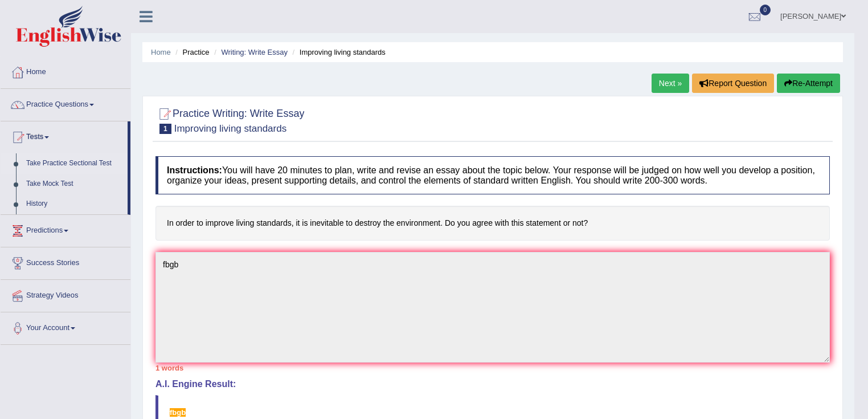
click at [97, 161] on link "Take Practice Sectional Test" at bounding box center [74, 163] width 107 height 21
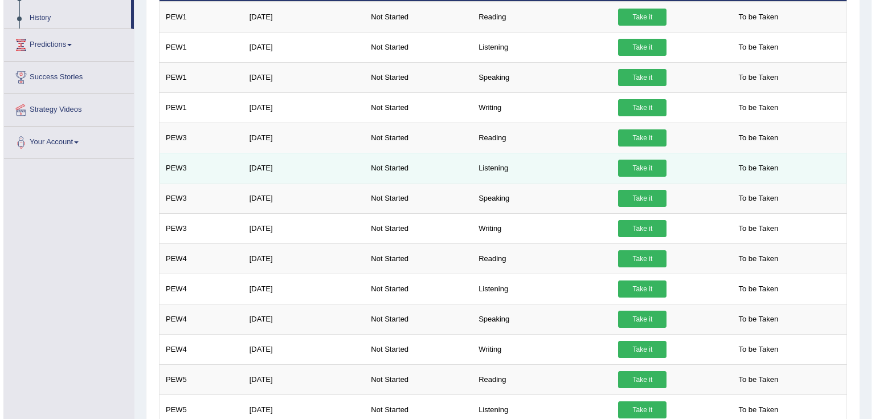
scroll to position [182, 0]
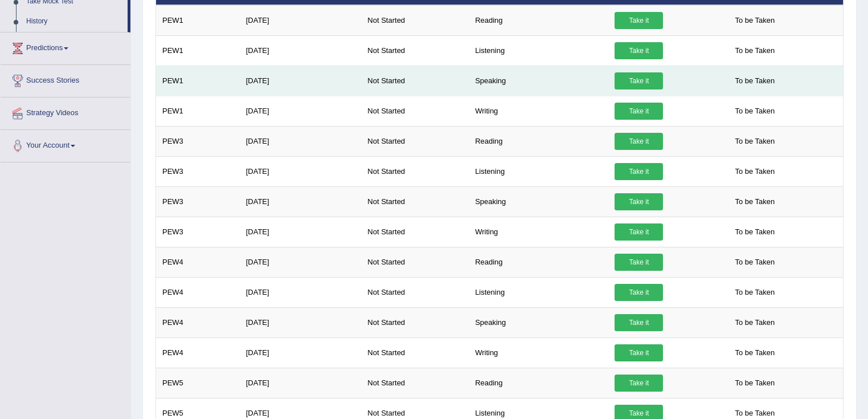
click at [636, 73] on link "Take it" at bounding box center [639, 80] width 48 height 17
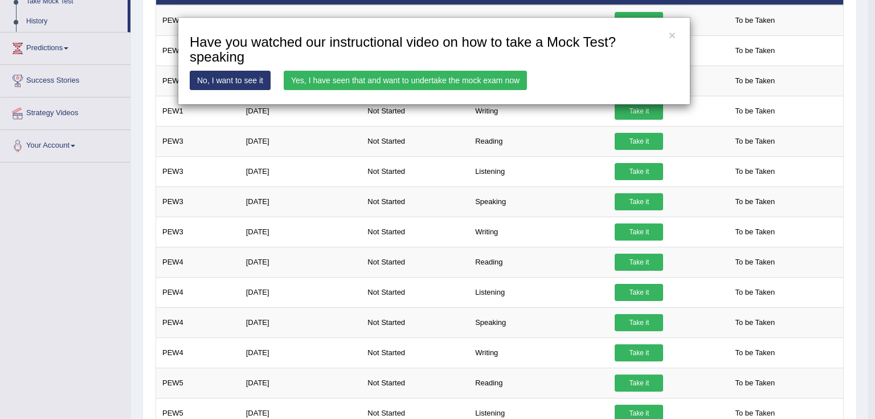
click at [489, 73] on link "Yes, I have seen that and want to undertake the mock exam now" at bounding box center [405, 80] width 243 height 19
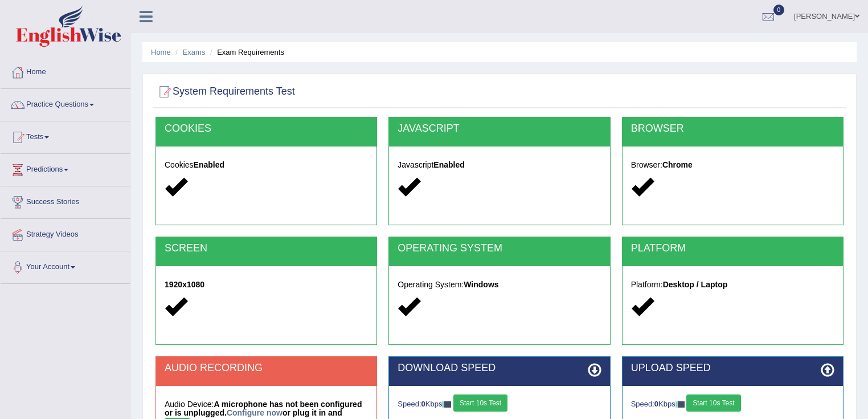
scroll to position [179, 0]
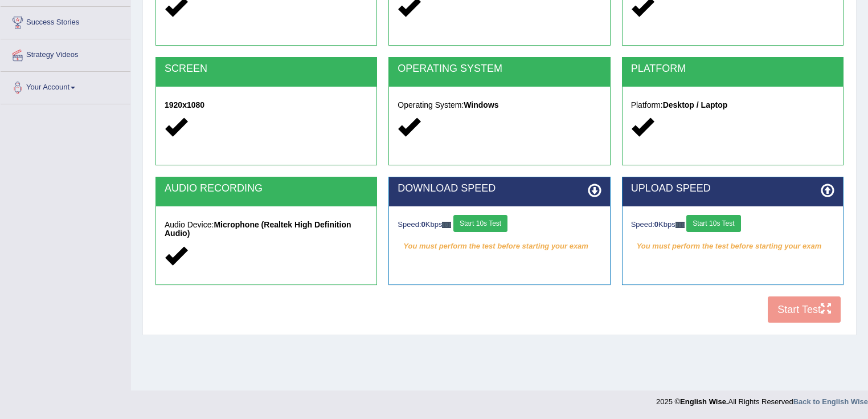
click at [485, 220] on button "Start 10s Test" at bounding box center [480, 223] width 54 height 17
click at [714, 223] on button "Start 10s Test" at bounding box center [713, 223] width 54 height 17
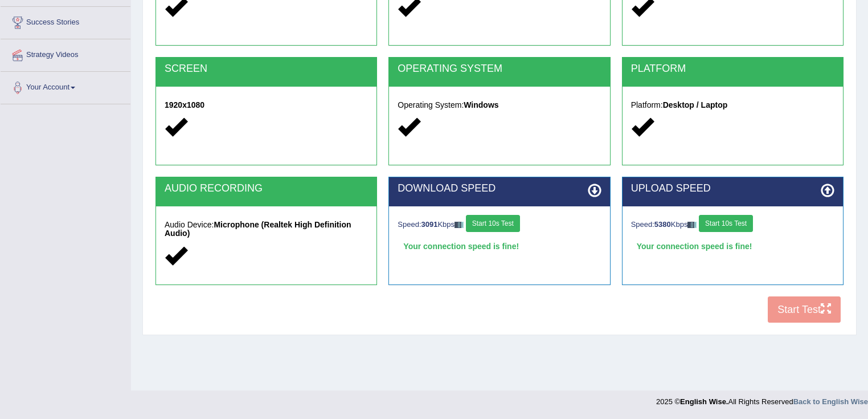
click at [714, 223] on button "Start 10s Test" at bounding box center [726, 223] width 54 height 17
click at [779, 313] on button "Start Test" at bounding box center [804, 309] width 73 height 26
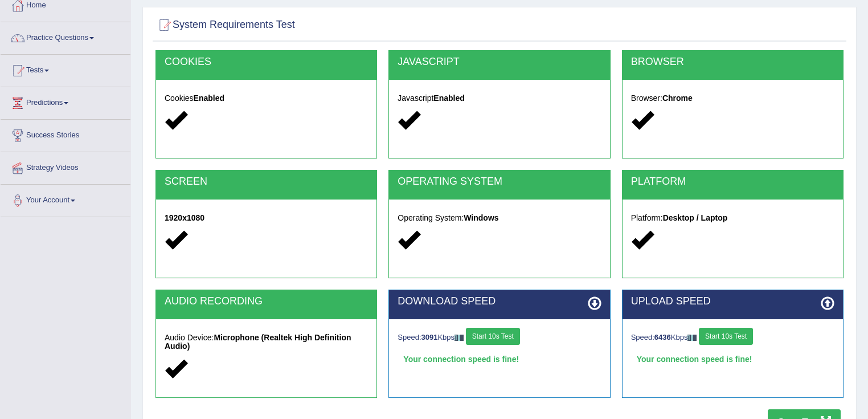
scroll to position [0, 0]
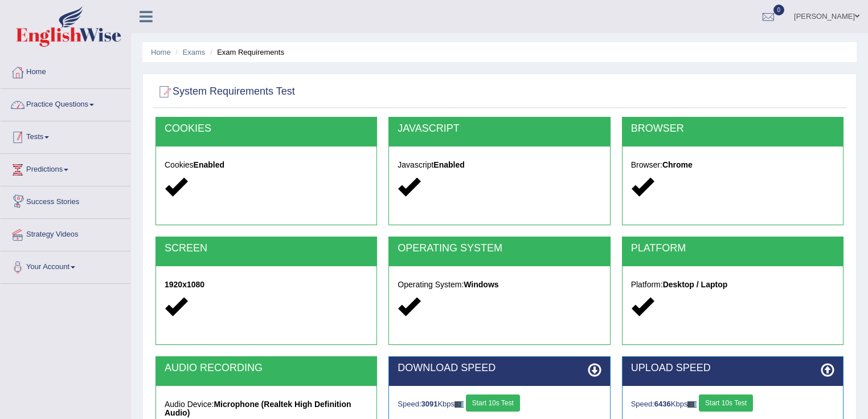
click at [23, 131] on div at bounding box center [17, 137] width 17 height 17
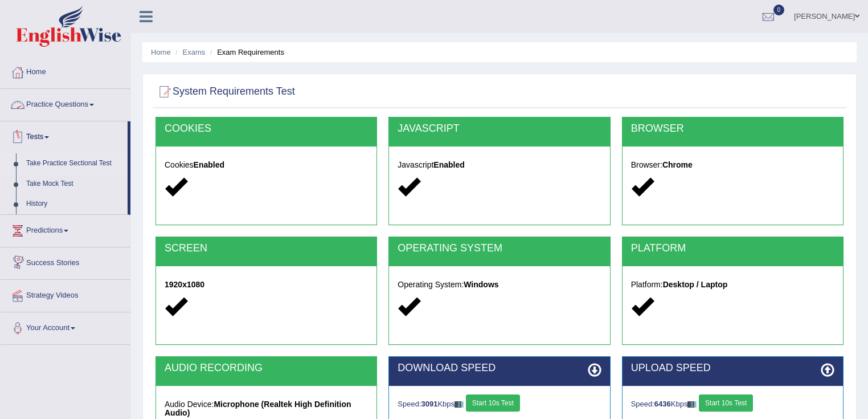
click at [75, 169] on link "Take Practice Sectional Test" at bounding box center [74, 163] width 107 height 21
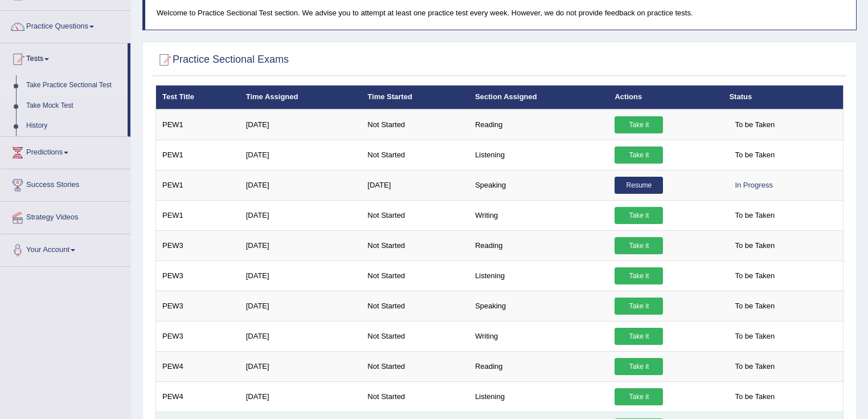
scroll to position [182, 0]
